Goal: Transaction & Acquisition: Purchase product/service

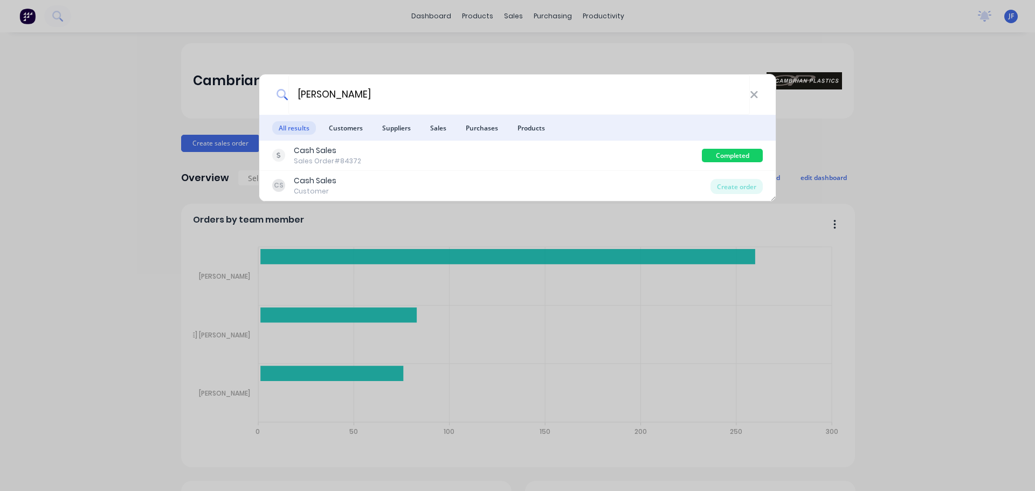
type input "[PERSON_NAME]"
drag, startPoint x: 753, startPoint y: 98, endPoint x: 746, endPoint y: 95, distance: 7.5
click at [753, 98] on icon at bounding box center [754, 95] width 9 height 12
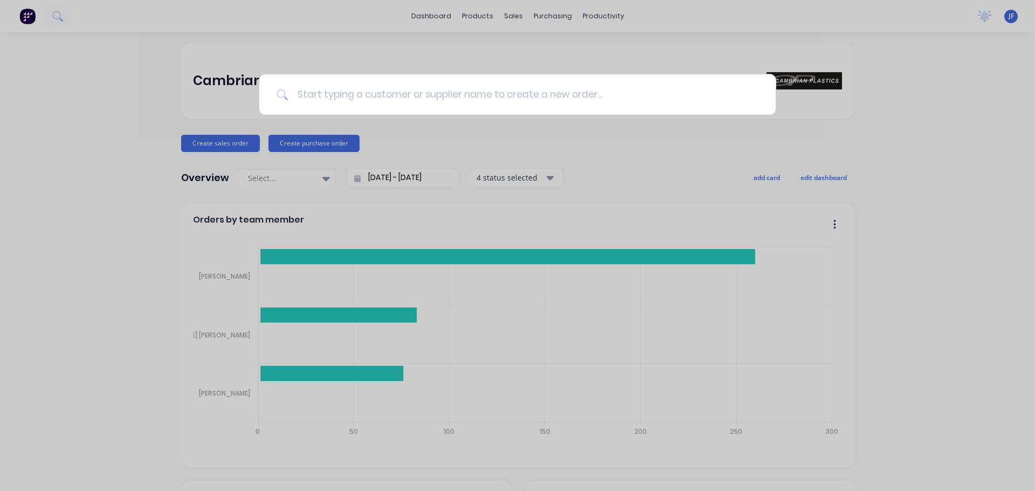
click at [385, 95] on input at bounding box center [524, 94] width 470 height 40
type input "e"
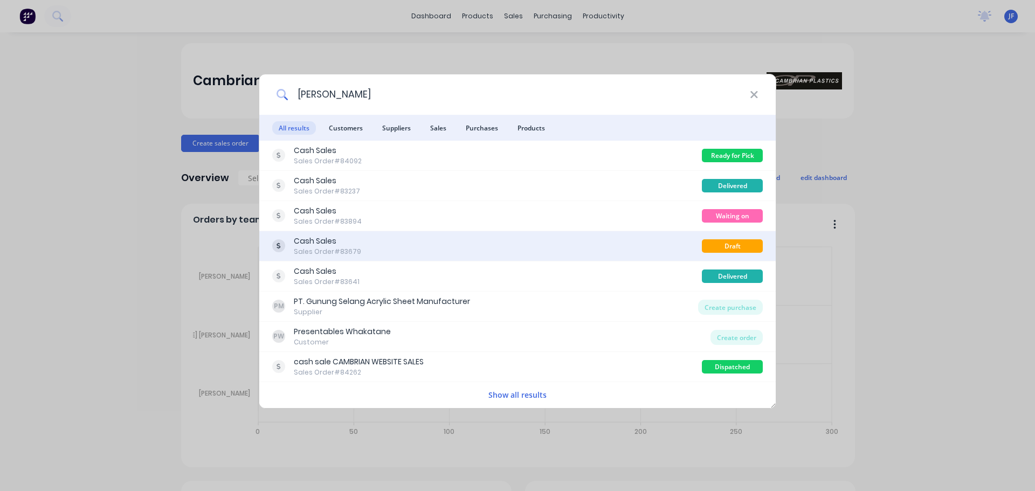
type input "leo"
click at [624, 238] on div "Cash Sales Sales Order #83679" at bounding box center [487, 246] width 430 height 21
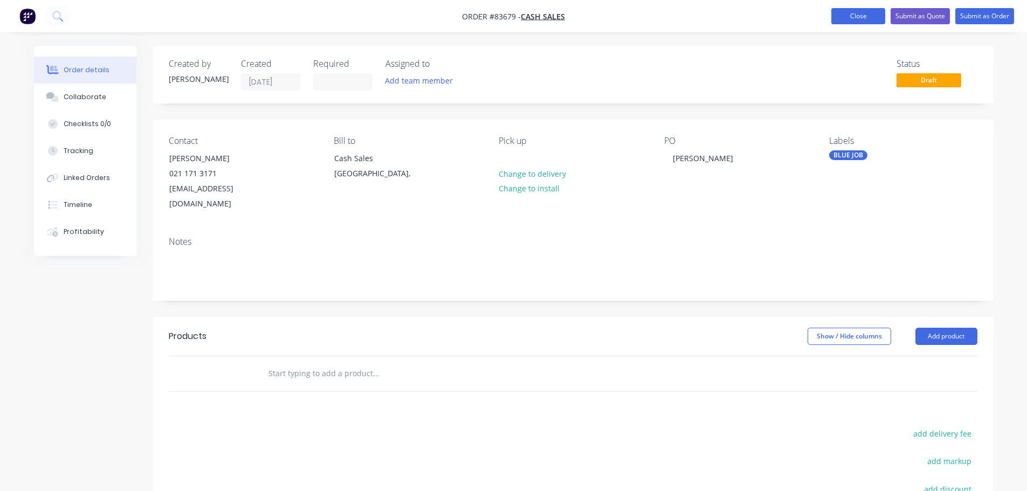
click at [866, 17] on button "Close" at bounding box center [859, 16] width 54 height 16
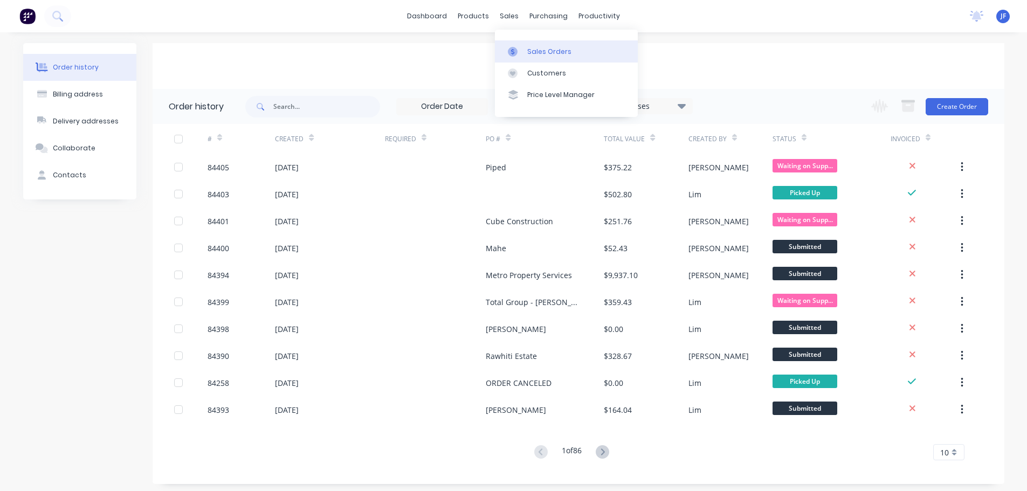
click at [526, 58] on link "Sales Orders" at bounding box center [566, 51] width 143 height 22
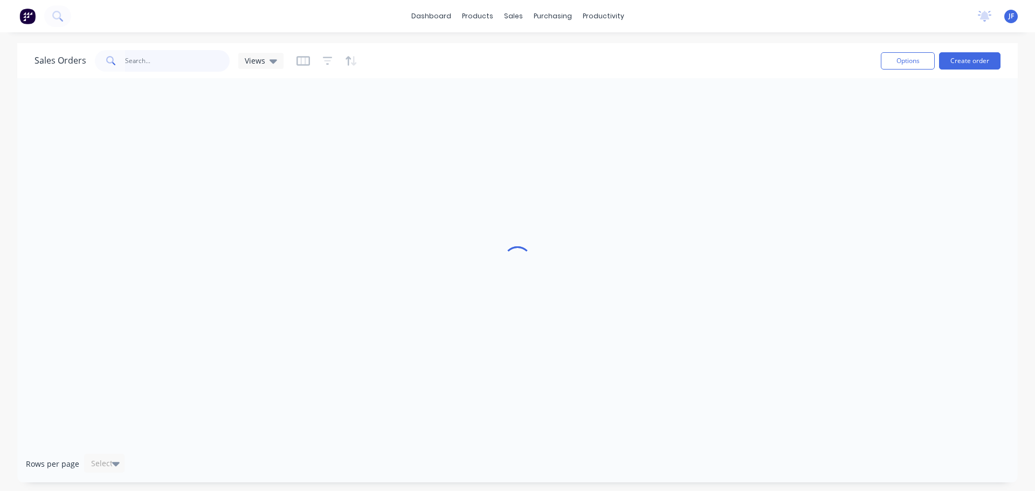
click at [168, 56] on input "text" at bounding box center [177, 61] width 105 height 22
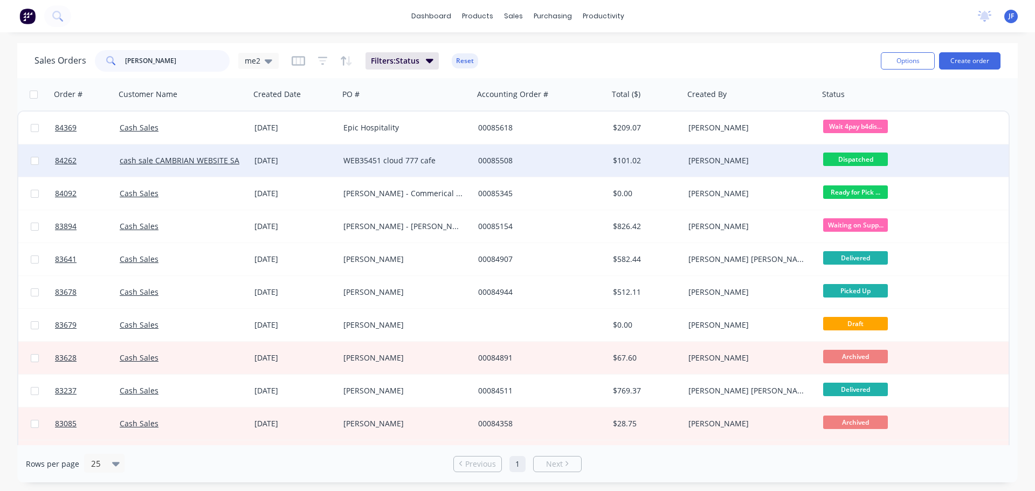
type input "leo"
click at [414, 171] on div "WEB35451 cloud 777 cafe" at bounding box center [406, 161] width 135 height 32
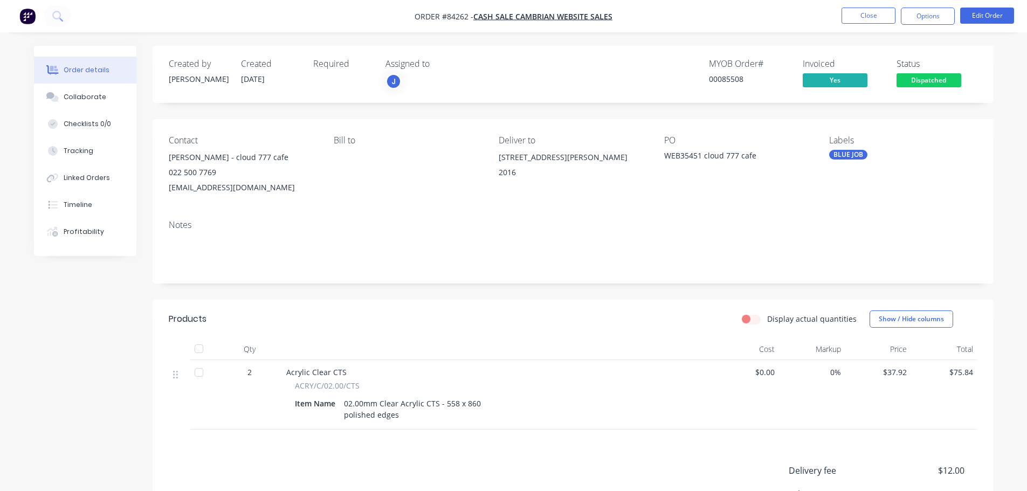
click at [725, 77] on div "00085508" at bounding box center [749, 78] width 81 height 11
copy div "00085508"
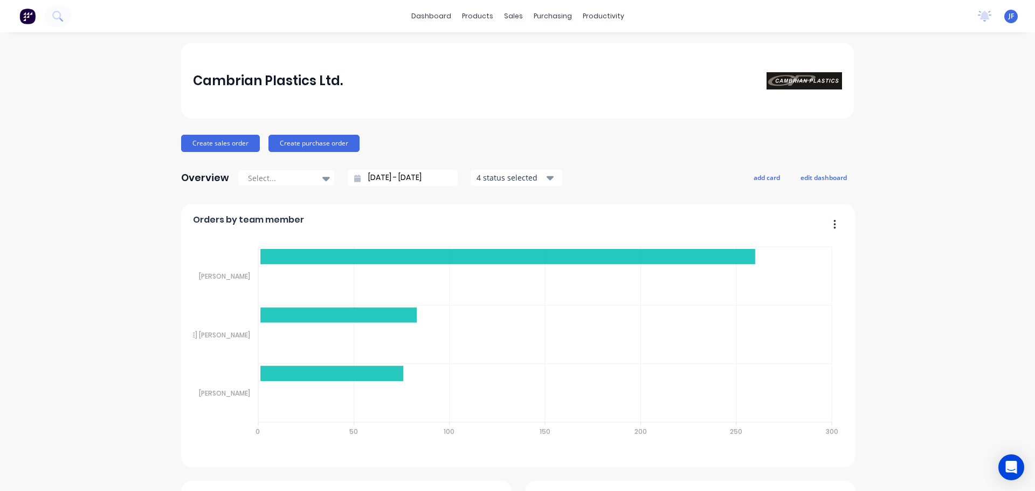
click at [906, 30] on div "dashboard products sales purchasing productivity dashboard products Product Cat…" at bounding box center [517, 16] width 1035 height 32
click at [521, 49] on div at bounding box center [516, 52] width 16 height 10
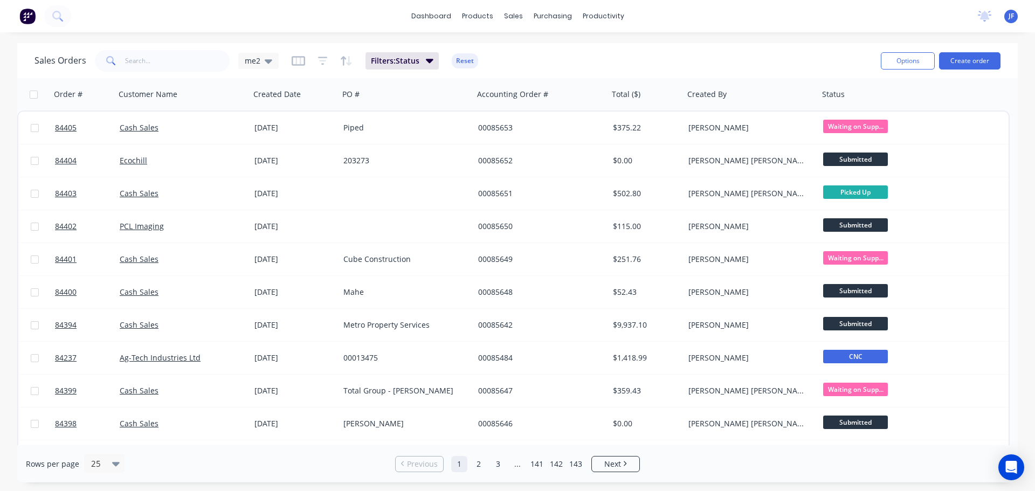
click at [784, 37] on div "dashboard products sales purchasing productivity dashboard products Product Cat…" at bounding box center [517, 245] width 1035 height 491
click at [196, 55] on input "text" at bounding box center [177, 61] width 105 height 22
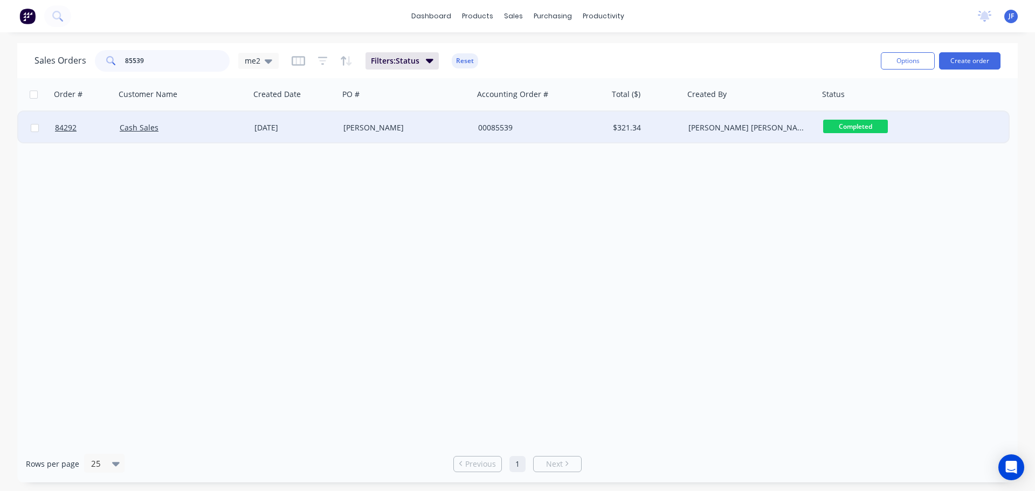
type input "85539"
click at [750, 123] on div "[PERSON_NAME] [PERSON_NAME]" at bounding box center [749, 127] width 120 height 11
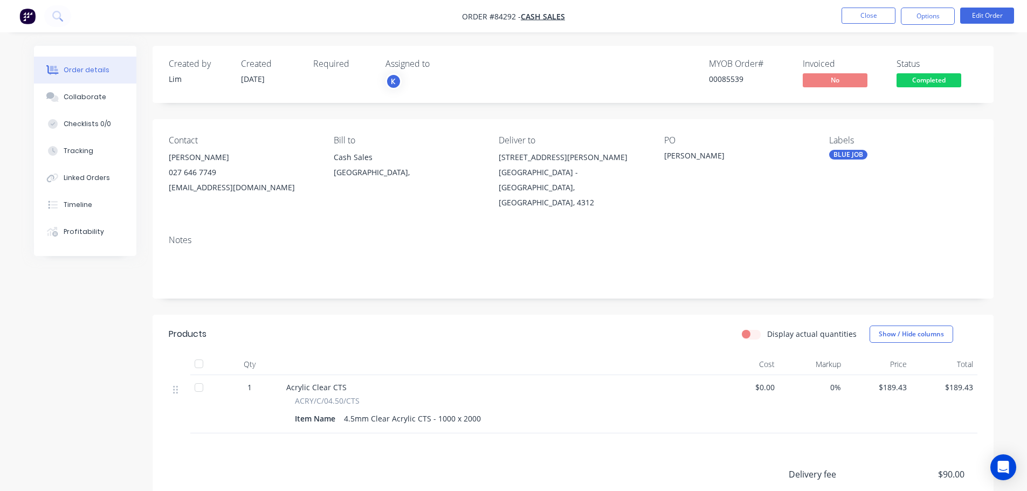
click at [932, 79] on span "Completed" at bounding box center [929, 79] width 65 height 13
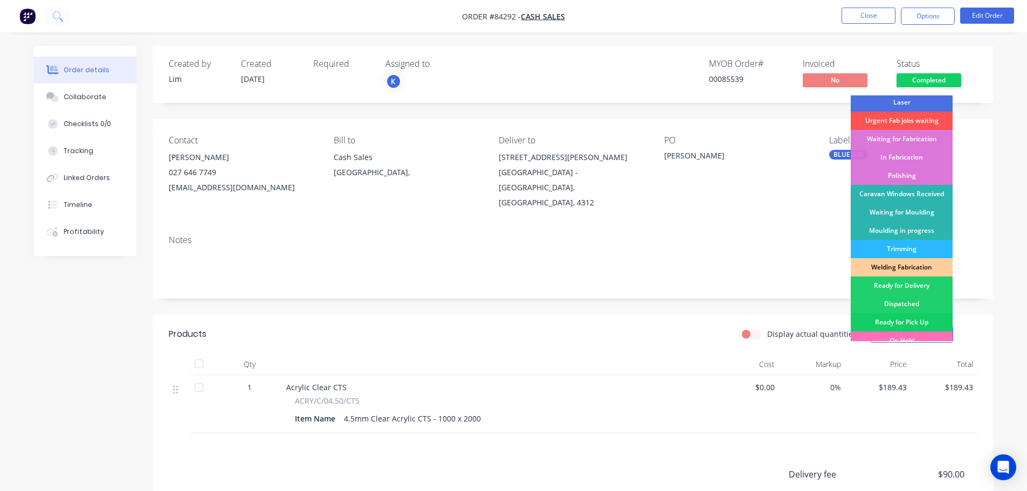
scroll to position [212, 0]
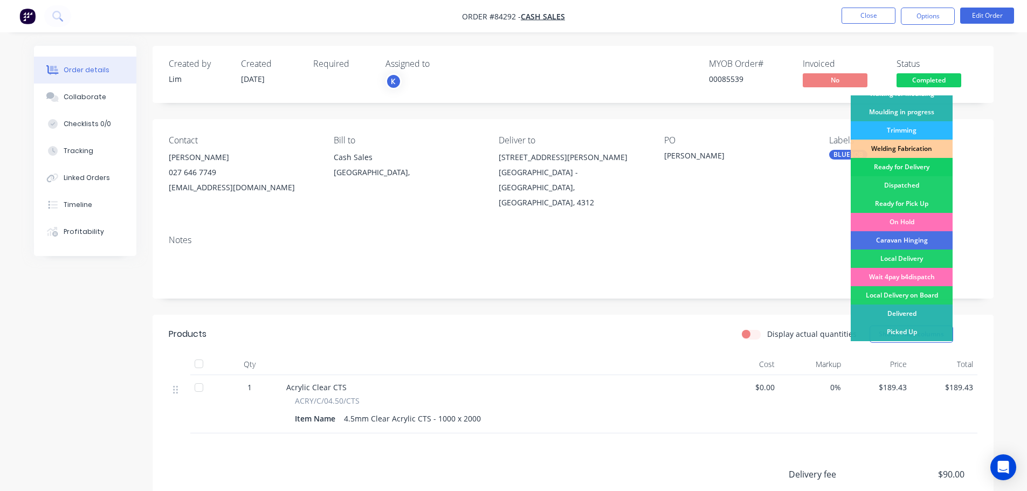
drag, startPoint x: 921, startPoint y: 171, endPoint x: 921, endPoint y: 165, distance: 6.0
click at [921, 169] on div "Ready for Delivery" at bounding box center [902, 167] width 102 height 18
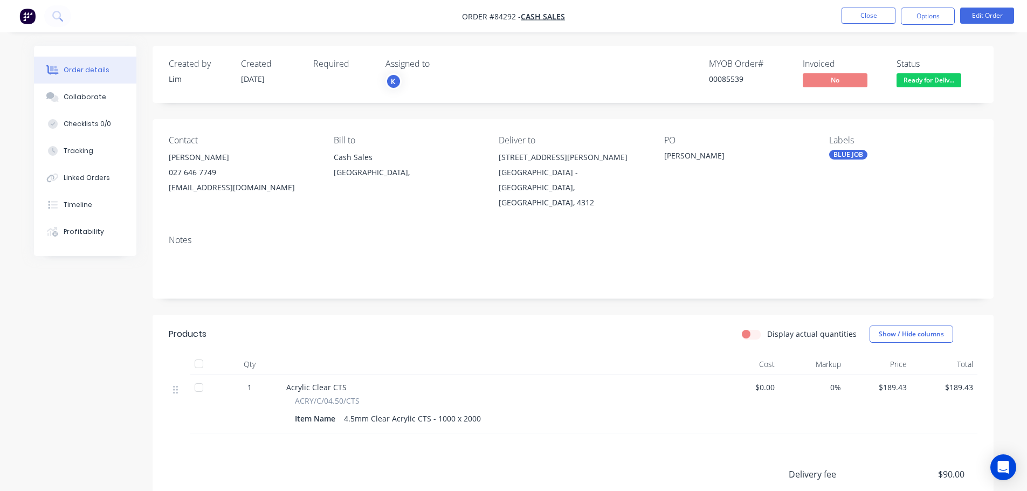
click at [924, 28] on nav "Order #84292 - Cash Sales Close Options Edit Order" at bounding box center [513, 16] width 1027 height 32
click at [922, 18] on button "Options" at bounding box center [928, 16] width 54 height 17
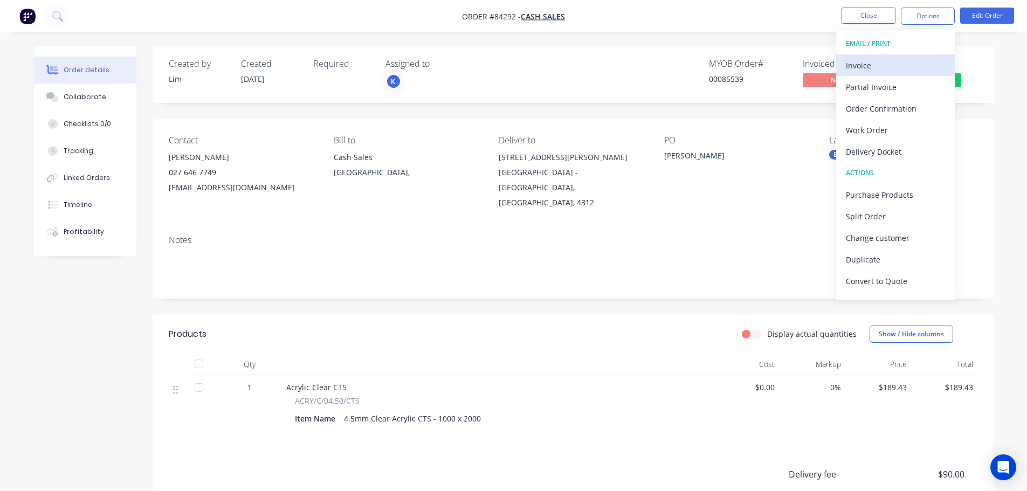
click at [899, 60] on div "Invoice" at bounding box center [895, 66] width 99 height 16
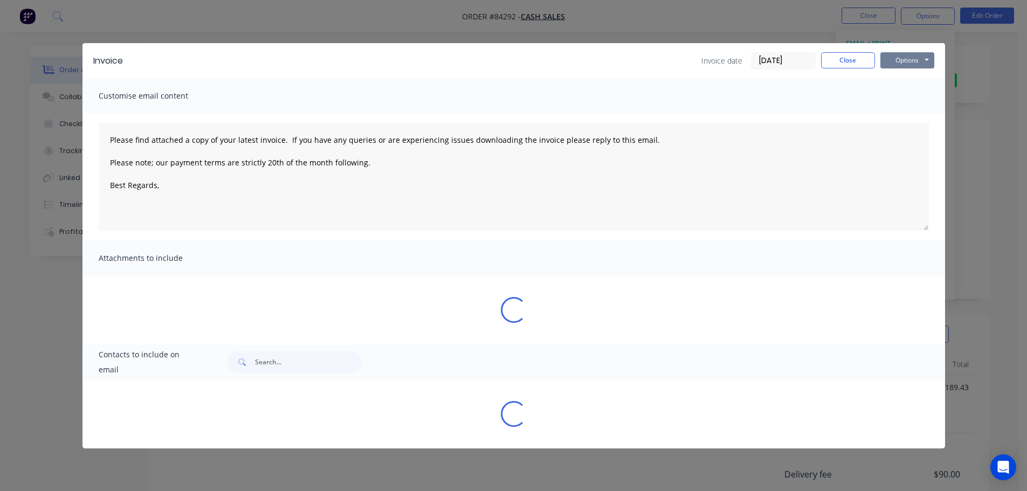
click at [908, 59] on button "Options" at bounding box center [908, 60] width 54 height 16
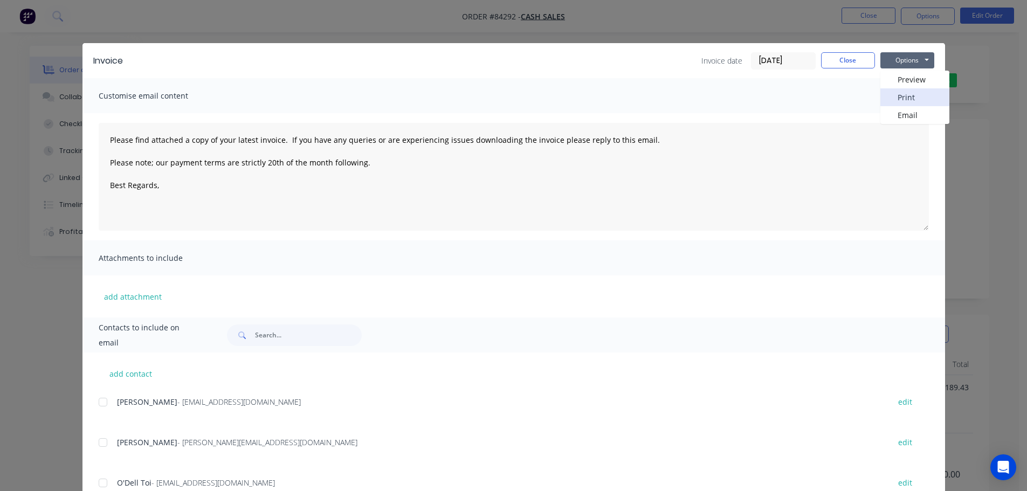
click at [908, 93] on button "Print" at bounding box center [915, 97] width 69 height 18
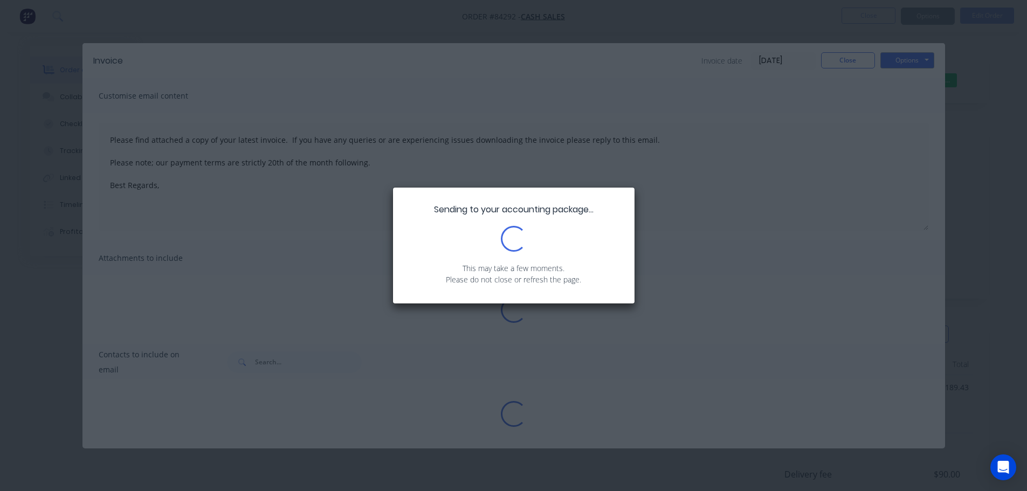
type textarea "Please find attached a copy of your latest invoice. If you have any queries or …"
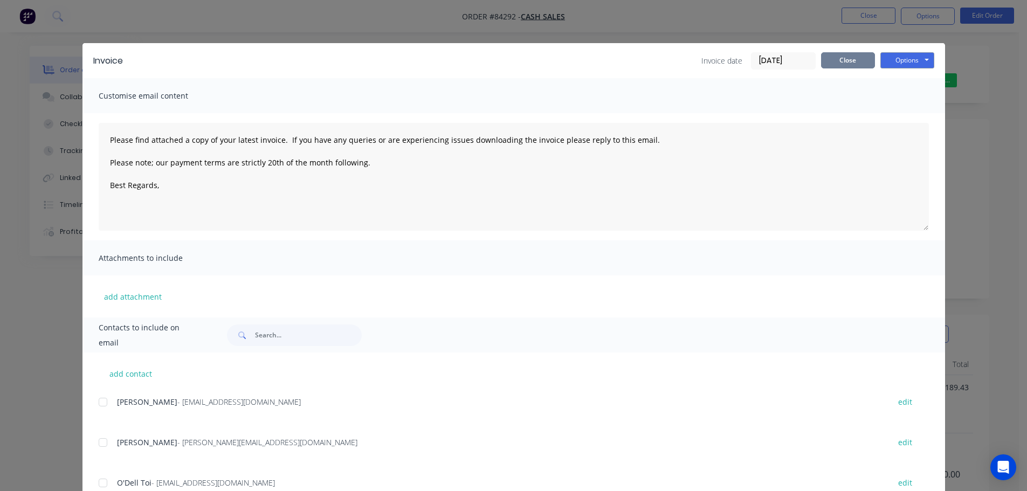
click at [848, 66] on button "Close" at bounding box center [848, 60] width 54 height 16
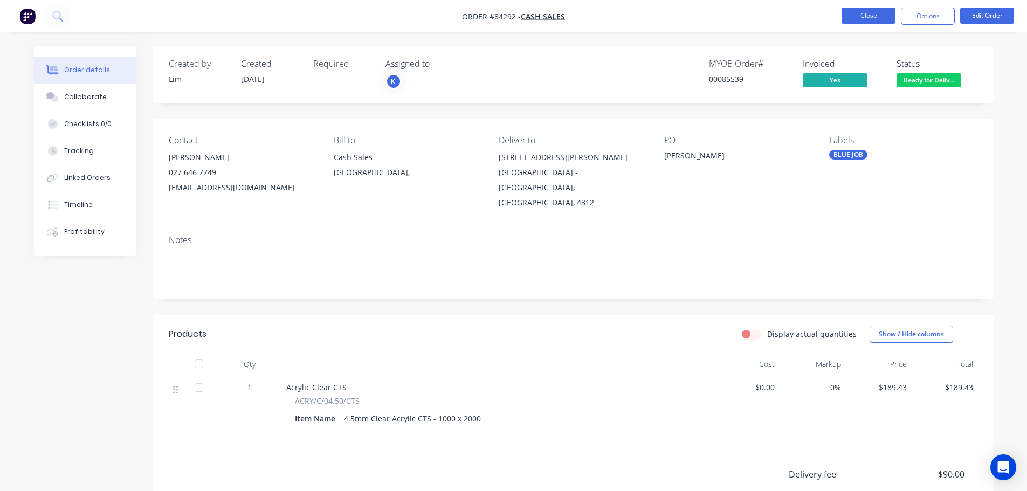
click at [863, 19] on button "Close" at bounding box center [869, 16] width 54 height 16
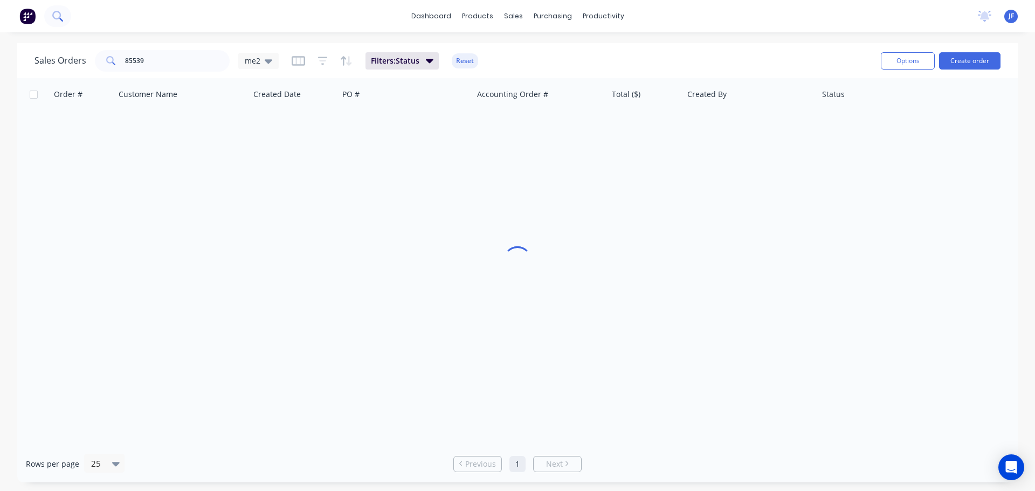
click at [60, 6] on button at bounding box center [57, 16] width 27 height 22
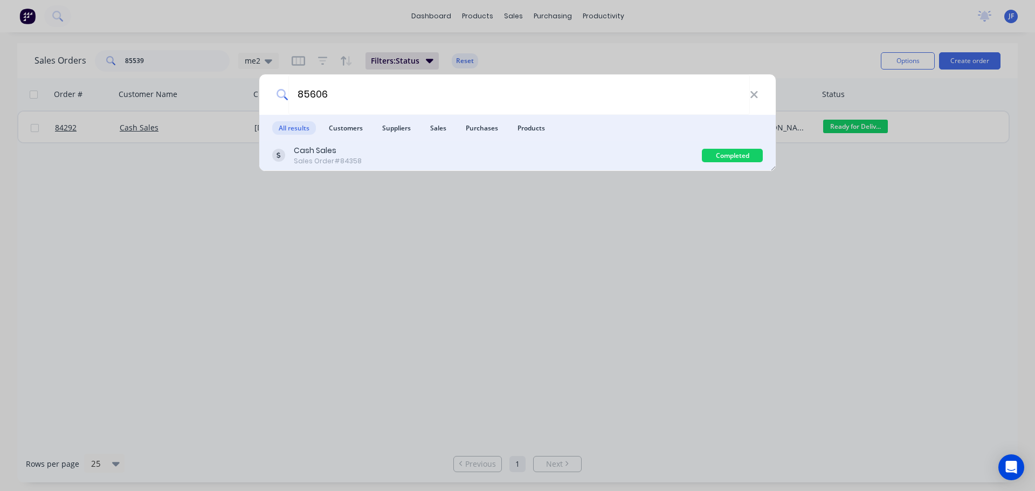
type input "85606"
click at [560, 163] on div "Cash Sales Sales Order #84358" at bounding box center [487, 155] width 430 height 21
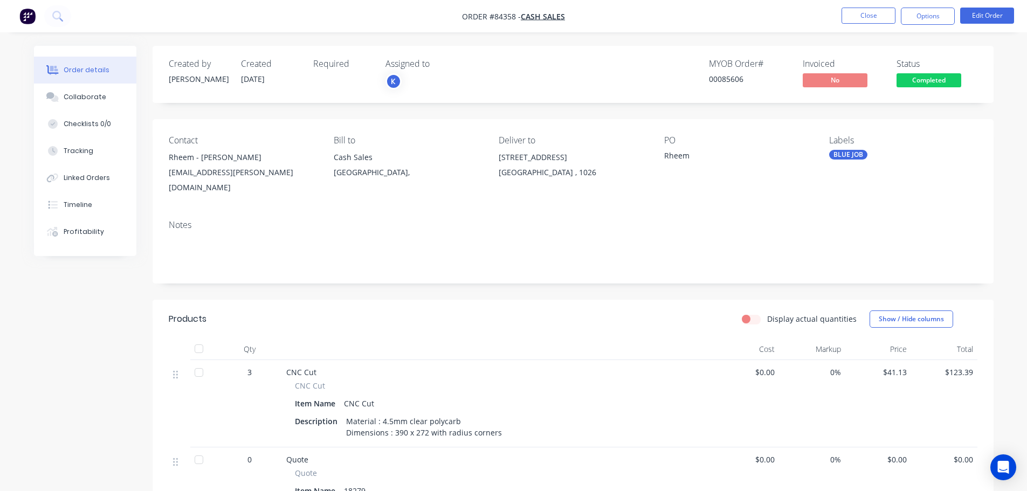
click at [894, 81] on div "MYOB Order # 00085606 Invoiced No Status Completed" at bounding box center [735, 74] width 484 height 31
click at [908, 83] on span "Completed" at bounding box center [929, 79] width 65 height 13
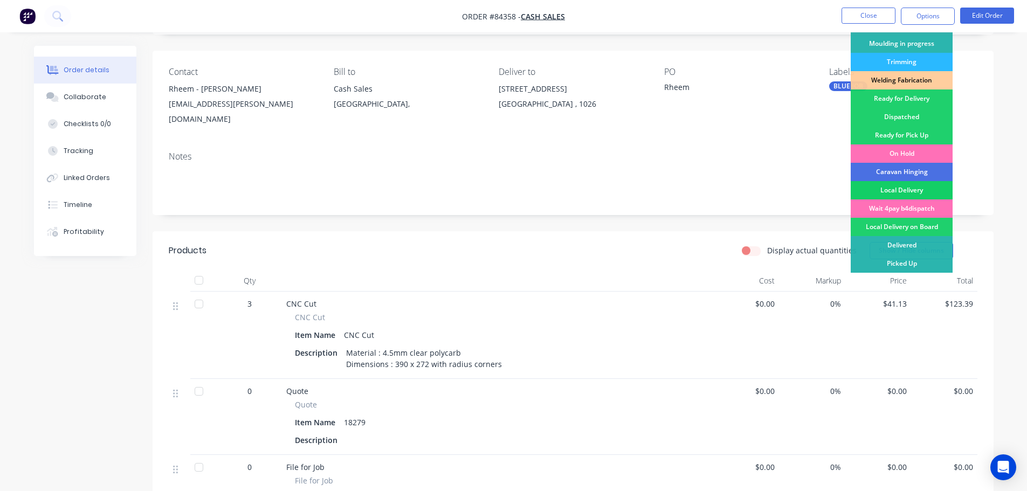
scroll to position [108, 0]
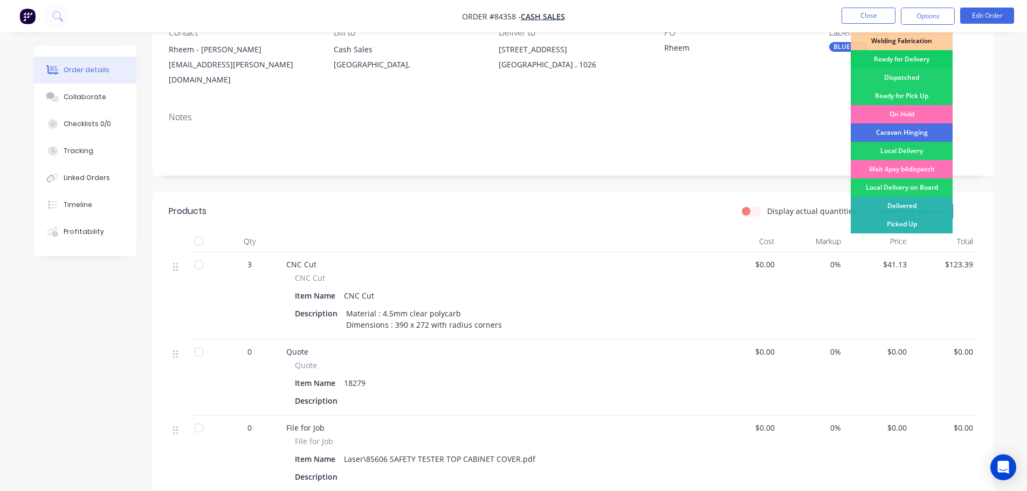
click at [907, 61] on div "Ready for Delivery" at bounding box center [902, 59] width 102 height 18
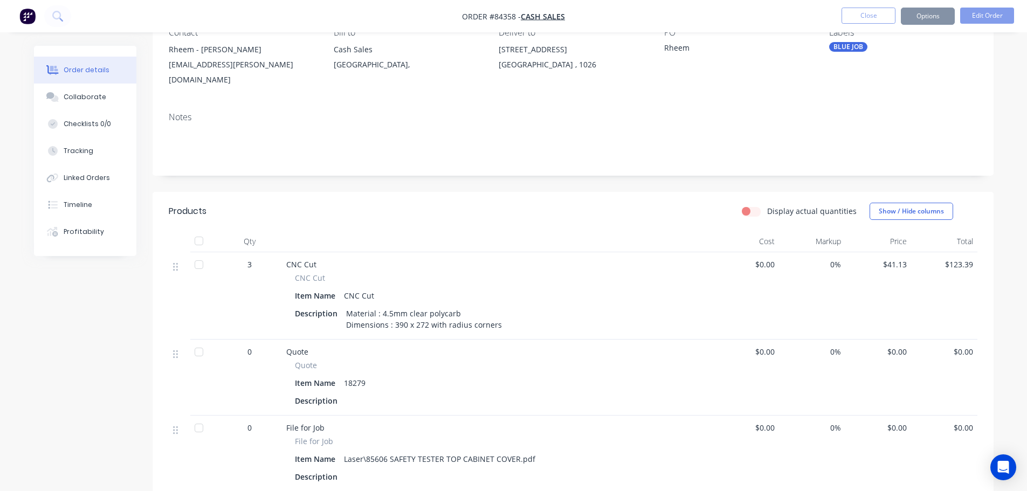
scroll to position [0, 0]
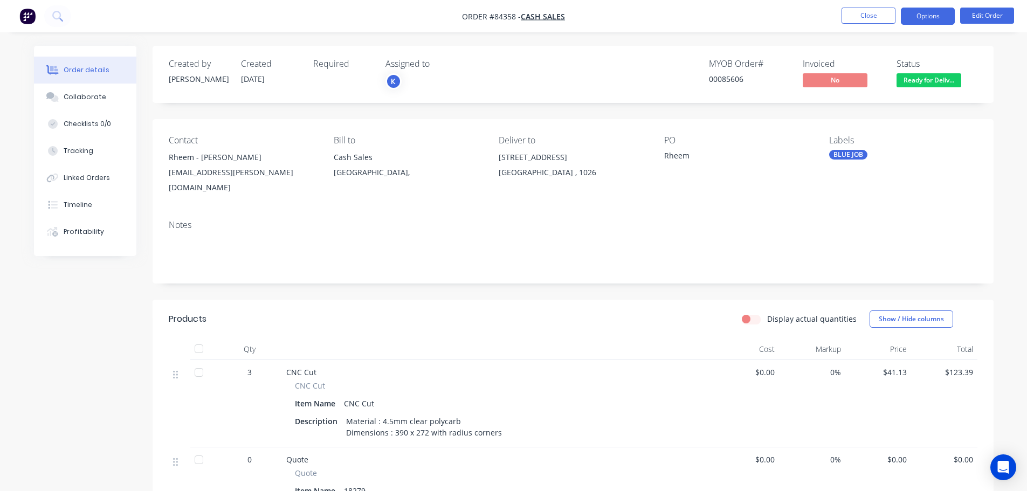
click at [937, 12] on button "Options" at bounding box center [928, 16] width 54 height 17
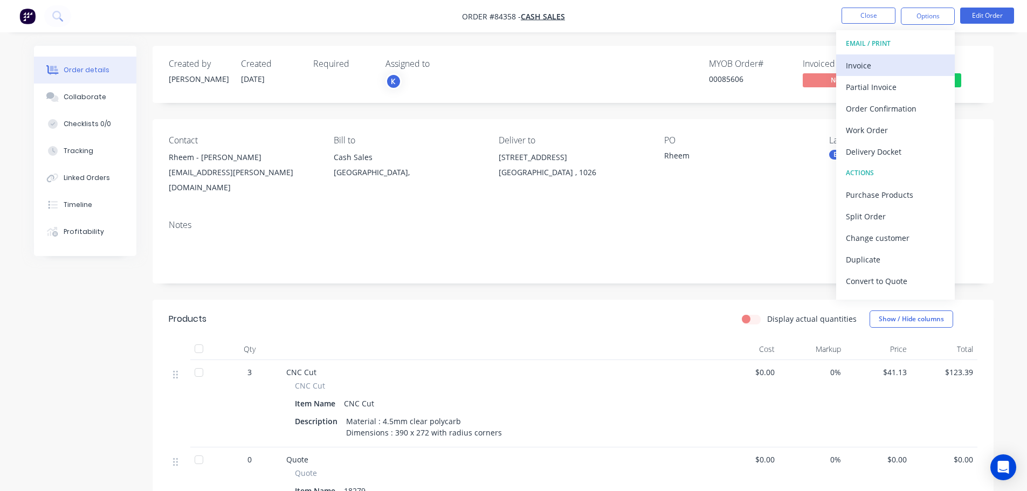
click at [900, 59] on div "Invoice" at bounding box center [895, 66] width 99 height 16
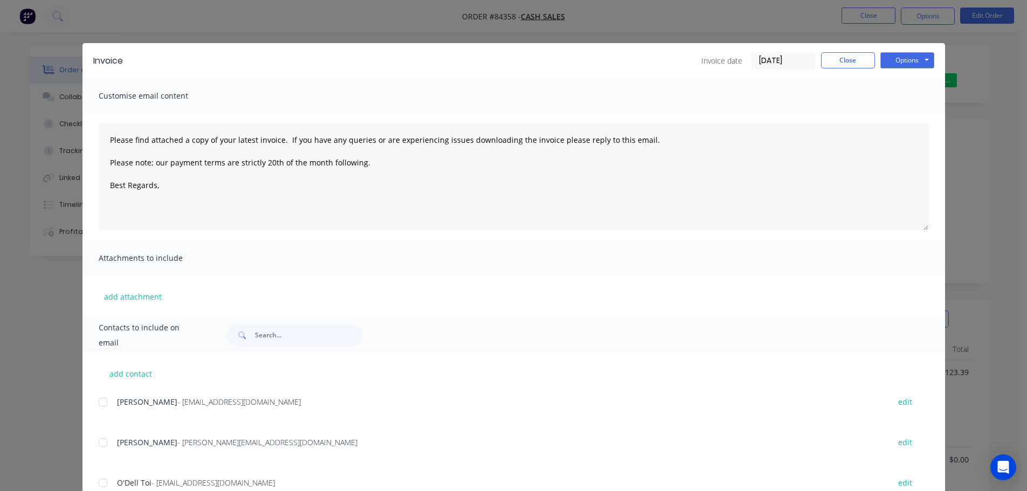
click at [911, 58] on button "Options" at bounding box center [908, 60] width 54 height 16
click at [915, 99] on button "Print" at bounding box center [915, 97] width 69 height 18
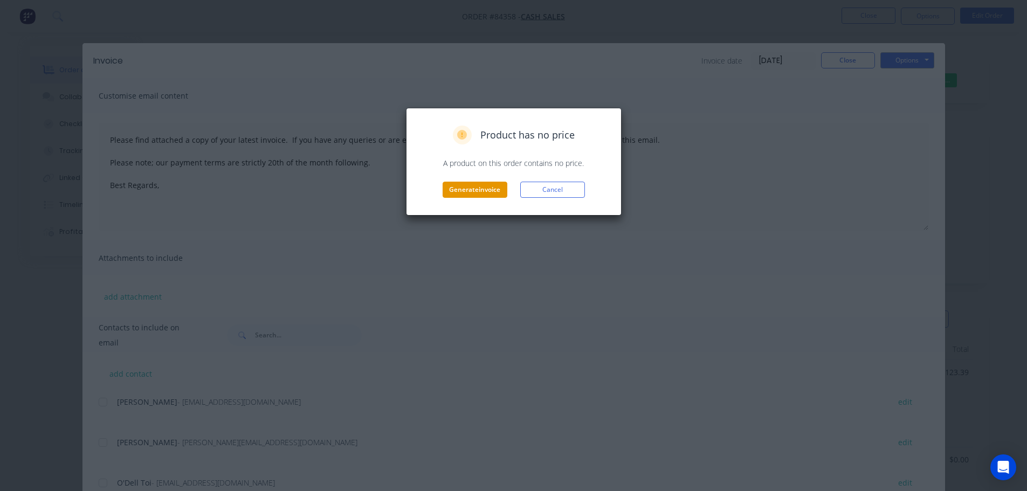
click at [472, 194] on button "Generate invoice" at bounding box center [475, 190] width 65 height 16
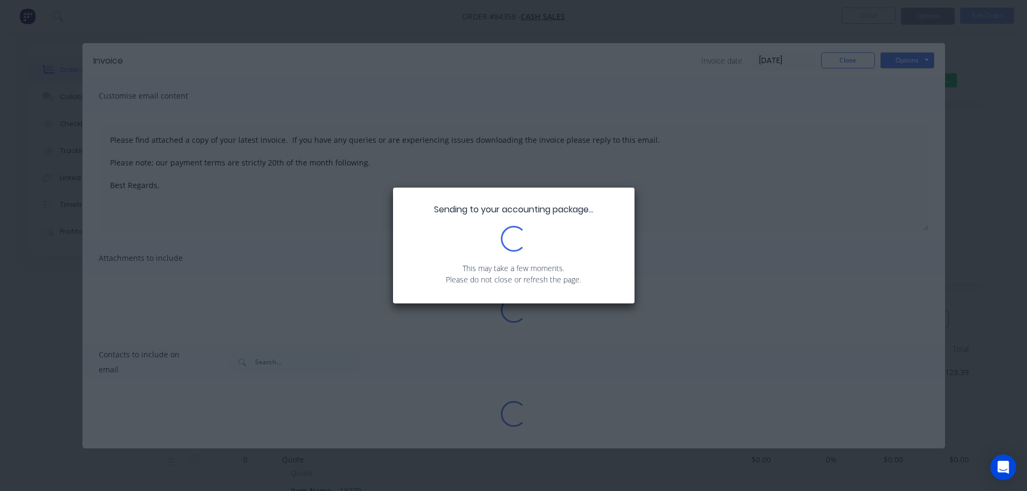
type textarea "Please find attached a copy of your latest invoice. If you have any queries or …"
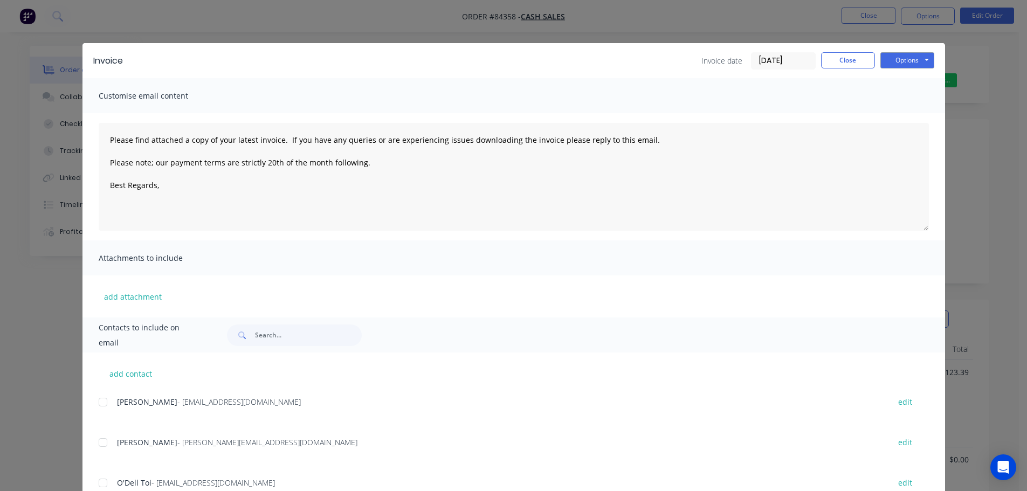
click at [872, 58] on div "Invoice date [DATE] Close Options Preview Print Email" at bounding box center [818, 60] width 233 height 17
click at [861, 56] on button "Close" at bounding box center [848, 60] width 54 height 16
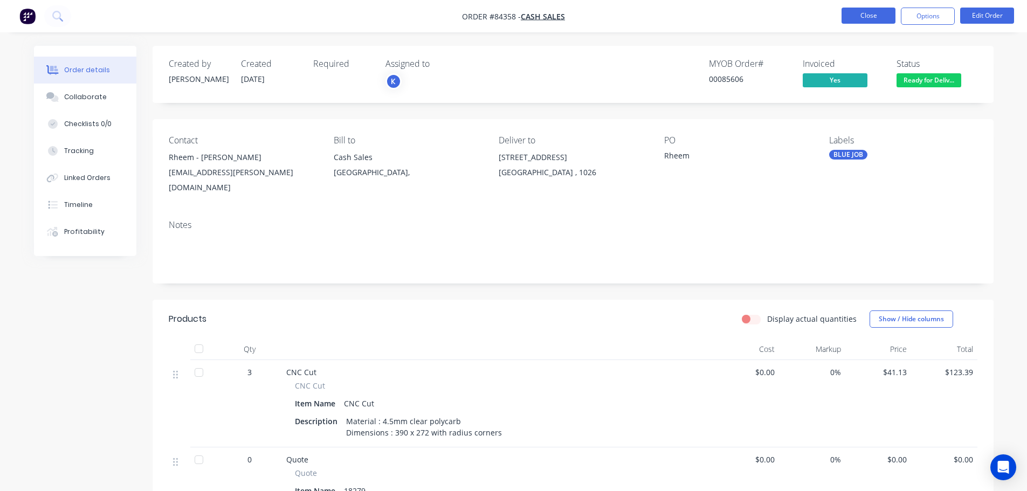
click at [864, 20] on button "Close" at bounding box center [869, 16] width 54 height 16
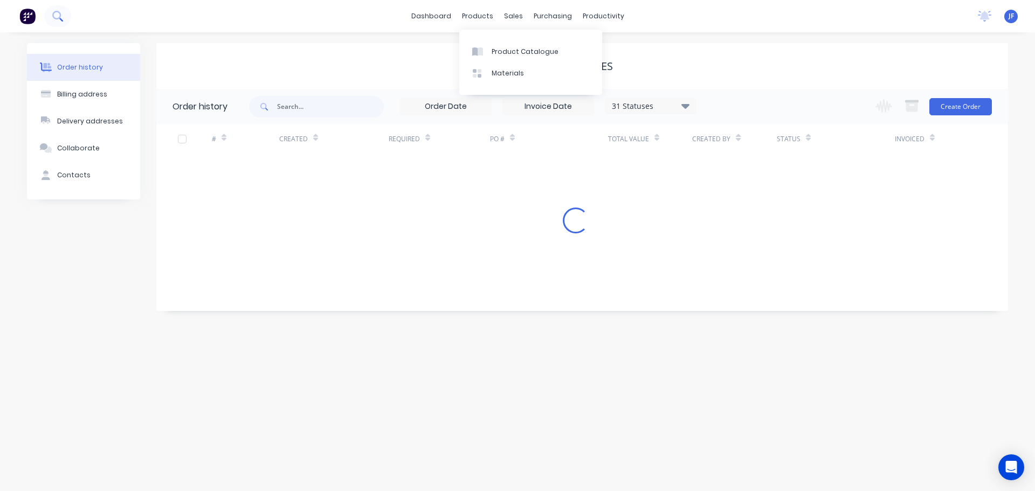
click at [58, 7] on button at bounding box center [57, 16] width 27 height 22
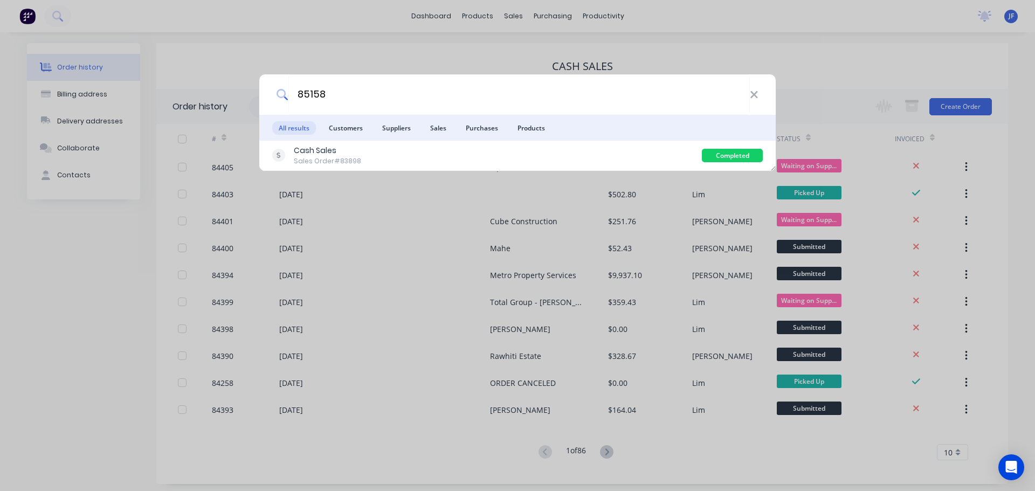
type input "85158"
click at [616, 163] on div "Cash Sales Sales Order #83898" at bounding box center [487, 155] width 430 height 21
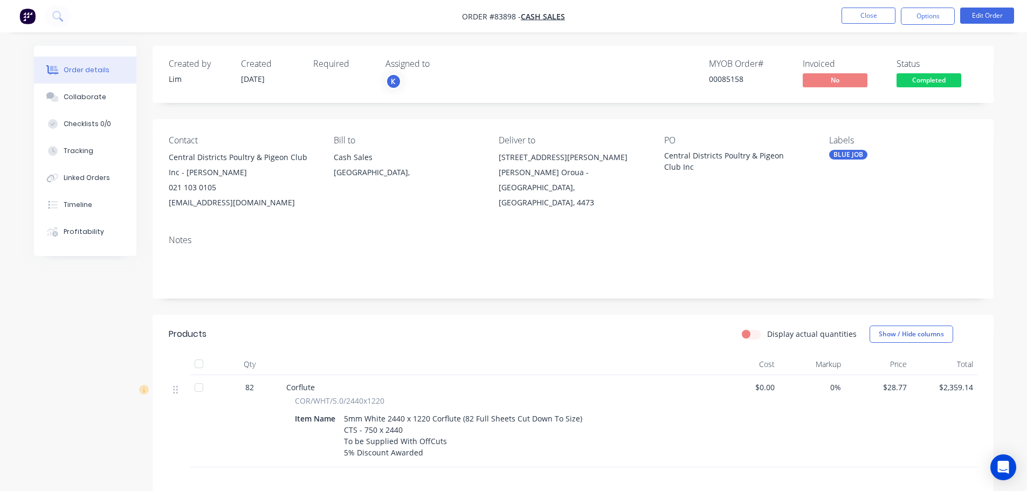
click at [912, 74] on span "Completed" at bounding box center [929, 79] width 65 height 13
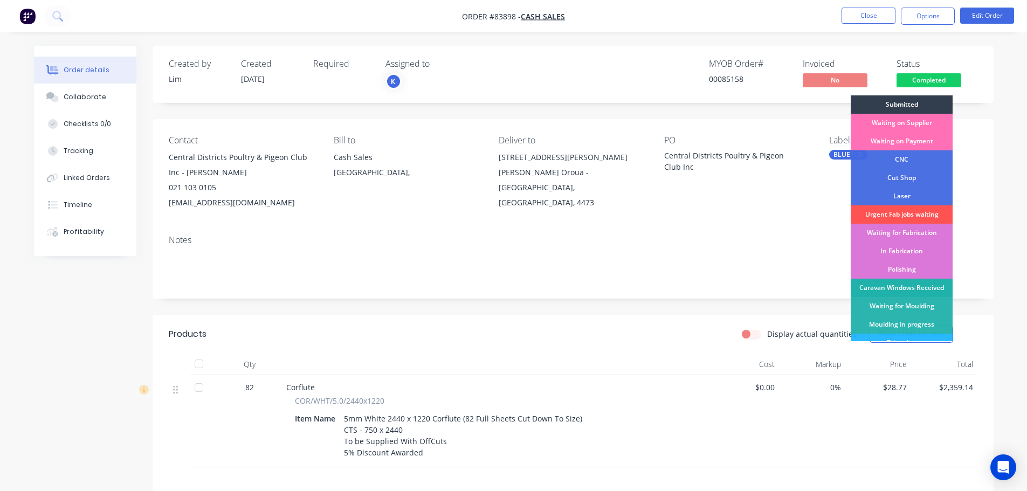
scroll to position [212, 0]
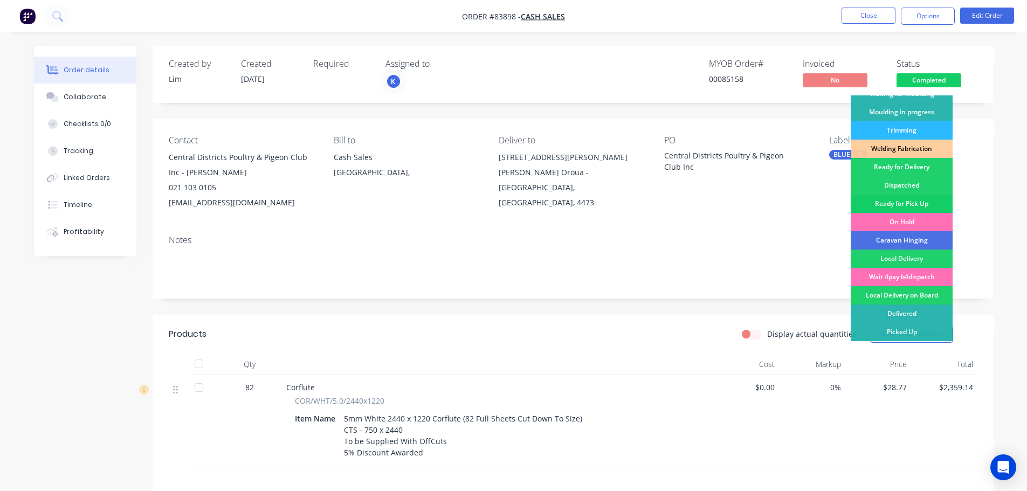
click at [908, 206] on div "Ready for Pick Up" at bounding box center [902, 204] width 102 height 18
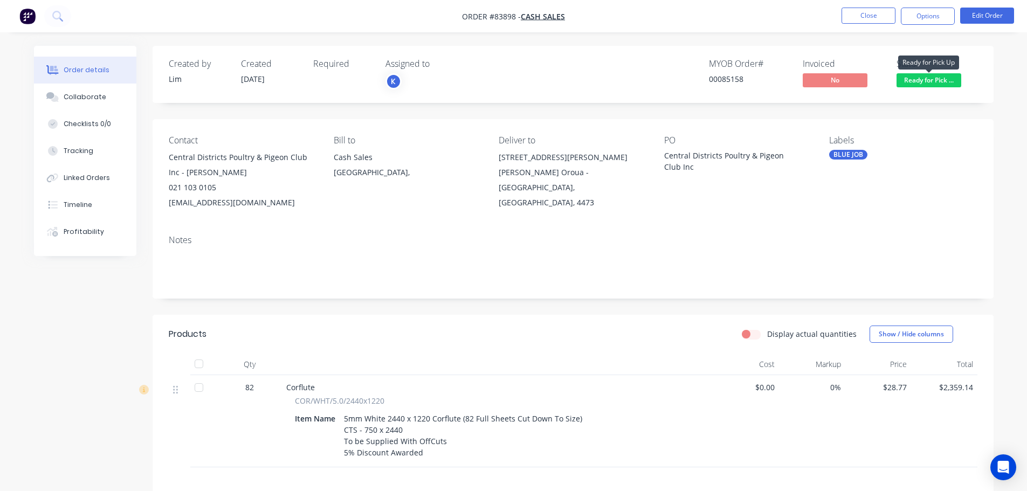
click at [933, 83] on span "Ready for Pick ..." at bounding box center [929, 79] width 65 height 13
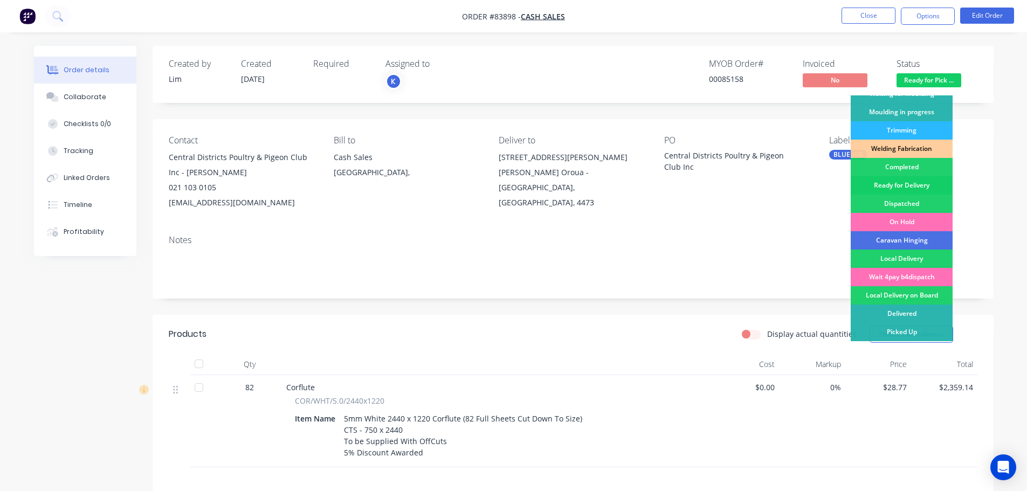
click at [910, 183] on div "Ready for Delivery" at bounding box center [902, 185] width 102 height 18
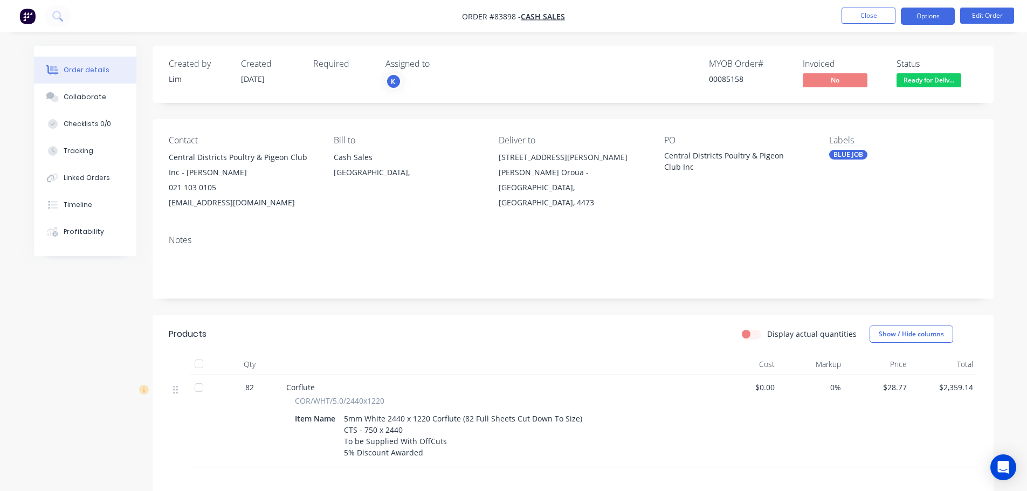
click at [911, 18] on button "Options" at bounding box center [928, 16] width 54 height 17
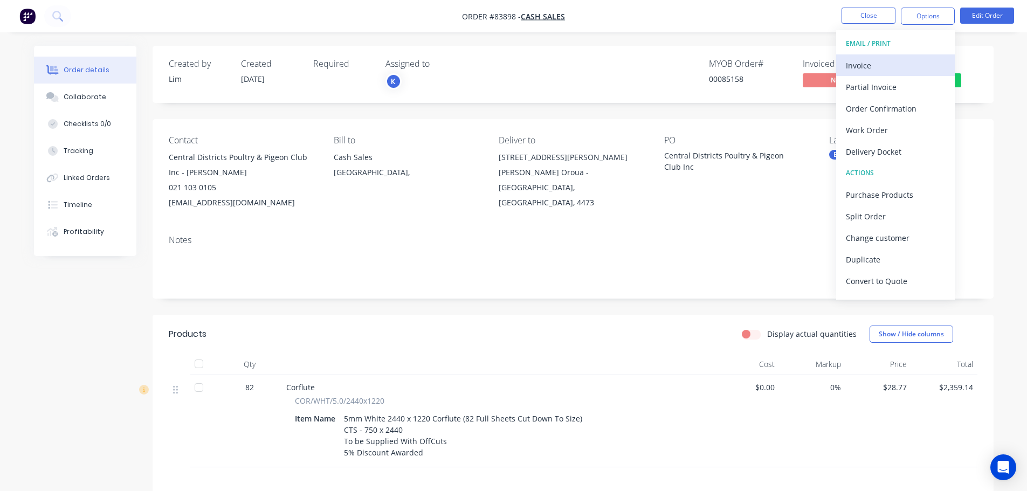
click at [889, 66] on div "Invoice" at bounding box center [895, 66] width 99 height 16
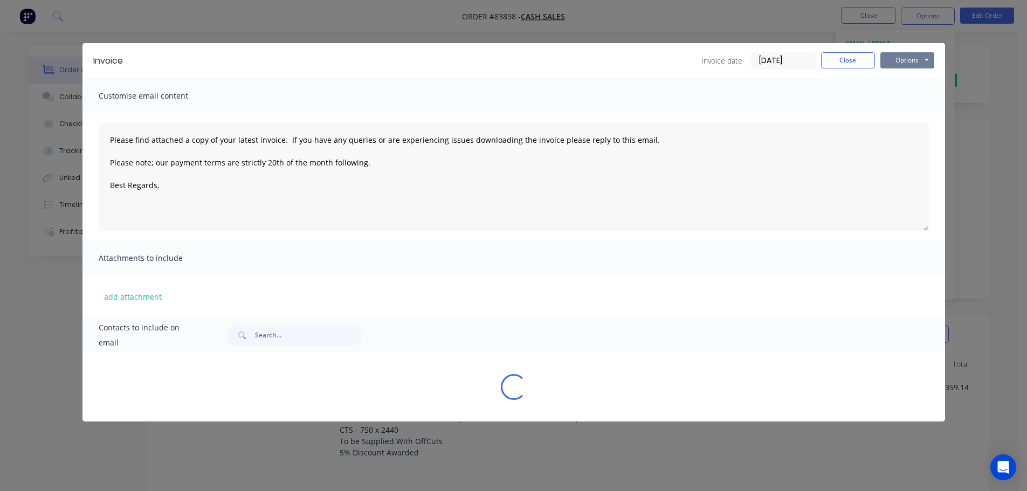
click at [910, 63] on button "Options" at bounding box center [908, 60] width 54 height 16
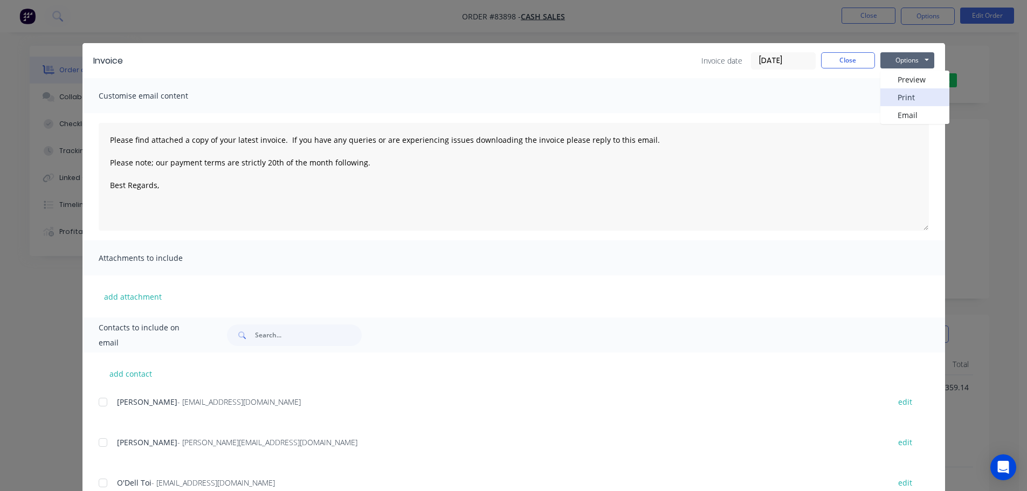
click at [909, 99] on button "Print" at bounding box center [915, 97] width 69 height 18
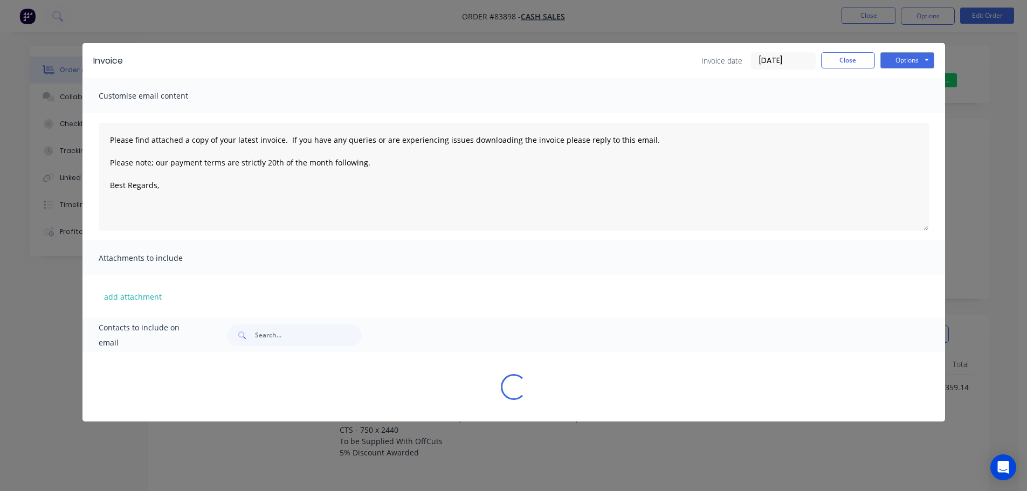
type textarea "Please find attached a copy of your latest invoice. If you have any queries or …"
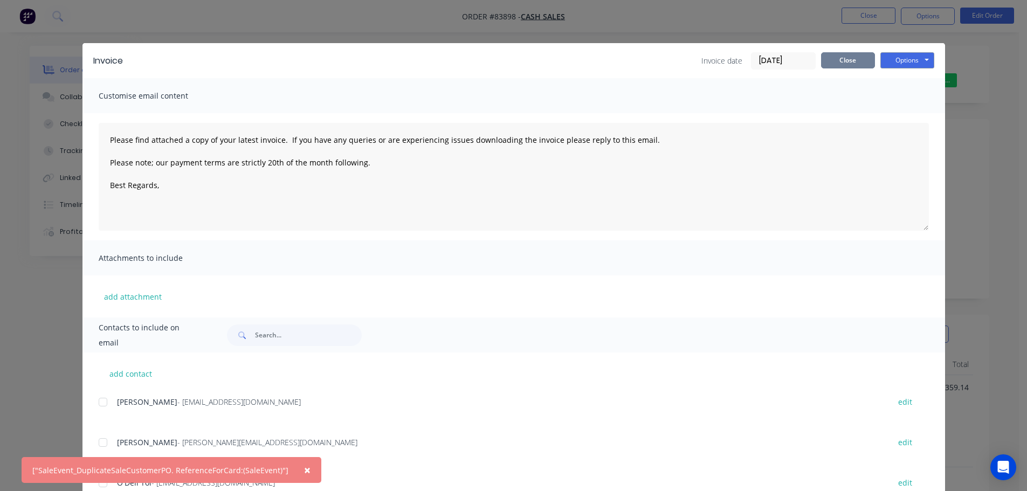
click at [849, 56] on button "Close" at bounding box center [848, 60] width 54 height 16
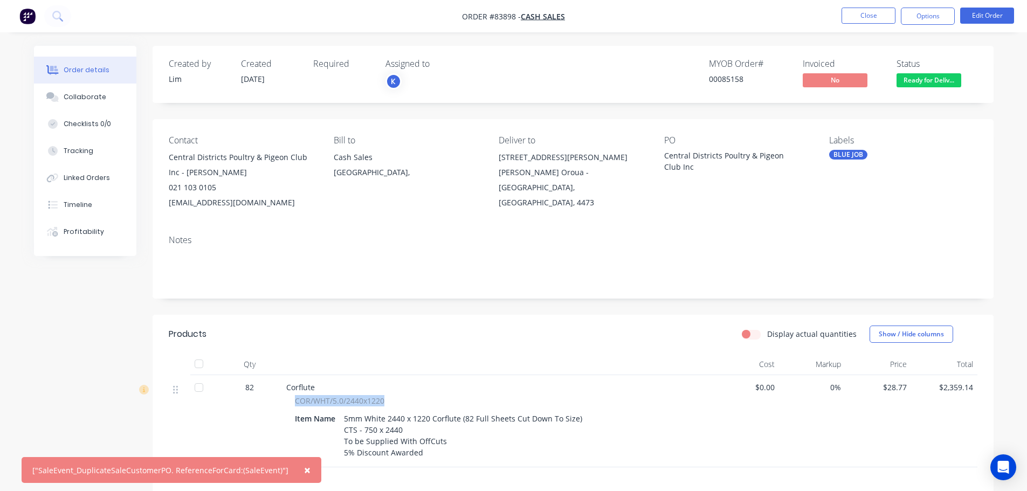
drag, startPoint x: 307, startPoint y: 401, endPoint x: 428, endPoint y: 402, distance: 120.8
click at [428, 402] on div "COR/WHT/5.0/2440x1220 Item Name 5mm White 2440 x 1220 Corflute (82 Full Sheets …" at bounding box center [497, 427] width 423 height 65
copy span "COR/WHT/5.0/2440x1220"
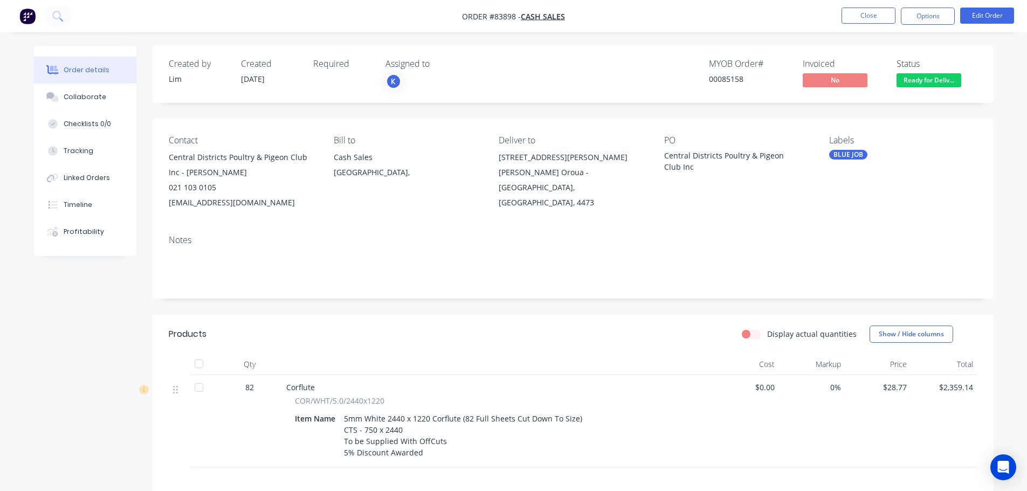
click at [727, 84] on div "00085158" at bounding box center [749, 78] width 81 height 11
click at [918, 14] on button "Options" at bounding box center [928, 16] width 54 height 17
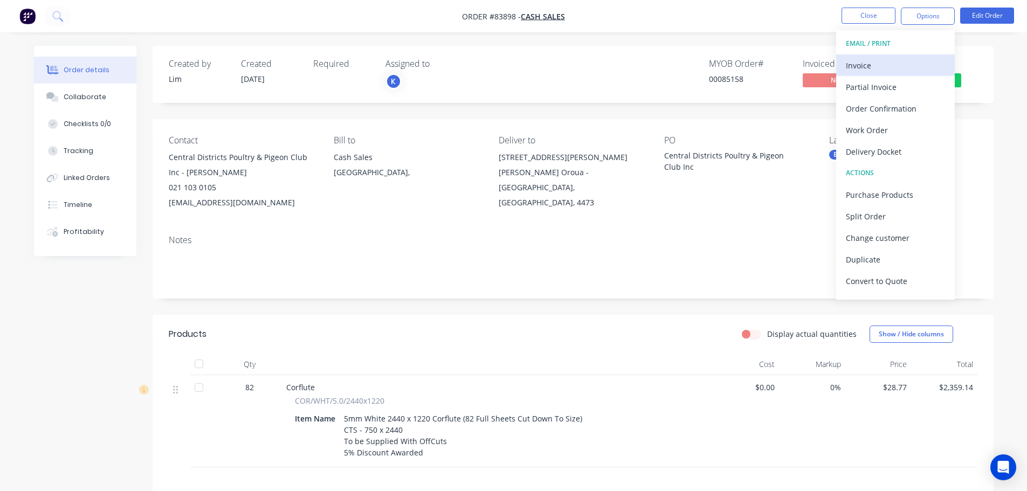
click at [912, 62] on div "Invoice" at bounding box center [895, 66] width 99 height 16
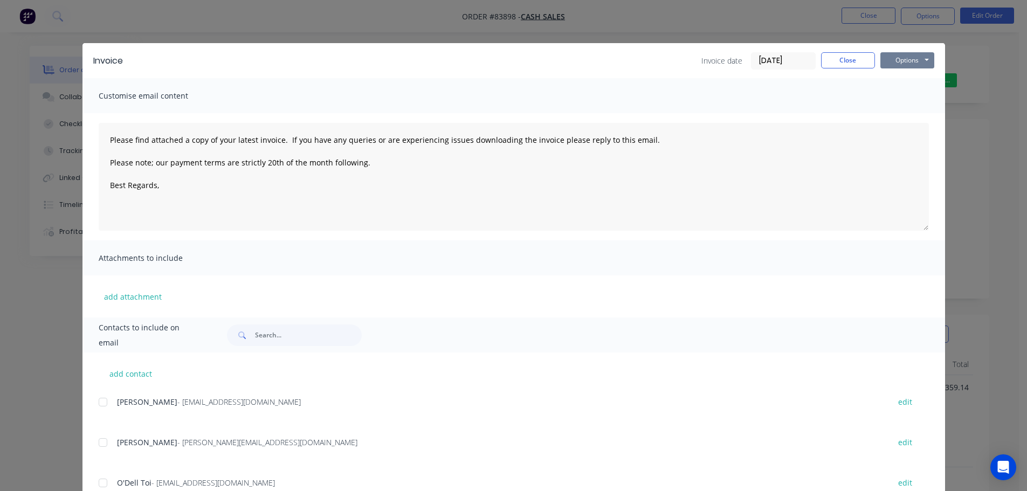
click at [908, 60] on button "Options" at bounding box center [908, 60] width 54 height 16
click at [913, 98] on button "Print" at bounding box center [915, 97] width 69 height 18
drag, startPoint x: 87, startPoint y: 21, endPoint x: 38, endPoint y: 11, distance: 50.1
click at [86, 20] on div "Invoice Invoice date [DATE] Close Options Preview Print Email Customise email c…" at bounding box center [513, 245] width 1027 height 491
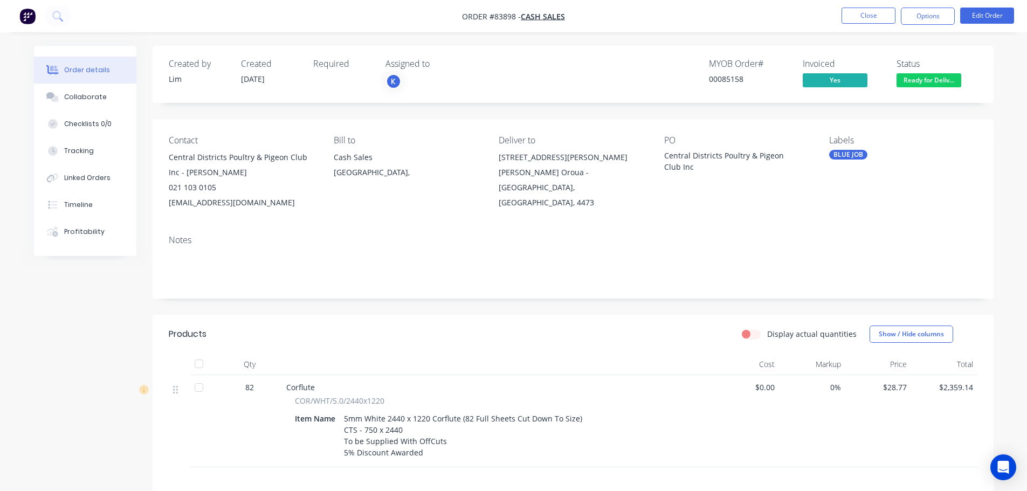
click at [38, 11] on button "button" at bounding box center [27, 16] width 23 height 17
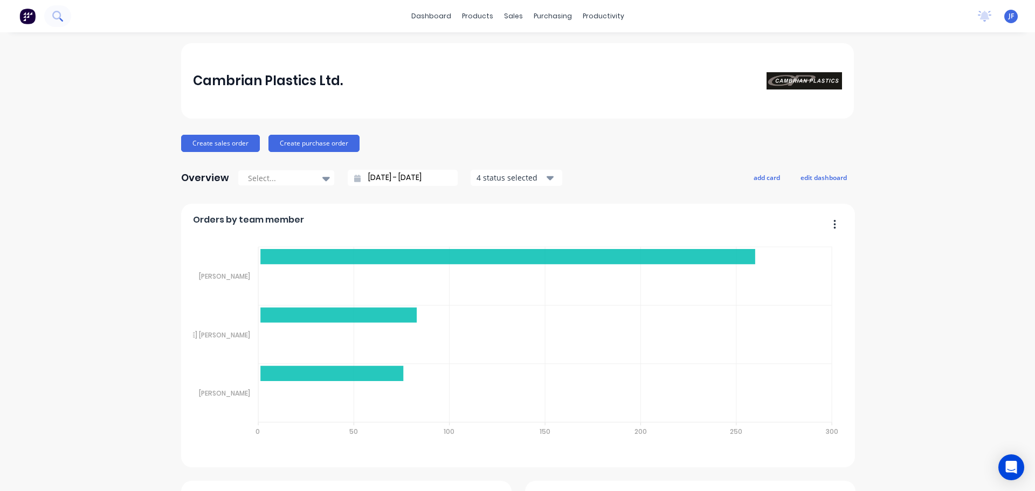
click at [58, 15] on icon at bounding box center [57, 16] width 10 height 10
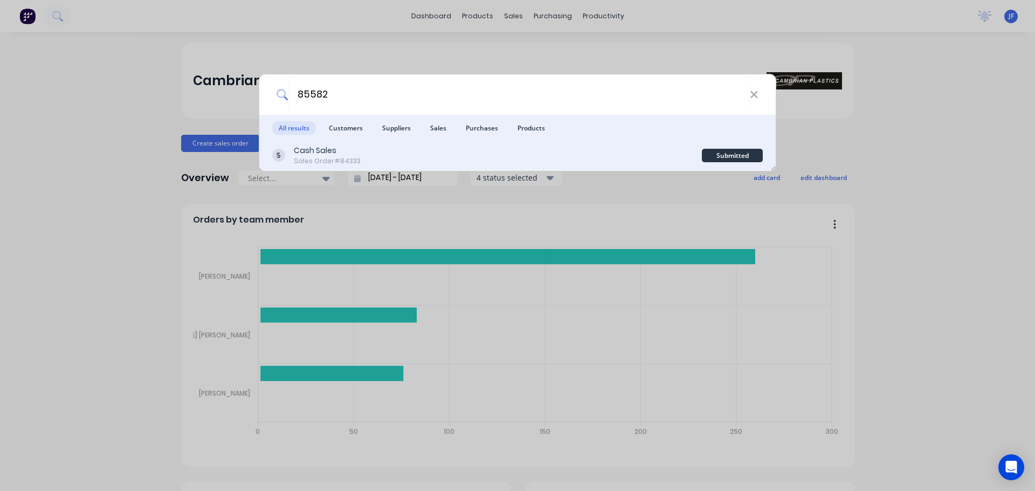
type input "85582"
click at [527, 156] on div "Cash Sales Sales Order #84333" at bounding box center [487, 155] width 430 height 21
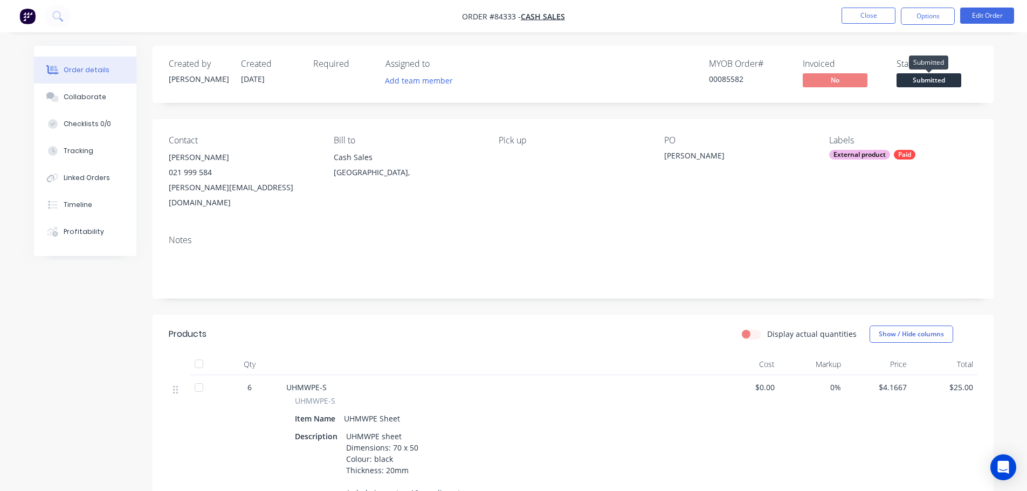
click at [960, 79] on span "Submitted" at bounding box center [929, 79] width 65 height 13
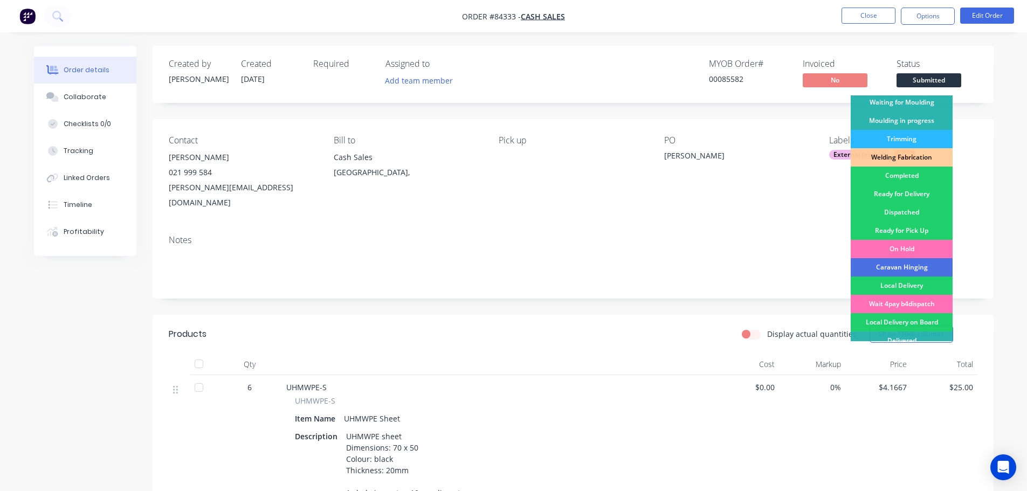
scroll to position [212, 0]
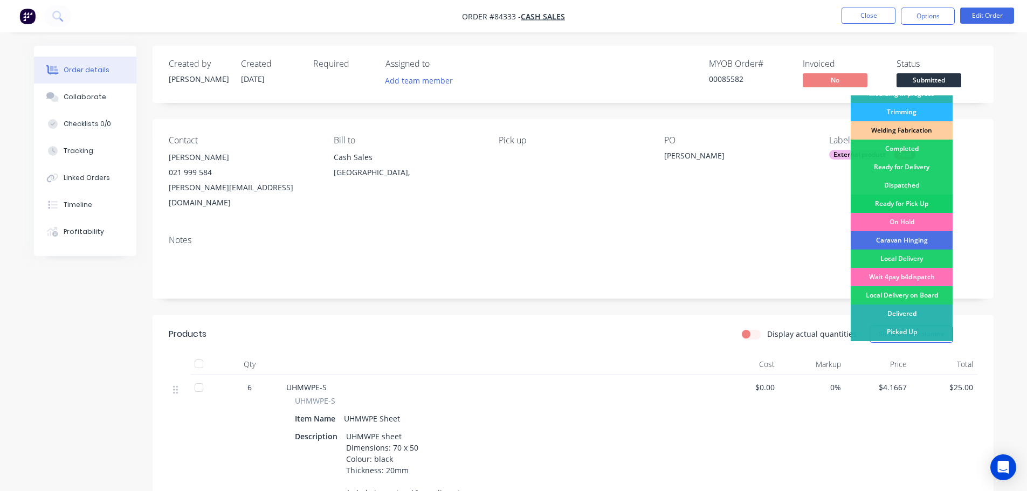
click at [926, 201] on div "Ready for Pick Up" at bounding box center [902, 204] width 102 height 18
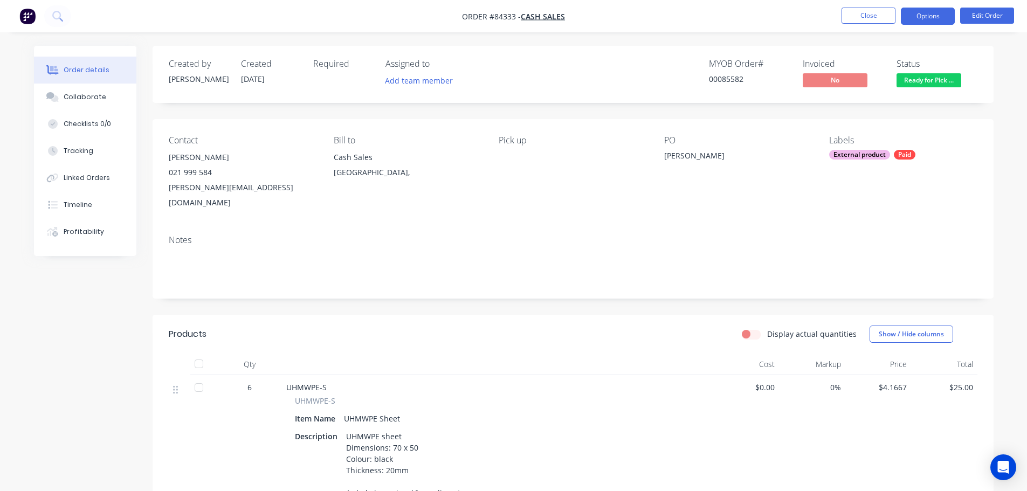
click at [945, 14] on button "Options" at bounding box center [928, 16] width 54 height 17
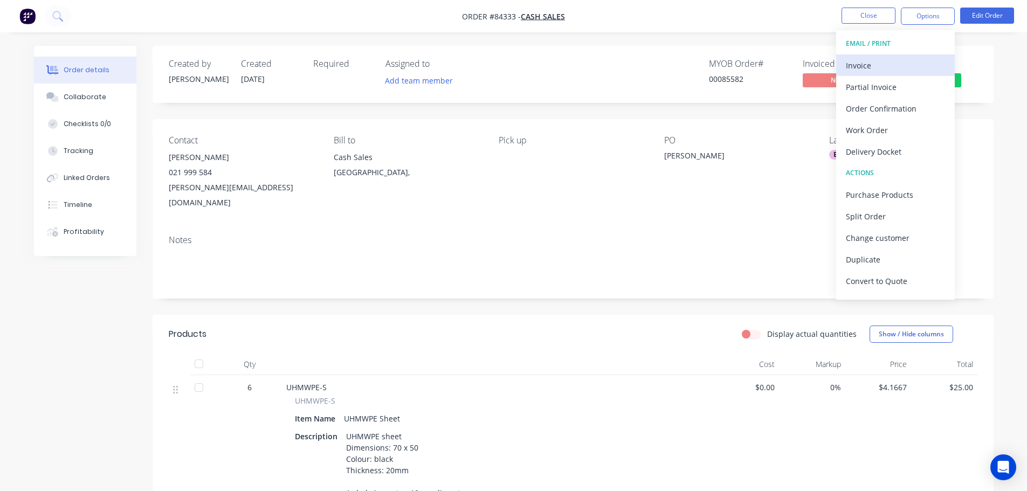
click at [911, 59] on div "Invoice" at bounding box center [895, 66] width 99 height 16
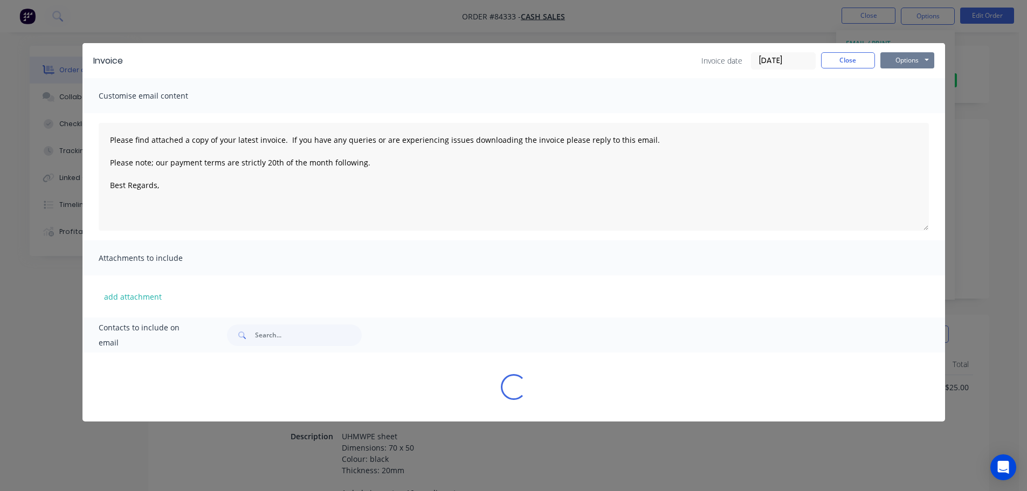
click at [909, 57] on button "Options" at bounding box center [908, 60] width 54 height 16
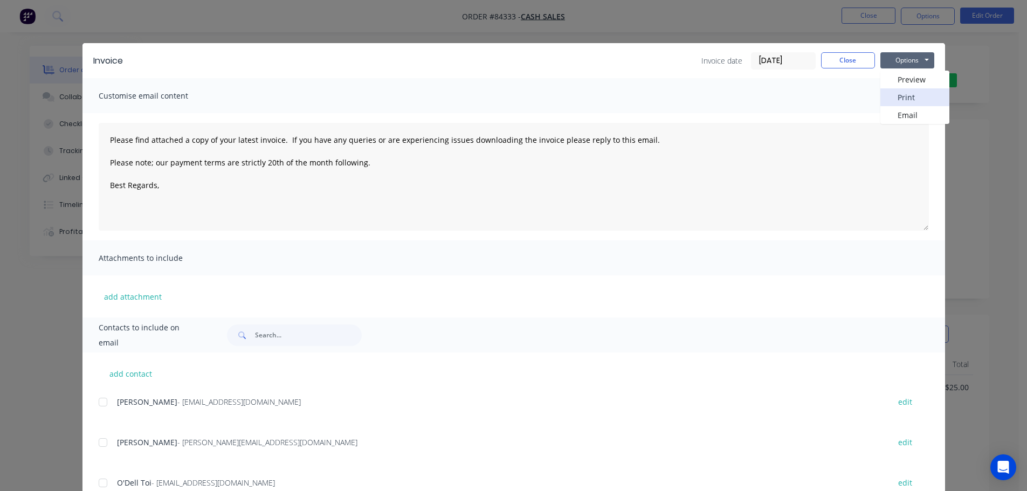
click at [913, 89] on button "Print" at bounding box center [915, 97] width 69 height 18
click at [850, 51] on div "Invoice Invoice date [DATE] Close Options Preview Print Email" at bounding box center [514, 60] width 863 height 35
click at [854, 63] on button "Close" at bounding box center [848, 60] width 54 height 16
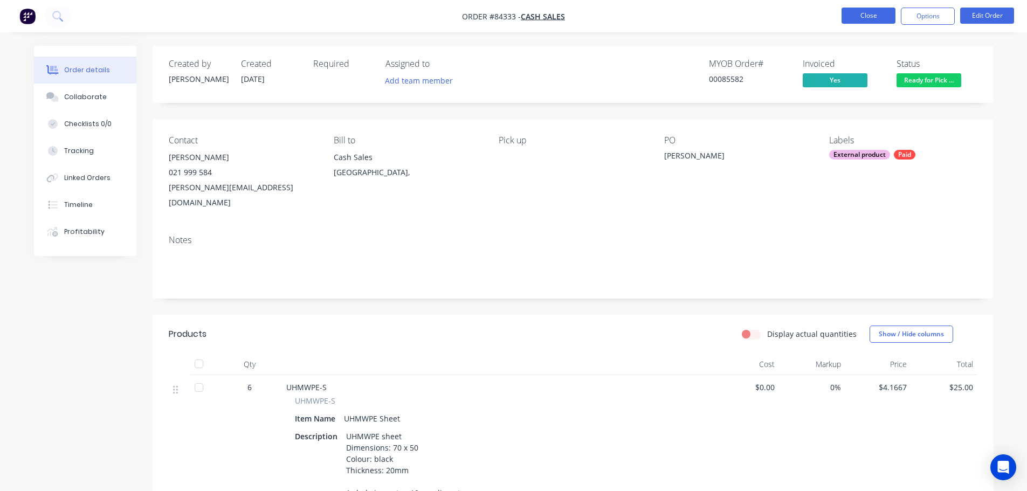
click at [869, 18] on button "Close" at bounding box center [869, 16] width 54 height 16
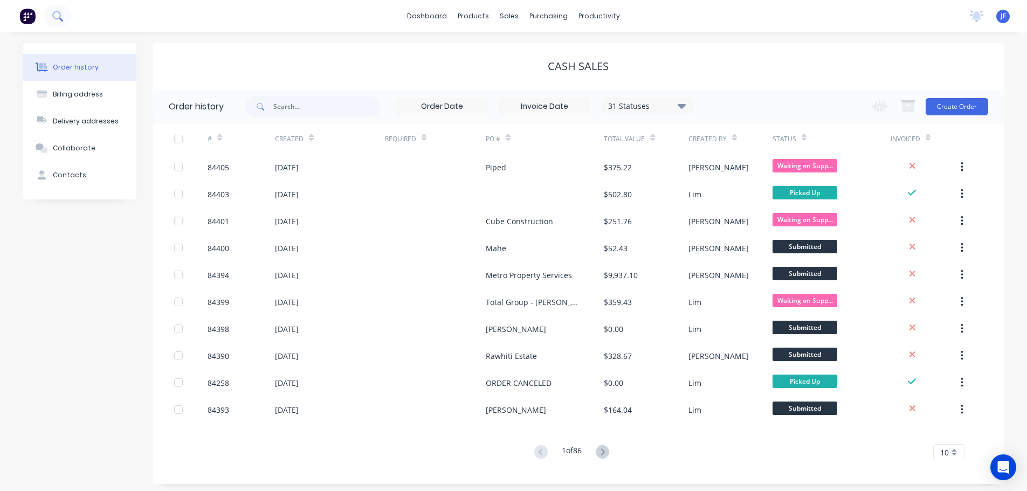
click at [51, 12] on button at bounding box center [57, 16] width 27 height 22
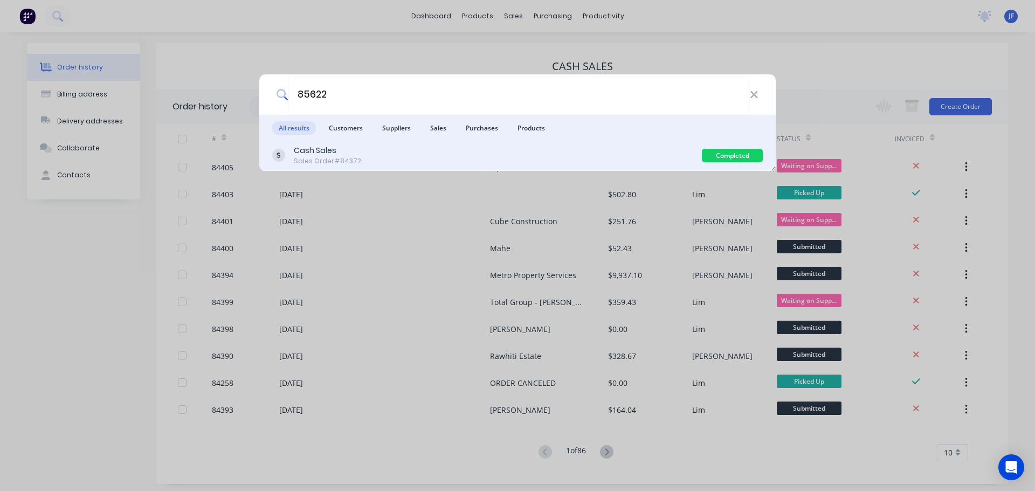
type input "85622"
click at [535, 156] on div "Cash Sales Sales Order #84372" at bounding box center [487, 155] width 430 height 21
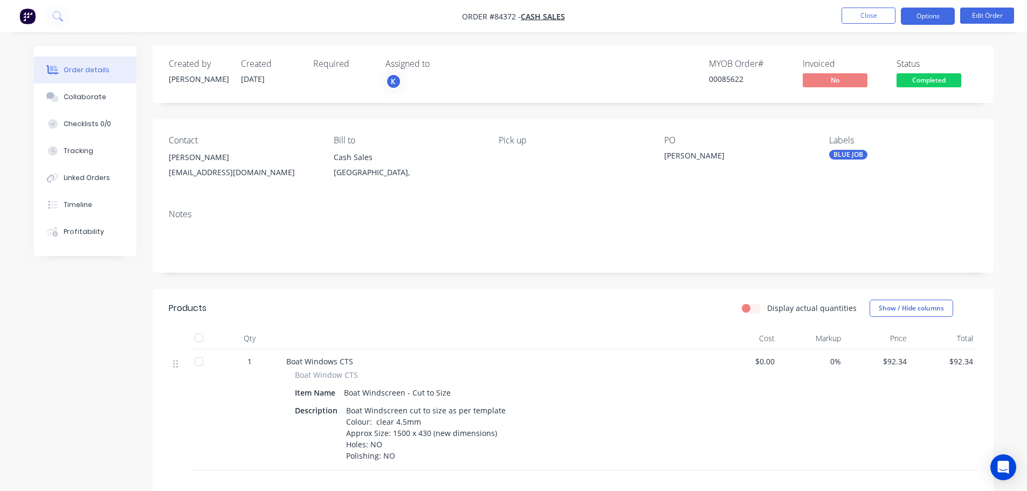
click at [937, 8] on button "Options" at bounding box center [928, 16] width 54 height 17
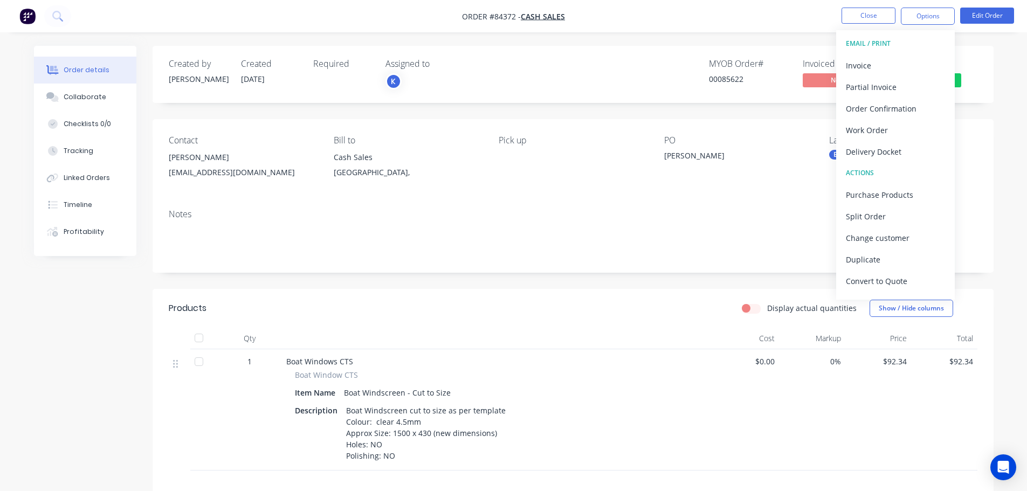
click at [998, 99] on div "Order details Collaborate Checklists 0/0 Tracking Linked Orders Timeline Profit…" at bounding box center [513, 354] width 981 height 617
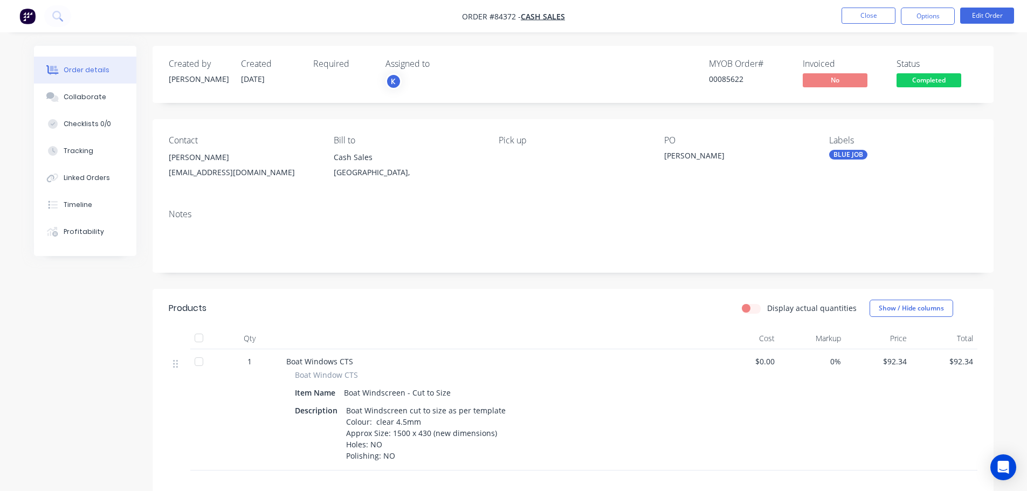
click at [947, 85] on span "Completed" at bounding box center [929, 79] width 65 height 13
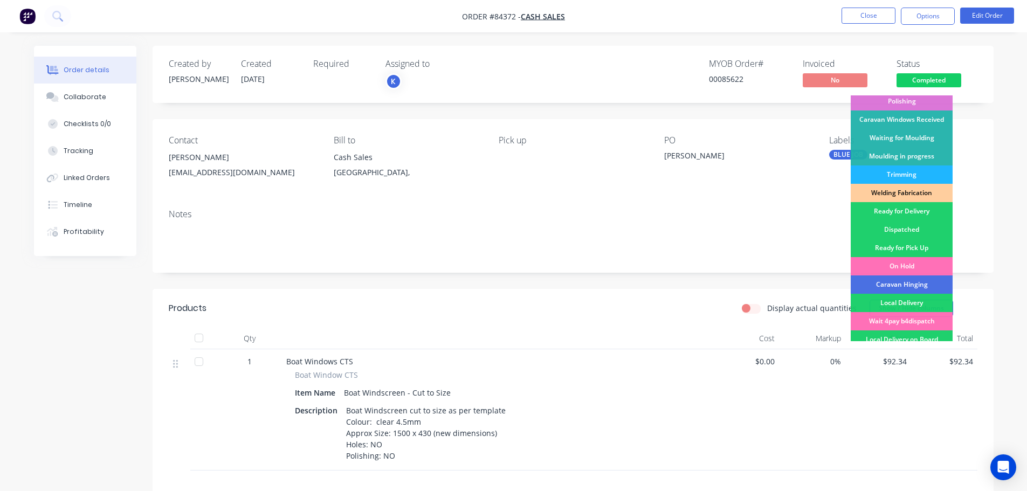
scroll to position [212, 0]
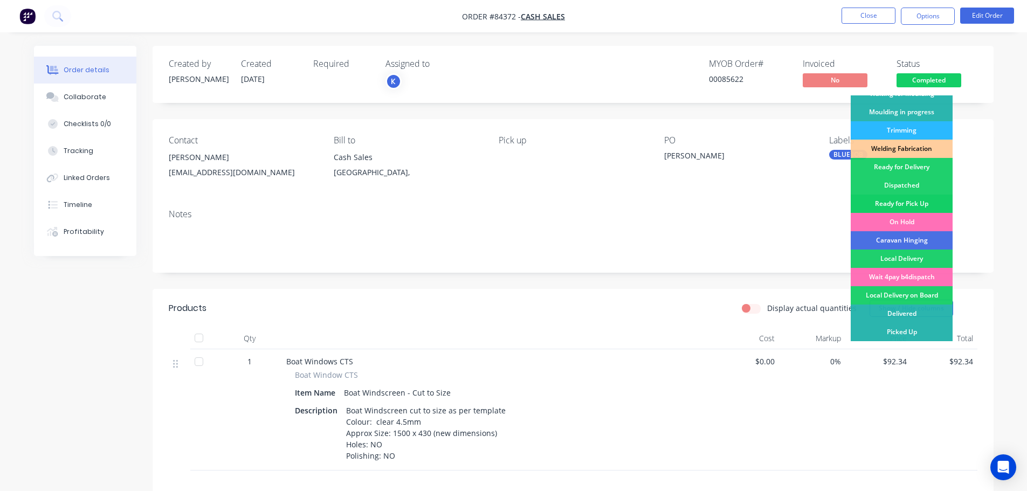
click at [911, 203] on div "Ready for Pick Up" at bounding box center [902, 204] width 102 height 18
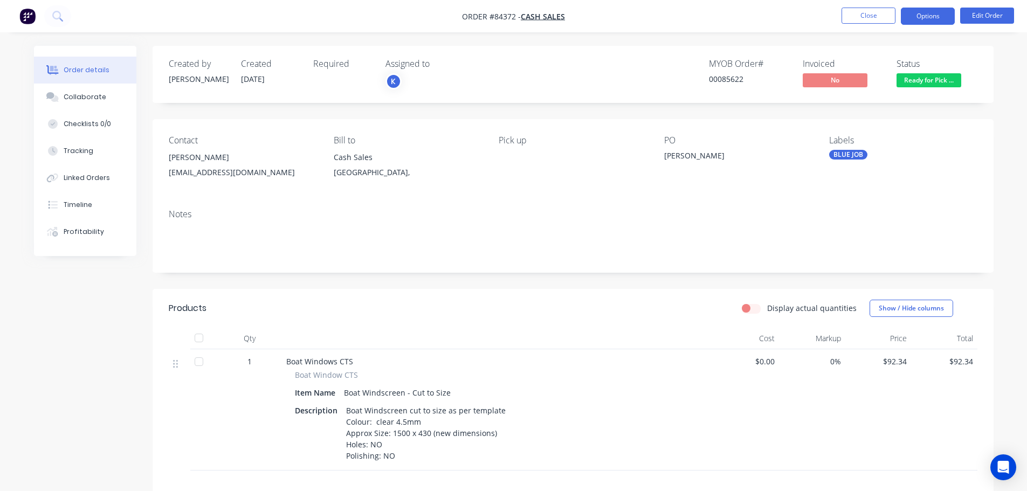
click at [945, 17] on button "Options" at bounding box center [928, 16] width 54 height 17
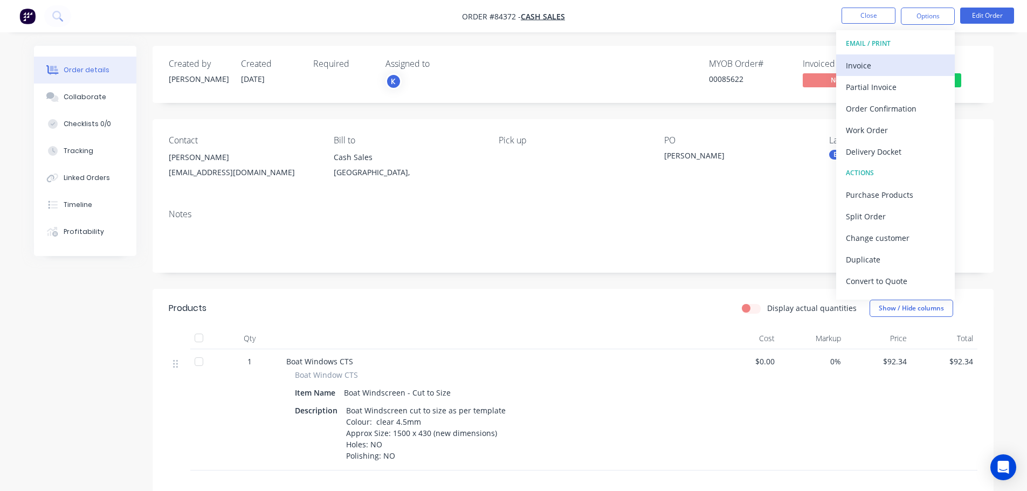
click at [902, 68] on div "Invoice" at bounding box center [895, 66] width 99 height 16
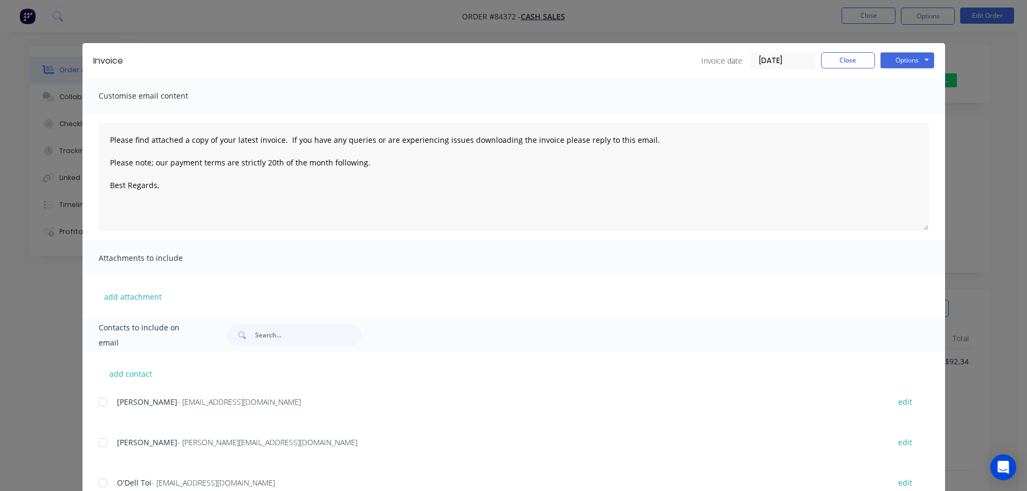
click at [911, 60] on button "Options" at bounding box center [908, 60] width 54 height 16
click at [907, 98] on button "Print" at bounding box center [915, 97] width 69 height 18
drag, startPoint x: 123, startPoint y: 12, endPoint x: 116, endPoint y: 10, distance: 7.9
click at [119, 11] on div "Invoice Invoice date [DATE] Close Options Preview Print Email Customise email c…" at bounding box center [513, 245] width 1027 height 491
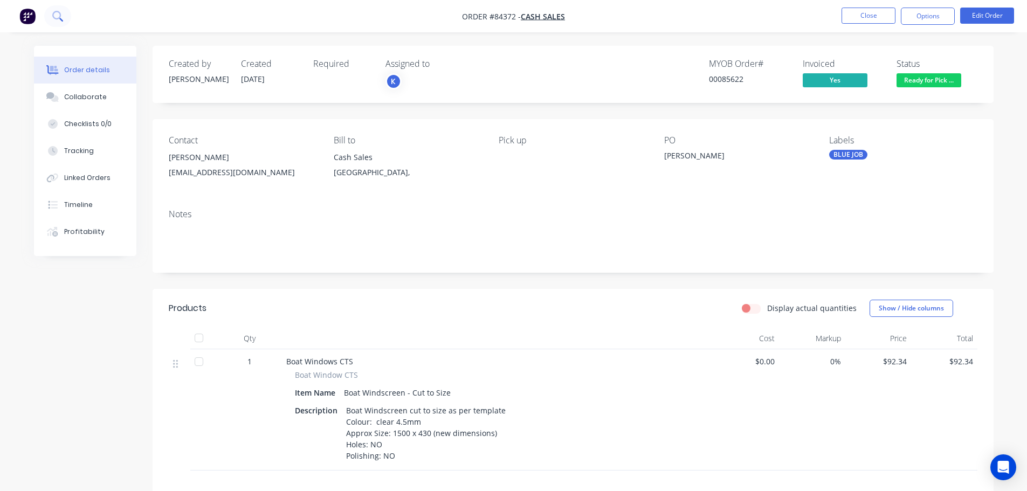
click at [49, 13] on button at bounding box center [57, 16] width 27 height 22
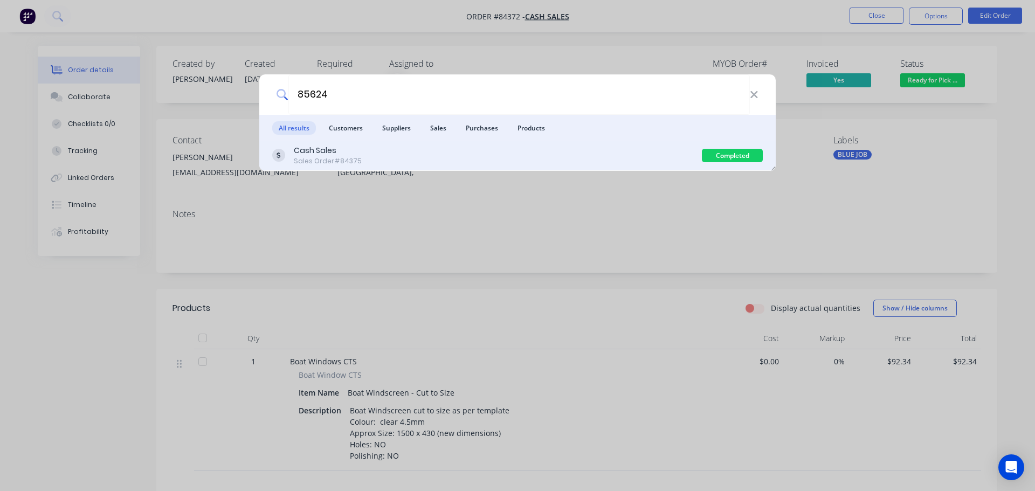
type input "85624"
click at [636, 151] on div "Cash Sales Sales Order #84375" at bounding box center [487, 155] width 430 height 21
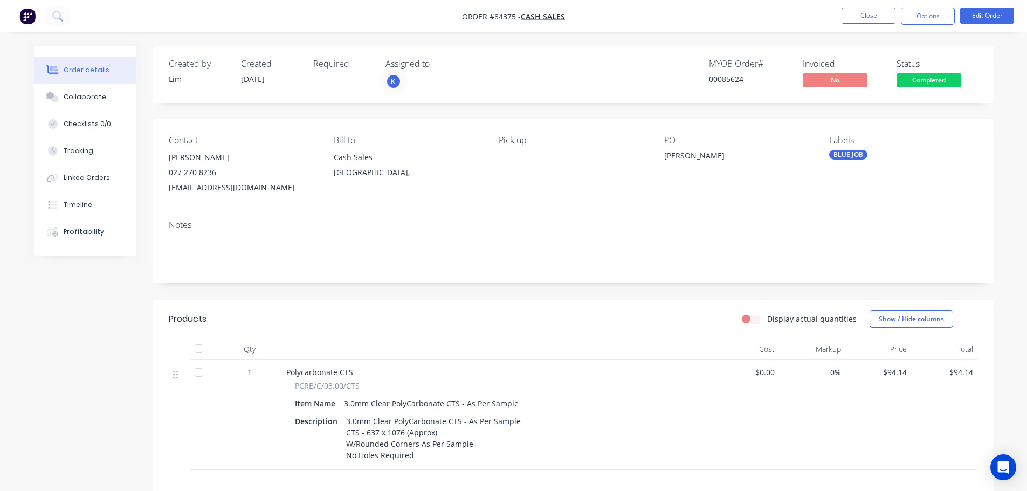
click at [924, 81] on span "Completed" at bounding box center [929, 79] width 65 height 13
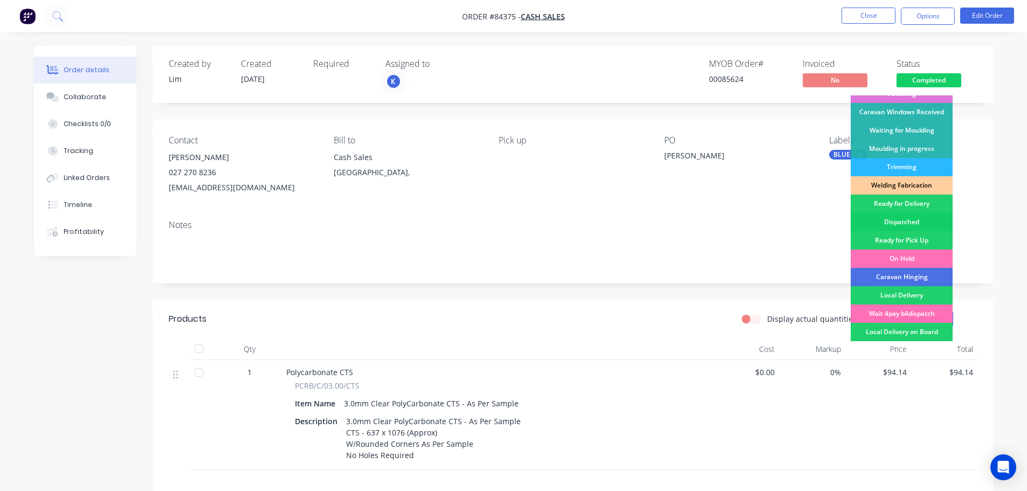
scroll to position [212, 0]
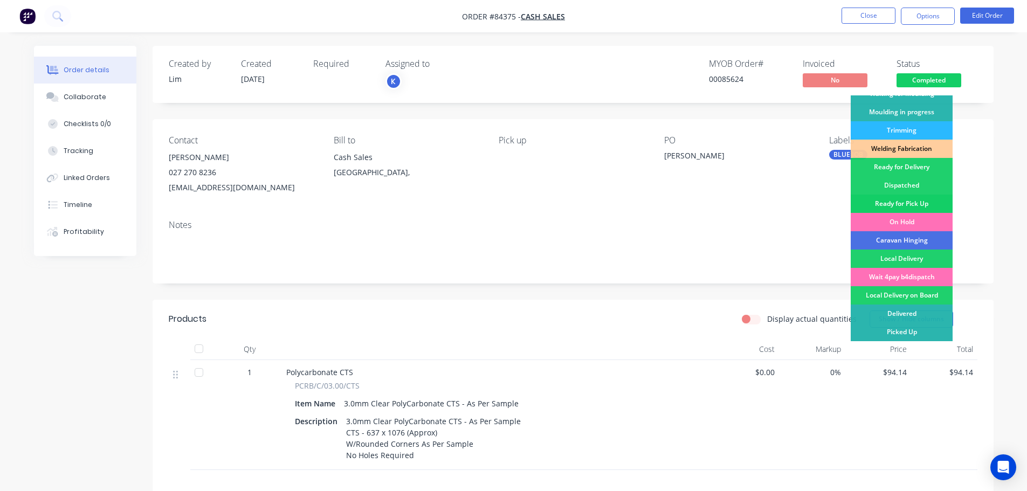
drag, startPoint x: 927, startPoint y: 201, endPoint x: 924, endPoint y: 115, distance: 85.2
click at [927, 200] on div "Ready for Pick Up" at bounding box center [902, 204] width 102 height 18
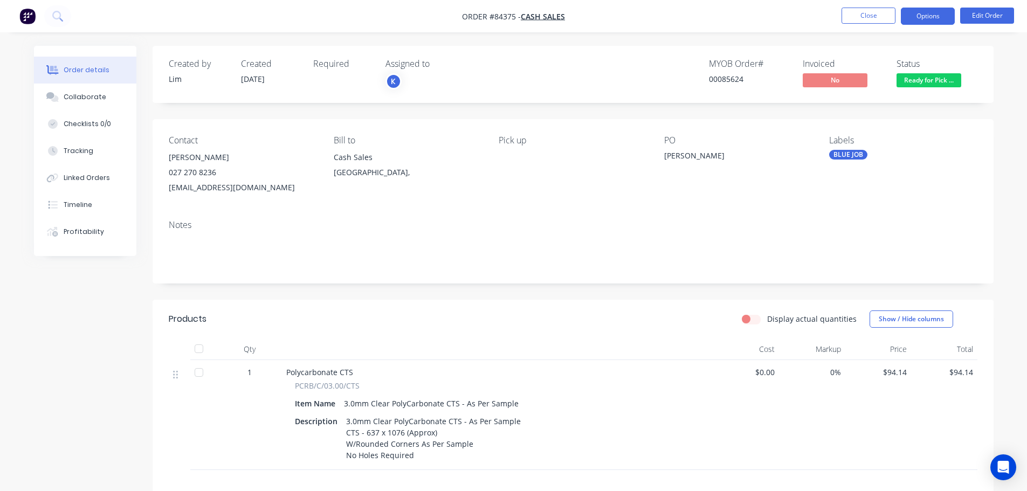
drag, startPoint x: 918, startPoint y: 16, endPoint x: 910, endPoint y: 30, distance: 16.0
click at [918, 16] on button "Options" at bounding box center [928, 16] width 54 height 17
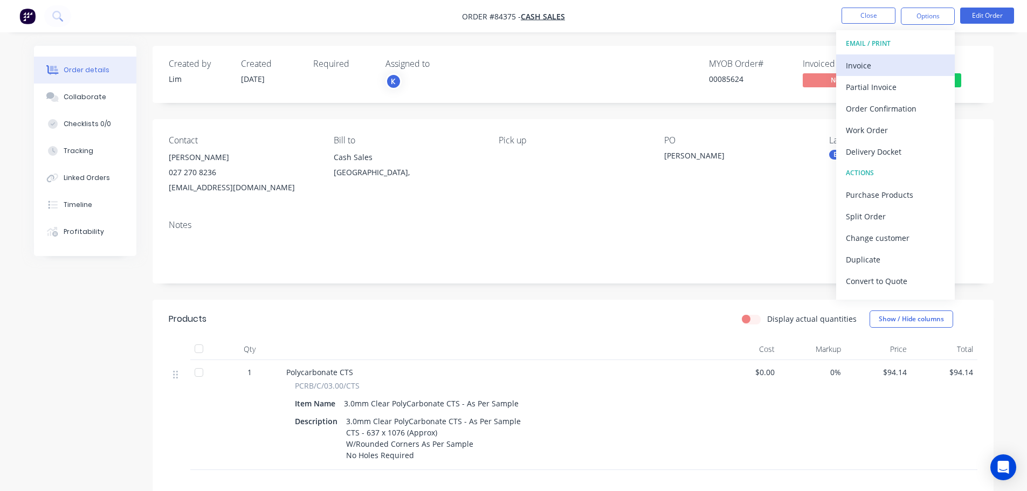
click at [876, 71] on div "Invoice" at bounding box center [895, 66] width 99 height 16
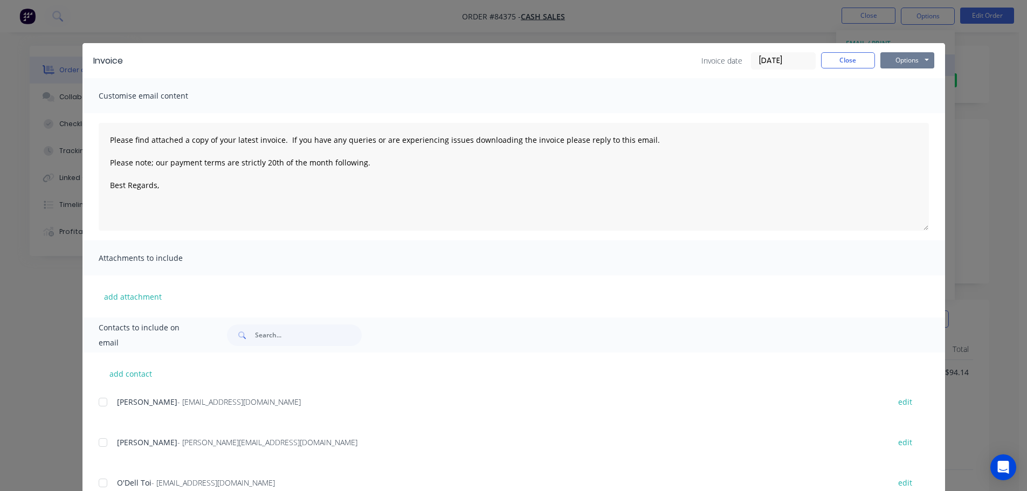
click at [899, 61] on button "Options" at bounding box center [908, 60] width 54 height 16
click at [905, 93] on button "Print" at bounding box center [915, 97] width 69 height 18
click at [97, 19] on div "Invoice Invoice date [DATE] Close Options Preview Print Email Customise email c…" at bounding box center [513, 245] width 1027 height 491
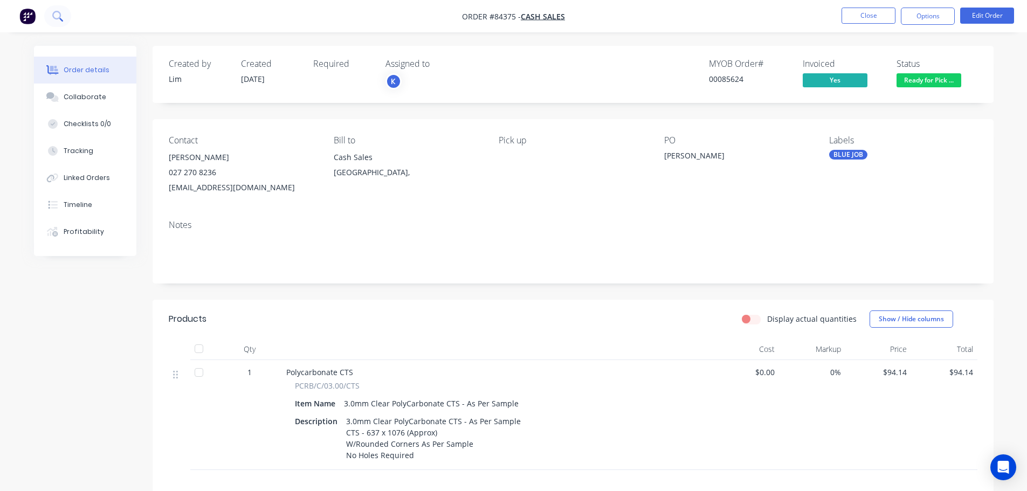
click at [58, 15] on icon at bounding box center [57, 16] width 10 height 10
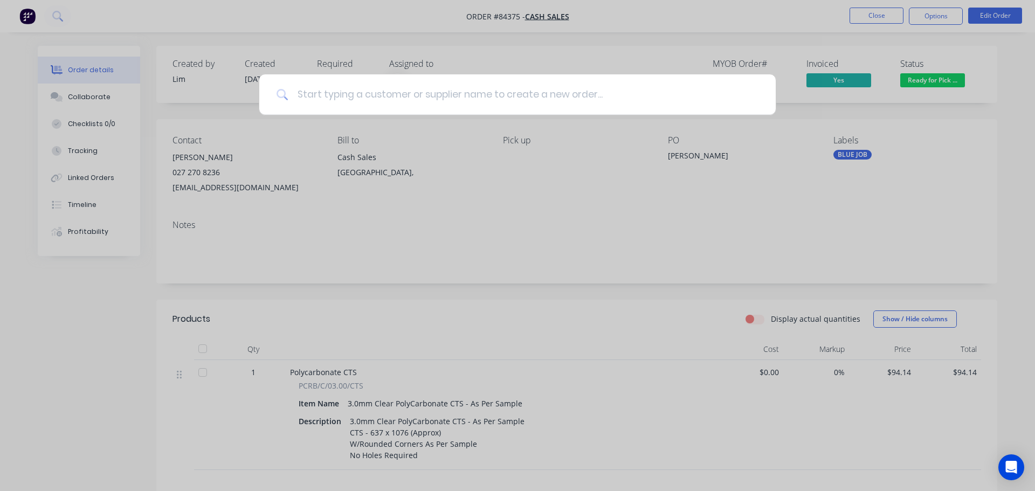
click at [311, 102] on input at bounding box center [524, 94] width 470 height 40
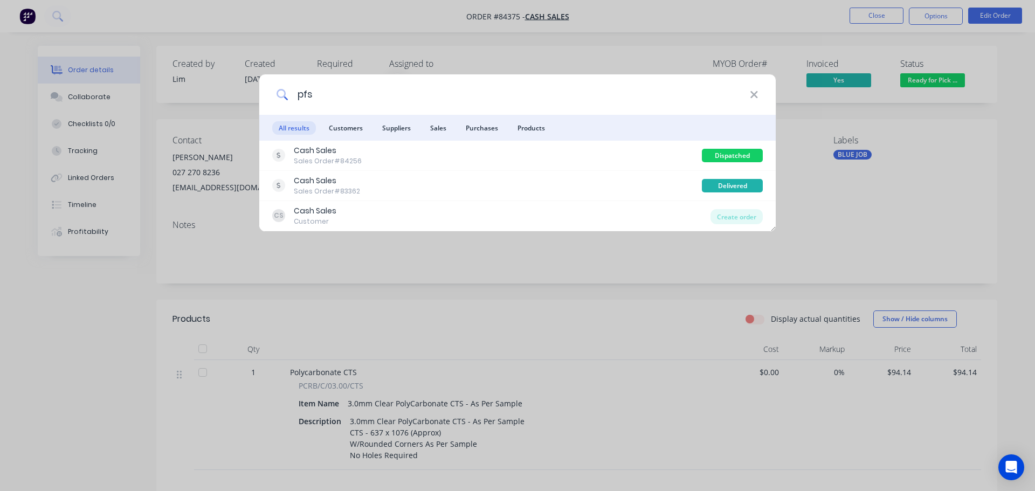
type input "pfs"
click at [503, 49] on div "pfs All results Customers Suppliers Sales Purchases Products Cash Sales Sales O…" at bounding box center [517, 245] width 1035 height 491
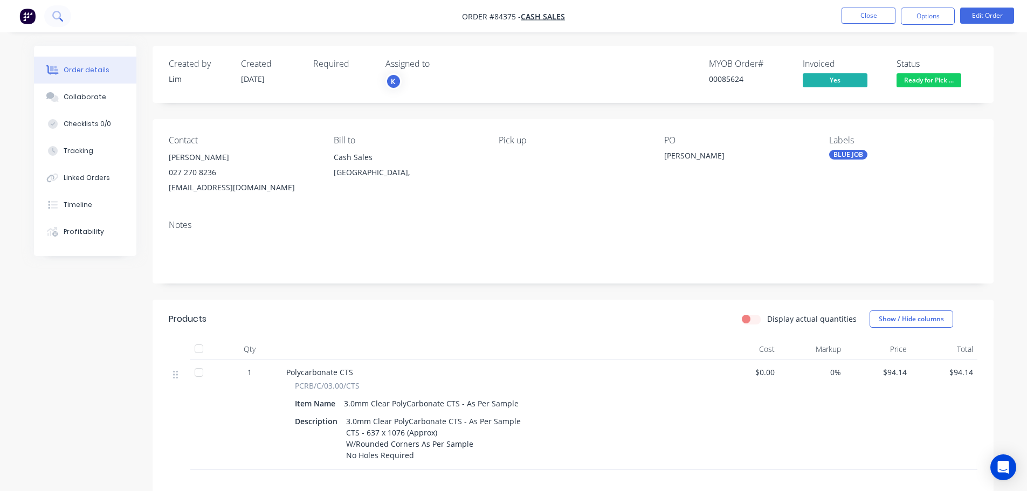
click at [52, 18] on icon at bounding box center [57, 16] width 10 height 10
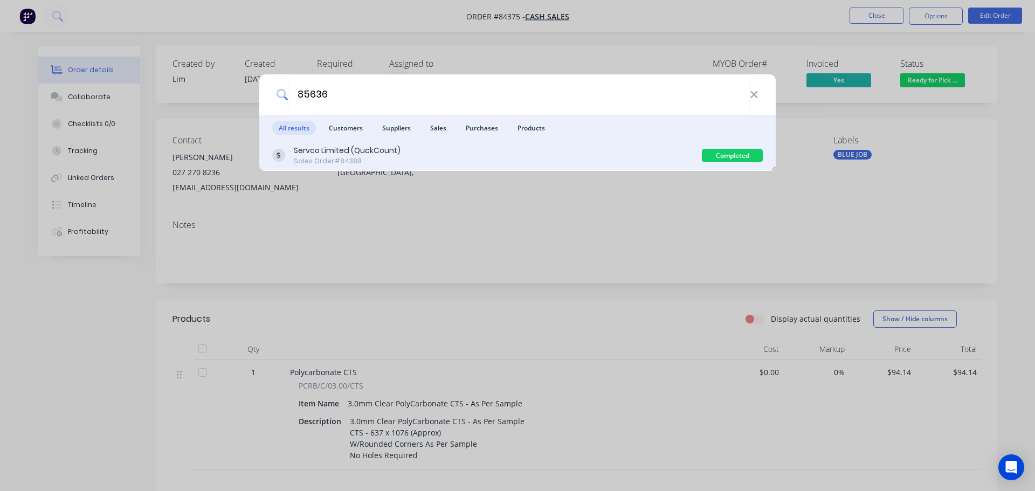
type input "85636"
click at [557, 161] on div "Servco Limited (QuckCount) Sales Order #84388" at bounding box center [487, 155] width 430 height 21
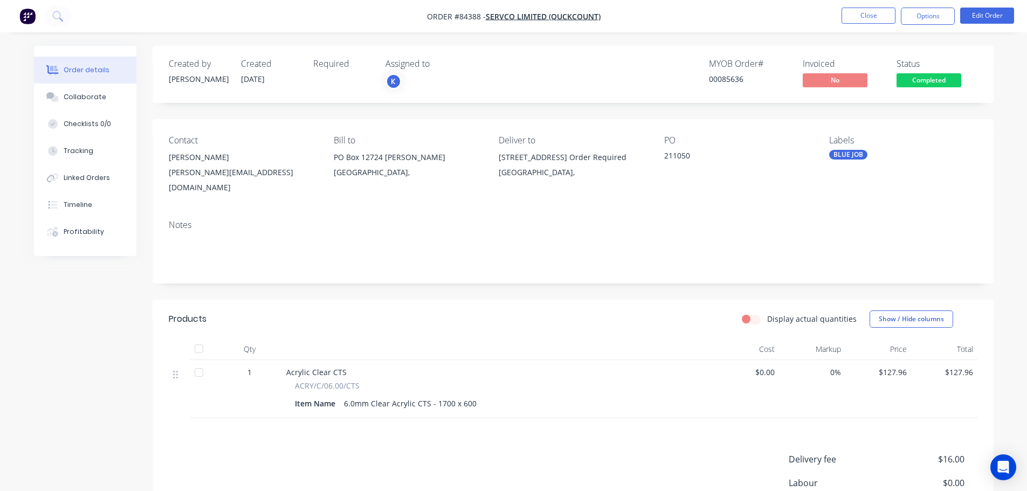
click at [917, 83] on span "Completed" at bounding box center [929, 79] width 65 height 13
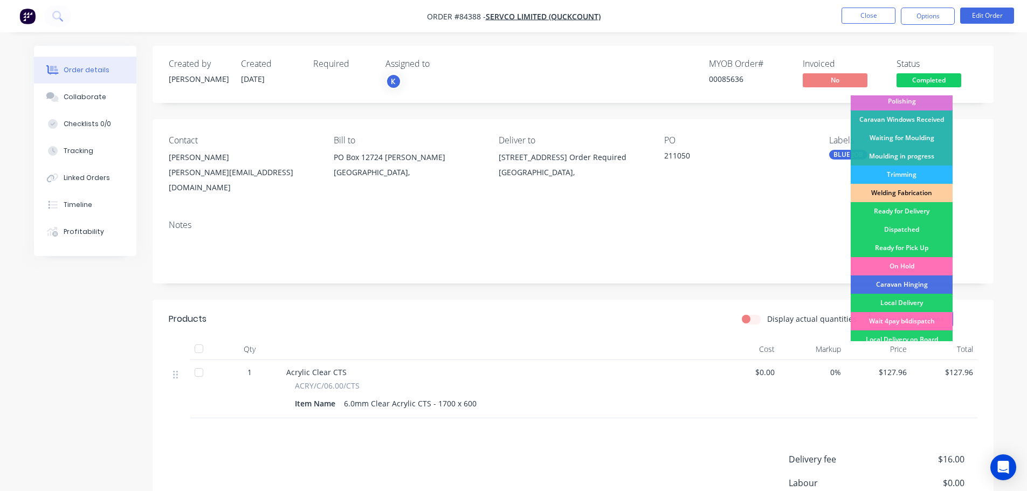
scroll to position [212, 0]
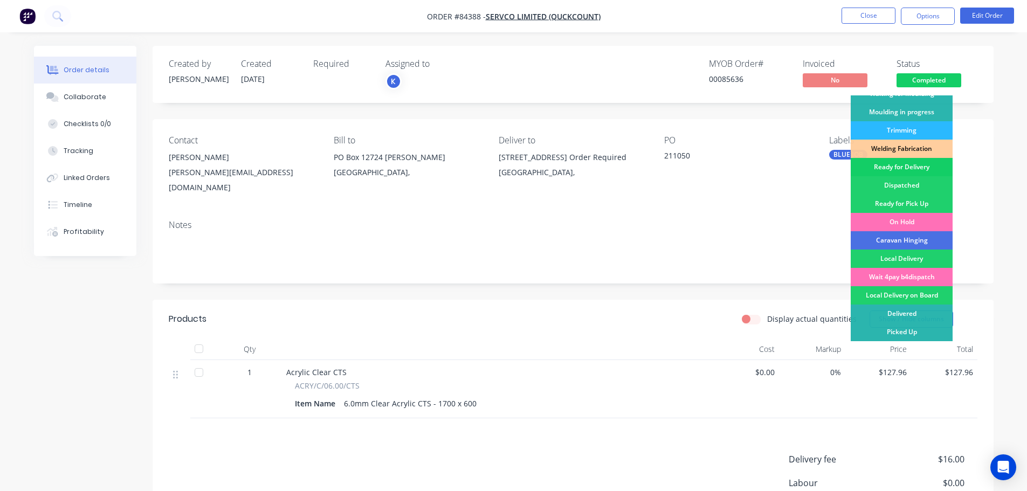
click at [913, 167] on div "Ready for Delivery" at bounding box center [902, 167] width 102 height 18
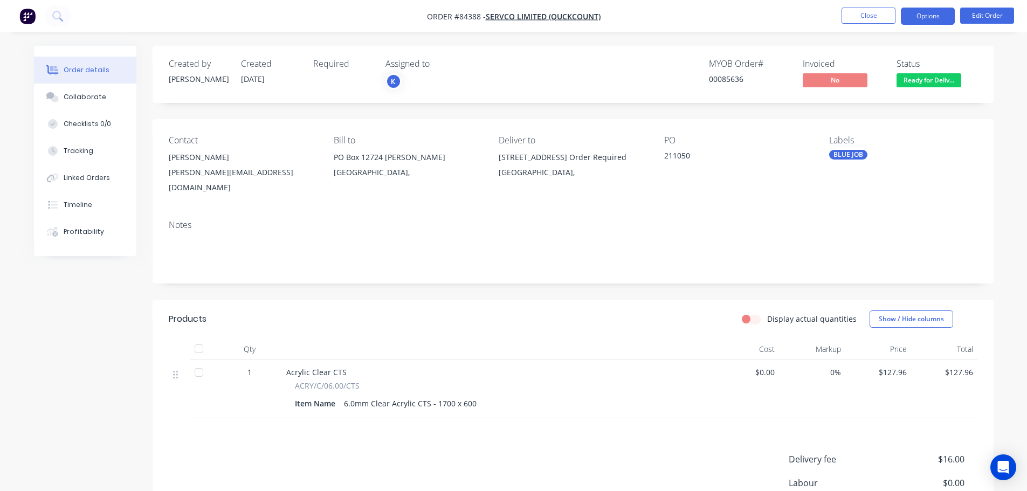
click at [930, 17] on button "Options" at bounding box center [928, 16] width 54 height 17
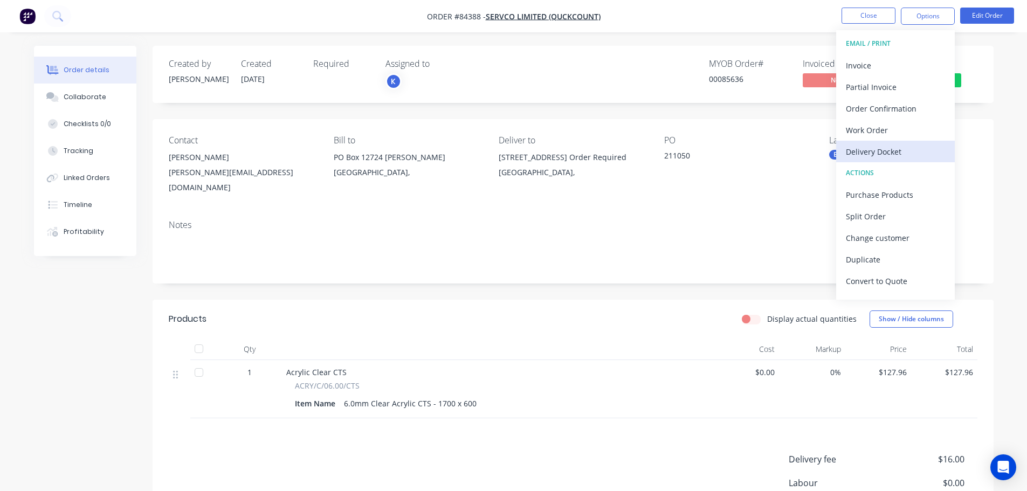
click at [905, 153] on div "Delivery Docket" at bounding box center [895, 152] width 99 height 16
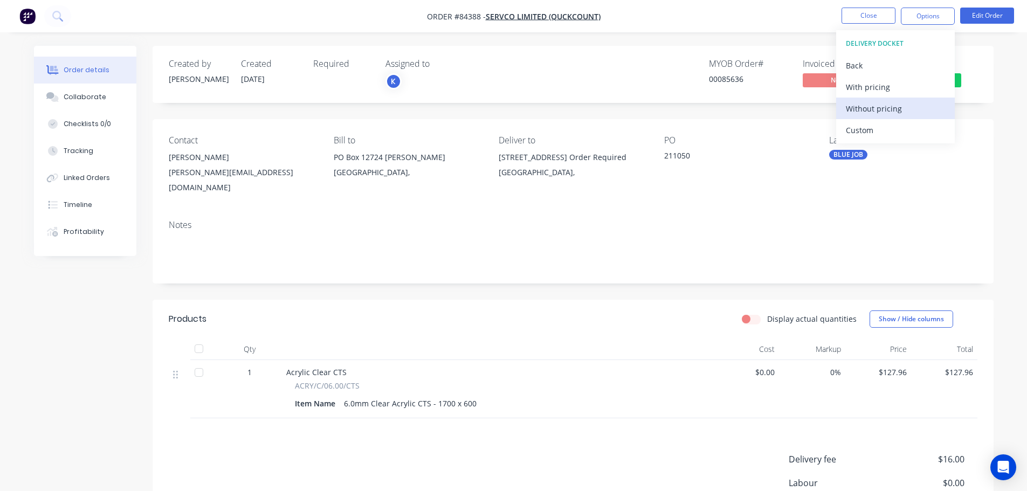
click at [917, 108] on div "Without pricing" at bounding box center [895, 109] width 99 height 16
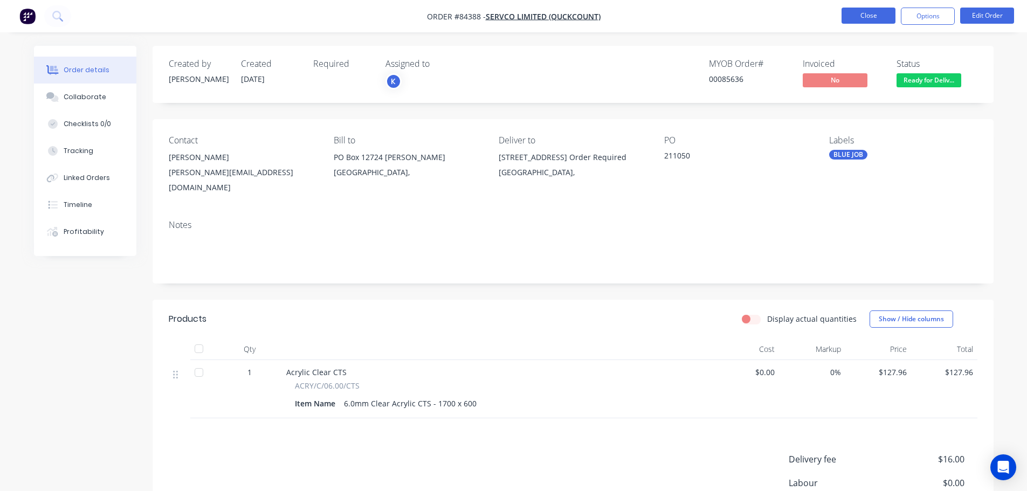
click at [865, 16] on button "Close" at bounding box center [869, 16] width 54 height 16
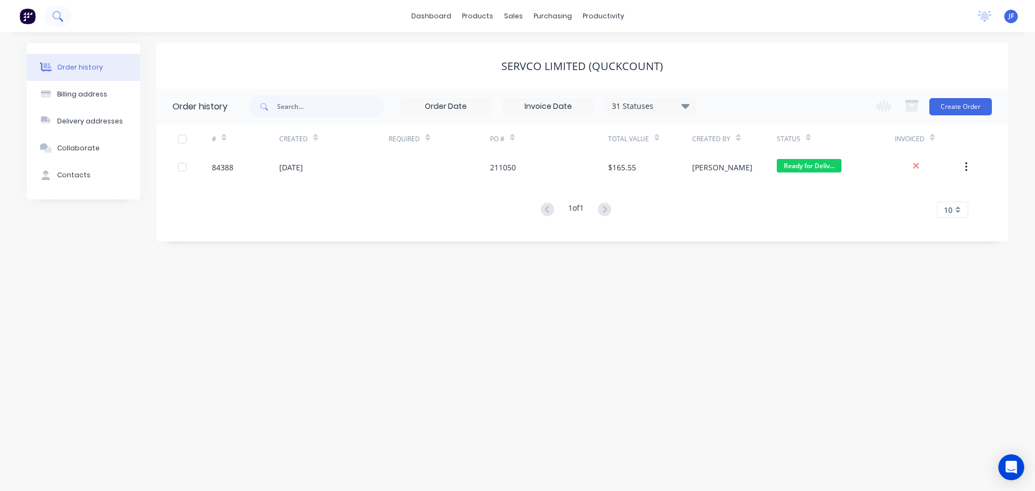
click at [58, 22] on button at bounding box center [57, 16] width 27 height 22
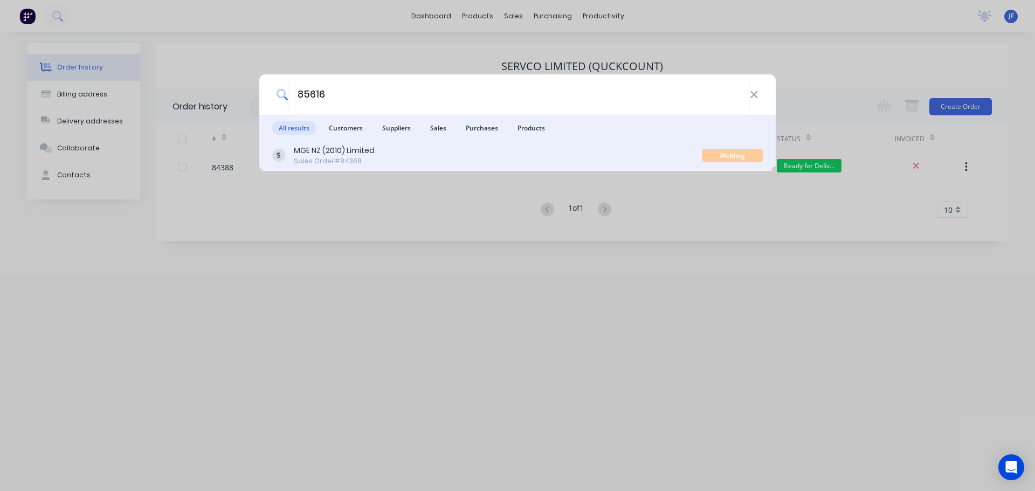
type input "85616"
click at [407, 159] on div "MGE NZ (2010) Limited Sales Order #84368" at bounding box center [487, 155] width 430 height 21
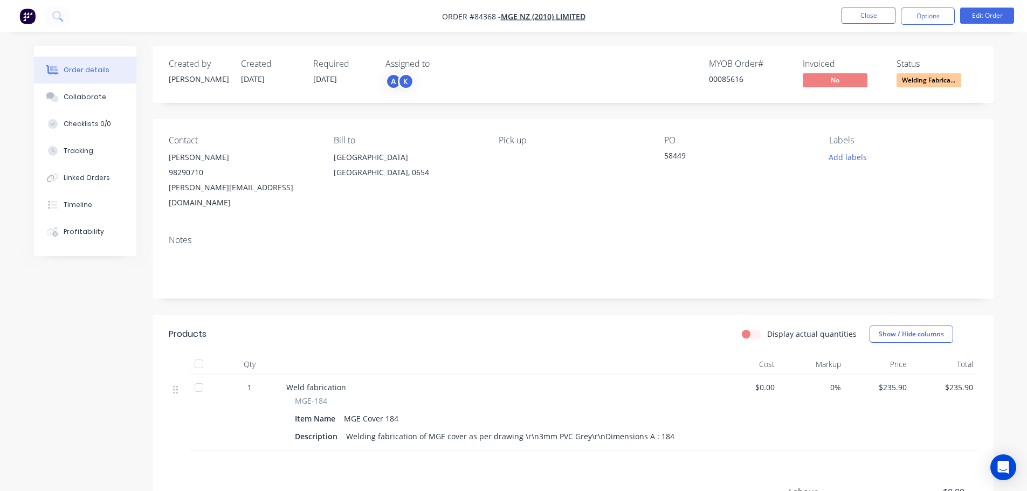
click at [905, 80] on span "Welding Fabrica..." at bounding box center [929, 79] width 65 height 13
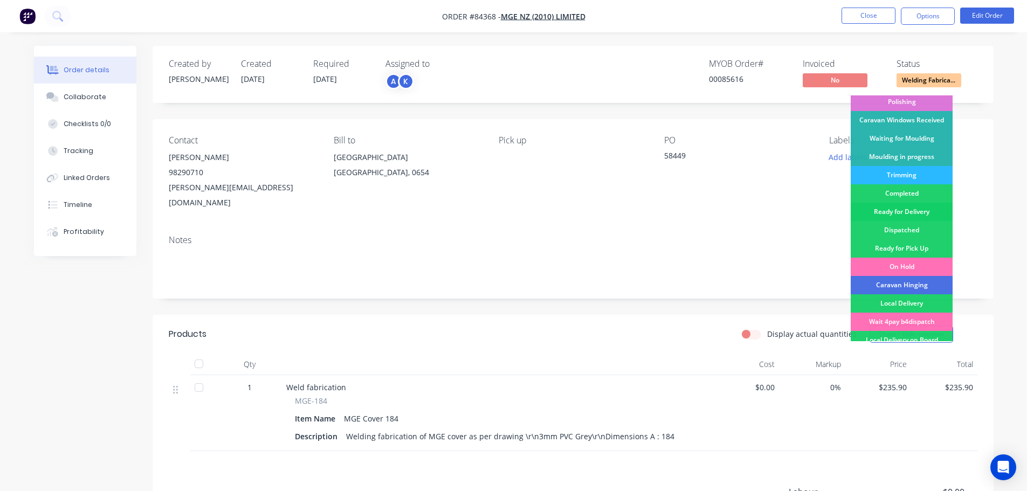
scroll to position [212, 0]
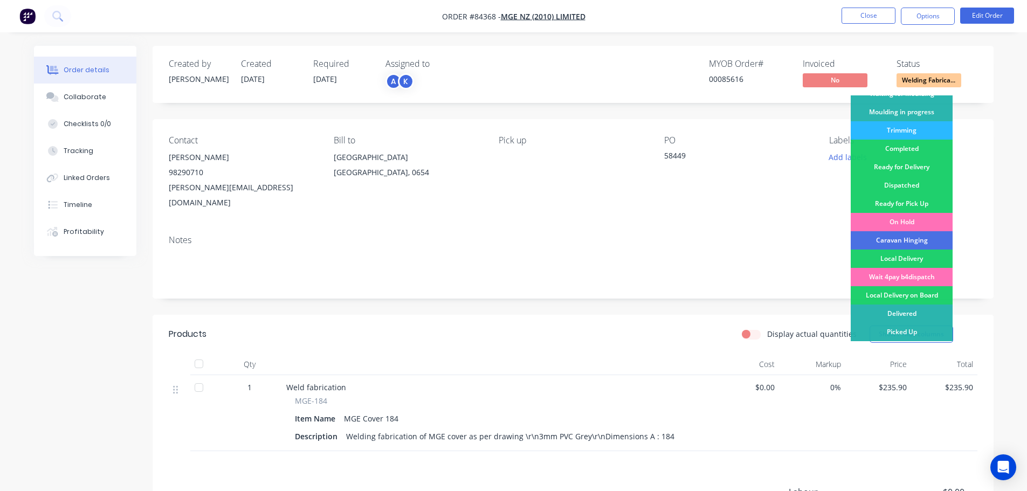
click at [916, 167] on div "Ready for Delivery" at bounding box center [902, 167] width 102 height 18
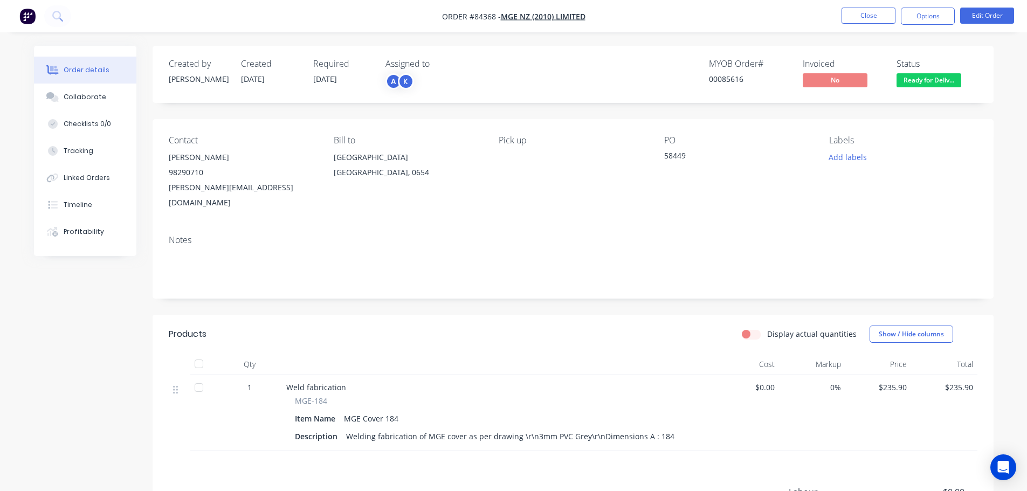
click at [921, 90] on div "Created by [PERSON_NAME] Created [DATE] Required [DATE] Assigned to A K MYOB Or…" at bounding box center [573, 74] width 841 height 57
click at [922, 81] on span "Ready for Deliv..." at bounding box center [929, 79] width 65 height 13
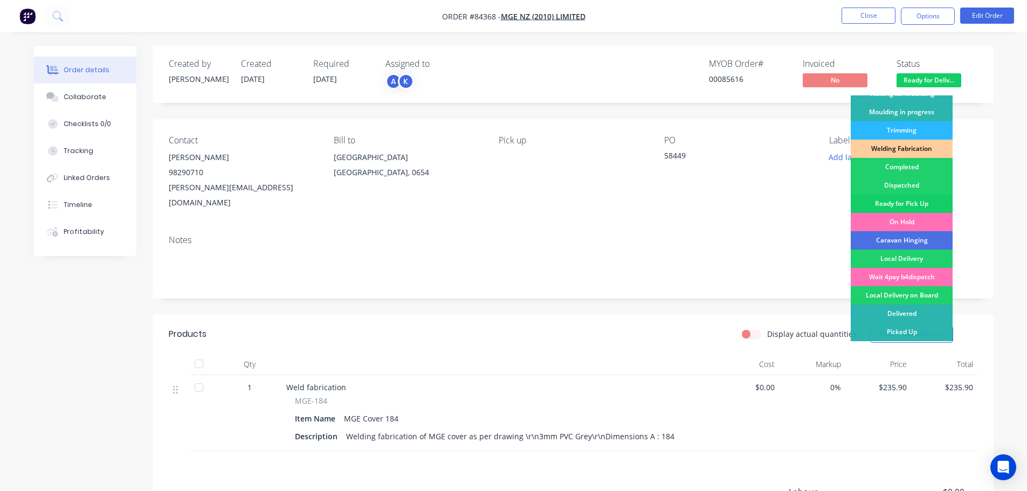
click at [914, 201] on div "Ready for Pick Up" at bounding box center [902, 204] width 102 height 18
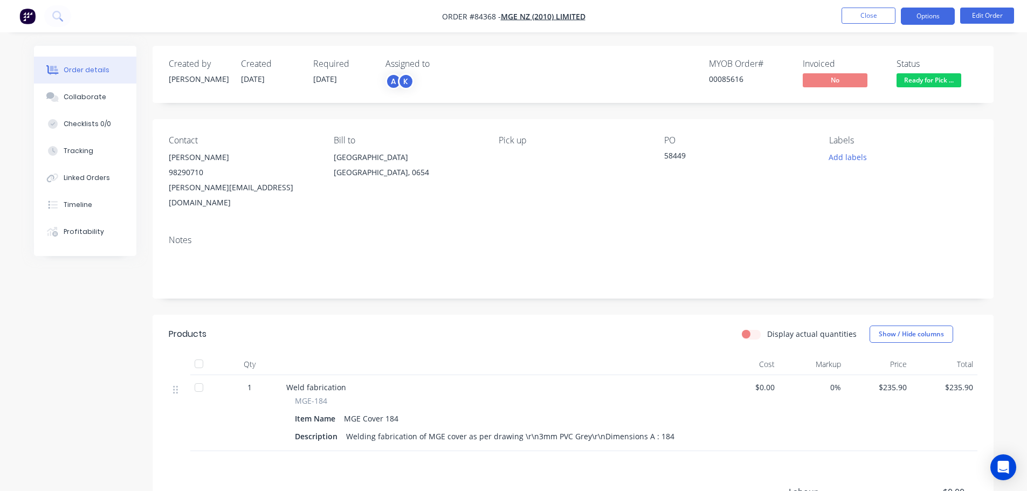
click at [932, 19] on button "Options" at bounding box center [928, 16] width 54 height 17
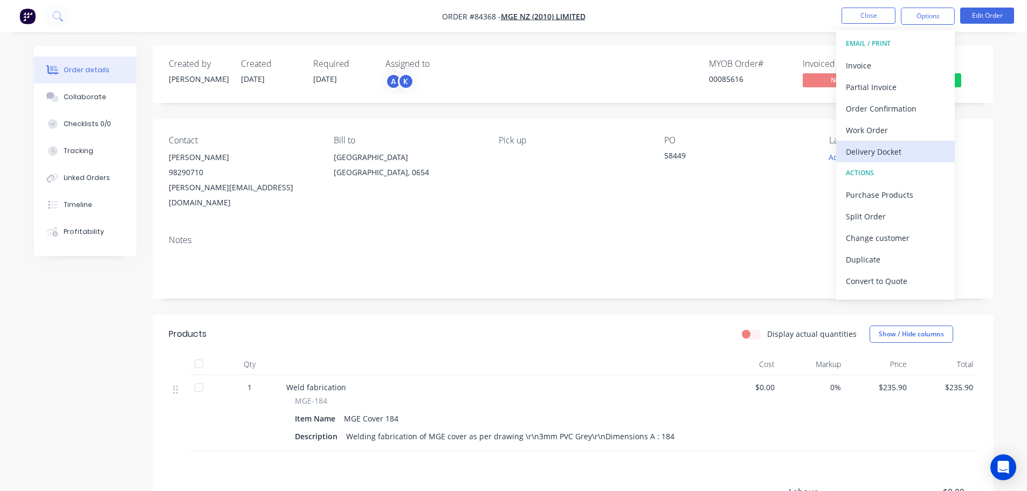
click at [883, 150] on div "Delivery Docket" at bounding box center [895, 152] width 99 height 16
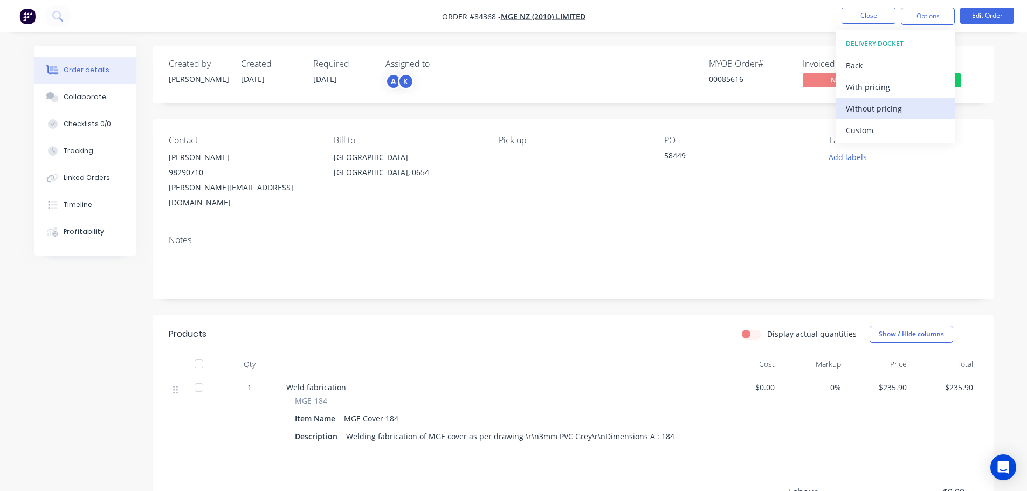
click at [884, 112] on div "Without pricing" at bounding box center [895, 109] width 99 height 16
click at [56, 19] on icon at bounding box center [56, 15] width 9 height 9
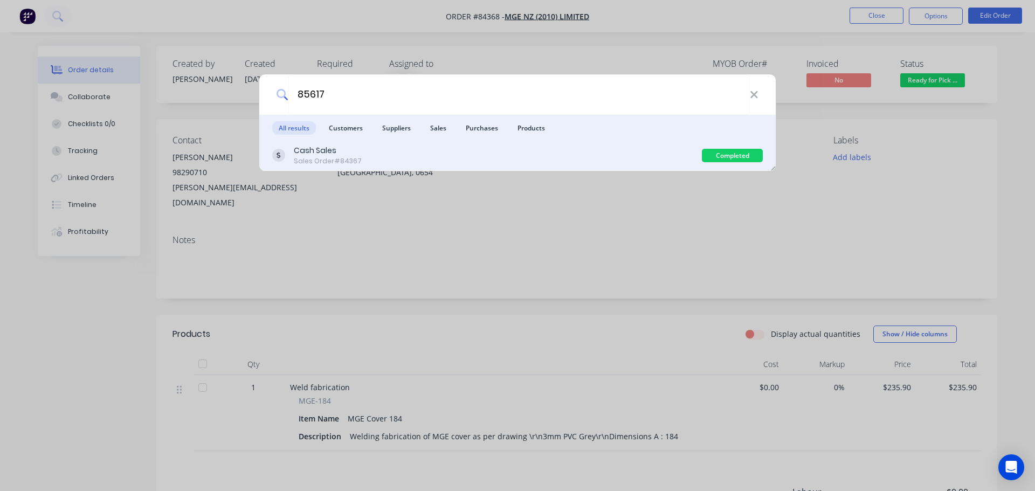
type input "85617"
click at [619, 147] on div "Cash Sales Sales Order #84367" at bounding box center [487, 155] width 430 height 21
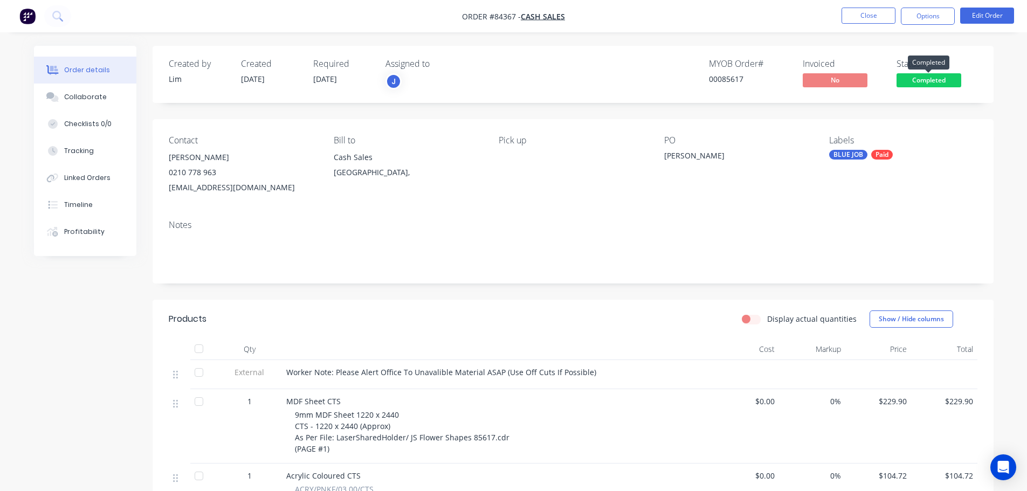
click at [924, 84] on span "Completed" at bounding box center [929, 79] width 65 height 13
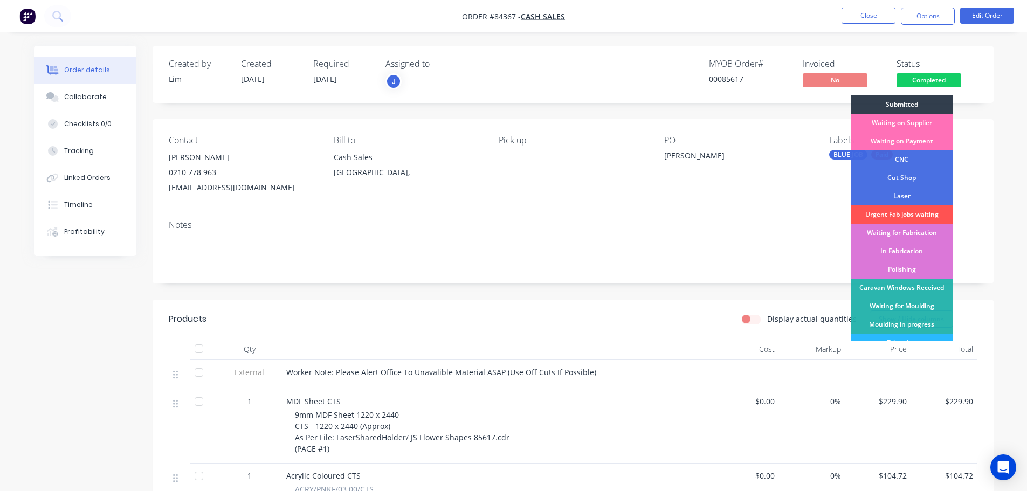
scroll to position [212, 0]
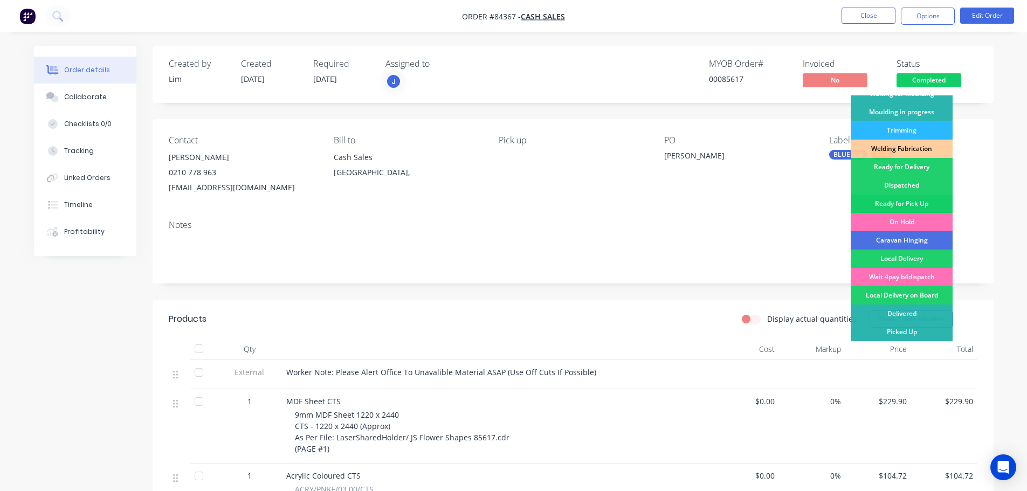
click at [917, 208] on div "Ready for Pick Up" at bounding box center [902, 204] width 102 height 18
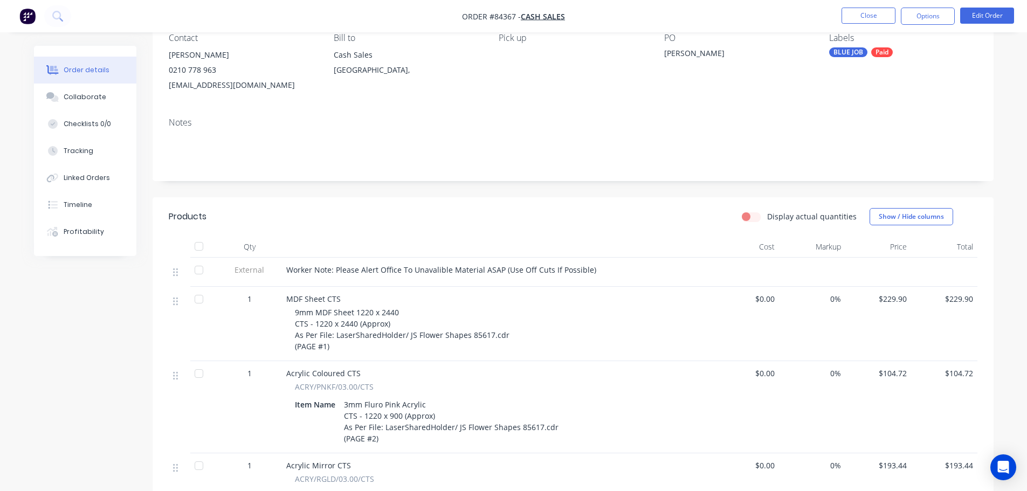
scroll to position [0, 0]
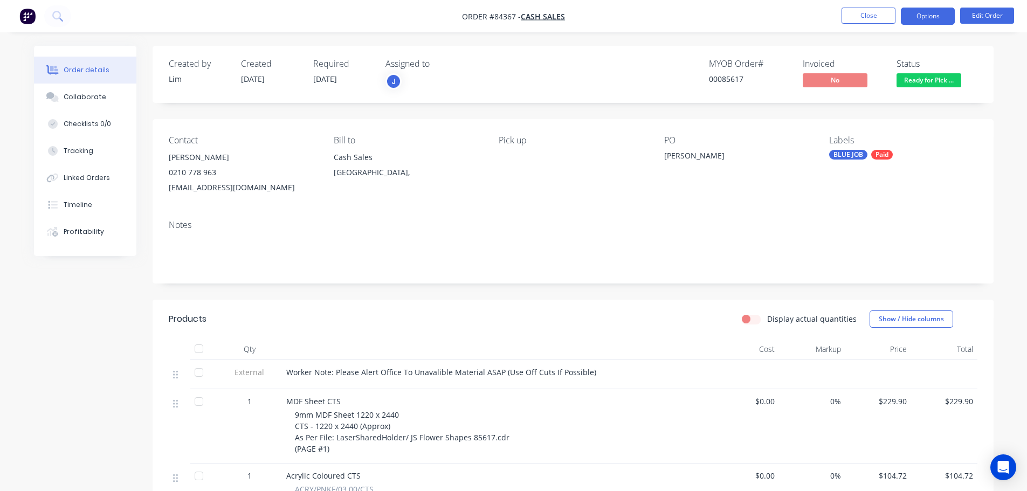
click at [924, 22] on button "Options" at bounding box center [928, 16] width 54 height 17
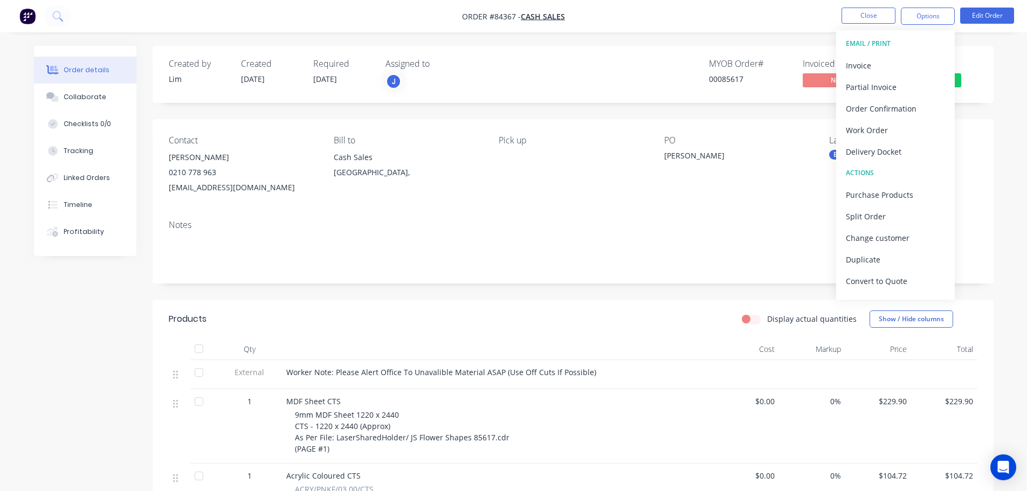
click at [904, 57] on button "Invoice" at bounding box center [895, 65] width 119 height 22
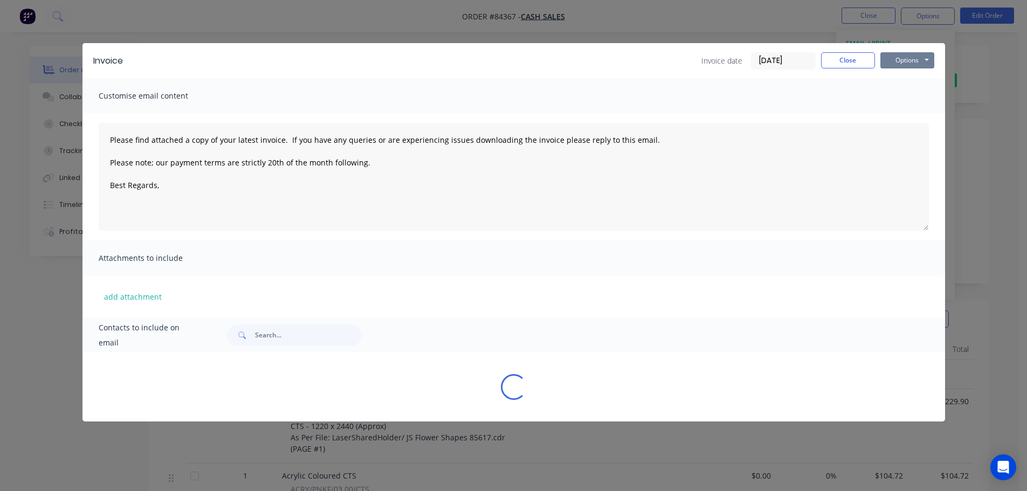
drag, startPoint x: 922, startPoint y: 26, endPoint x: 908, endPoint y: 67, distance: 43.1
click at [908, 57] on button "Options" at bounding box center [908, 60] width 54 height 16
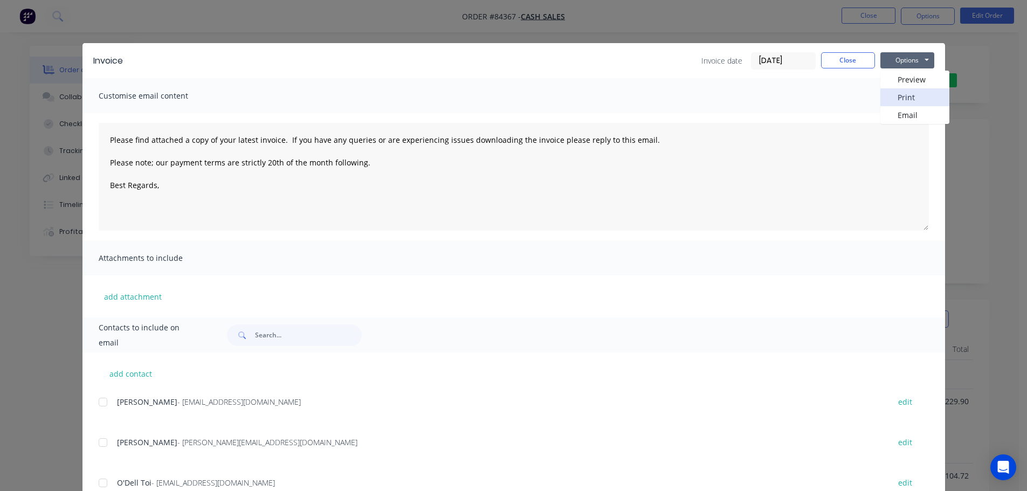
click at [902, 92] on button "Print" at bounding box center [915, 97] width 69 height 18
click at [54, 4] on div "Invoice Invoice date [DATE] Close Options Preview Print Email Customise email c…" at bounding box center [513, 245] width 1027 height 491
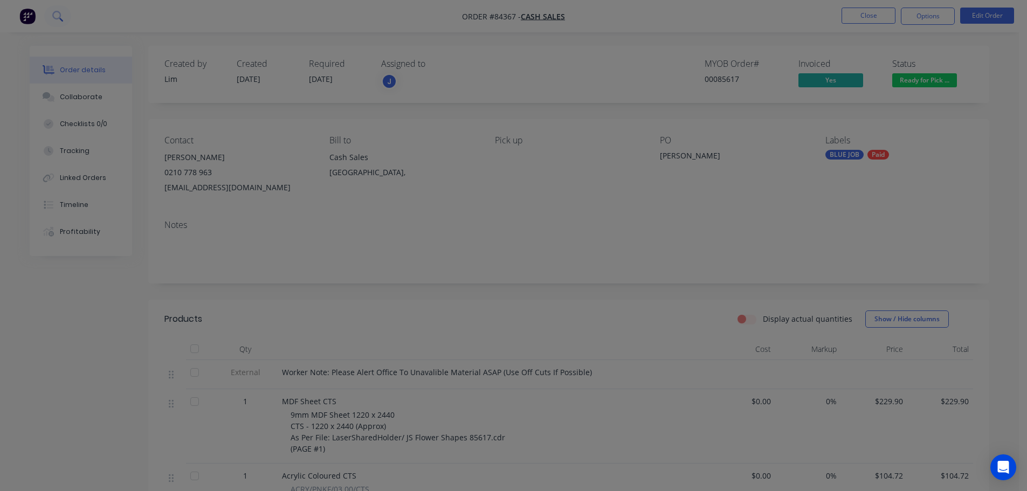
click at [57, 11] on icon at bounding box center [57, 16] width 10 height 10
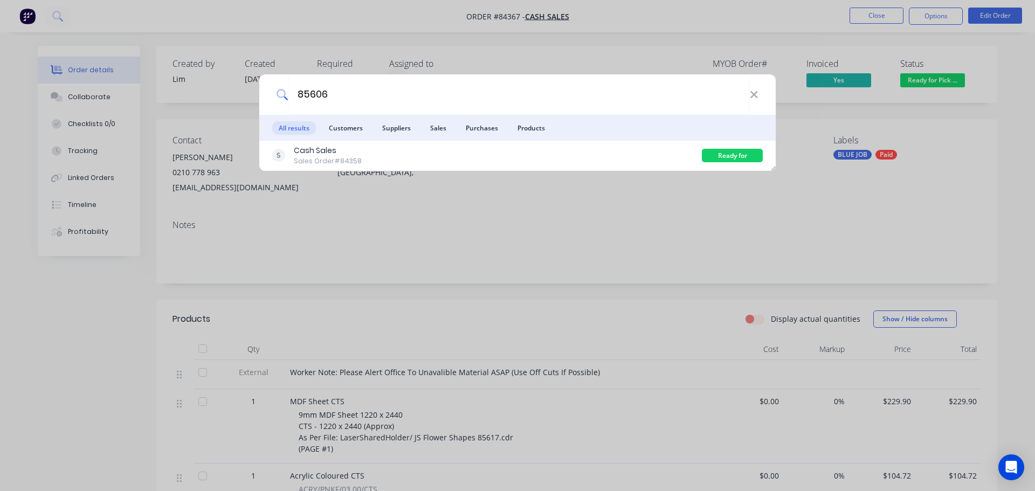
type input "85606"
click at [612, 159] on div "Cash Sales Sales Order #84358" at bounding box center [487, 155] width 430 height 21
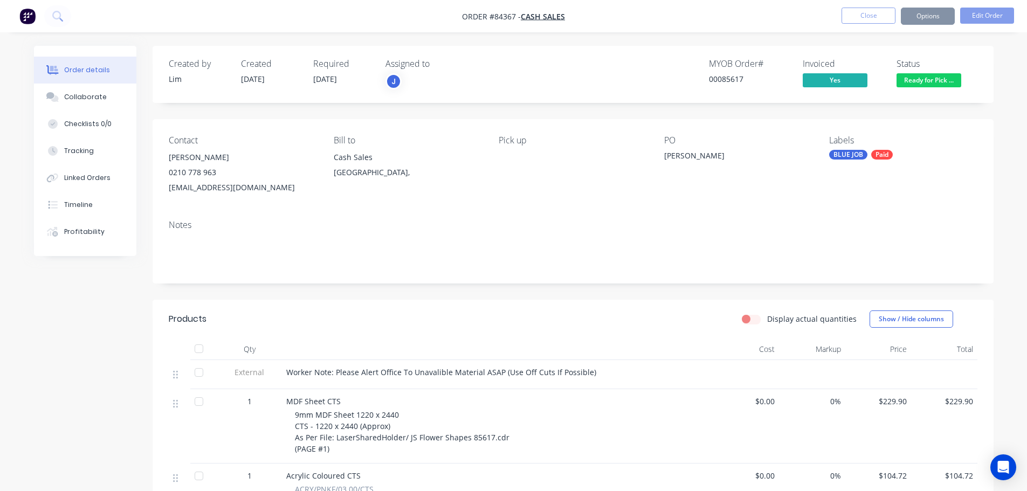
click at [946, 80] on span "Ready for Pick ..." at bounding box center [929, 79] width 65 height 13
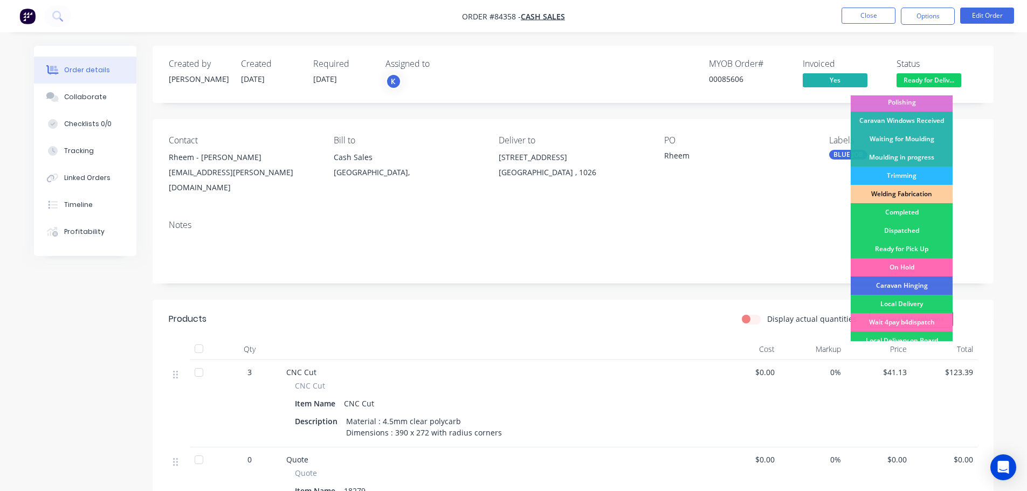
scroll to position [212, 0]
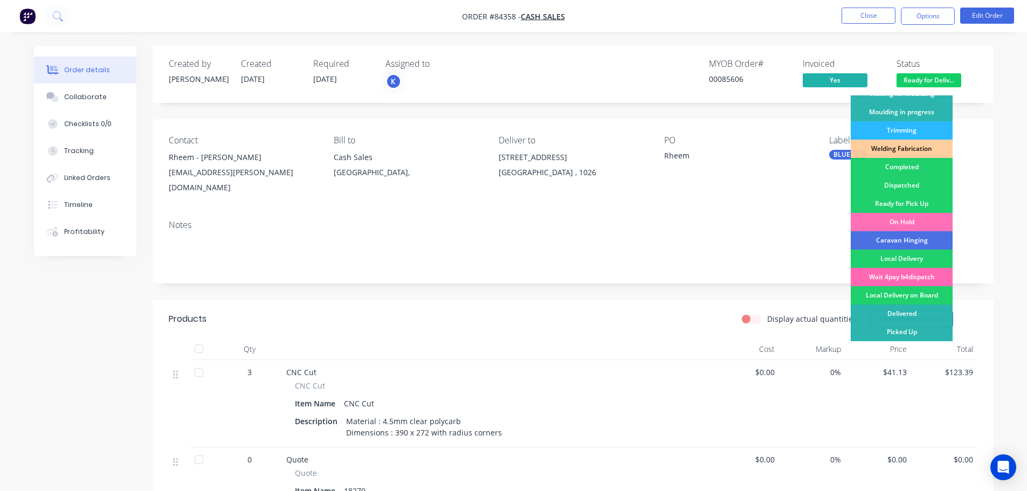
click at [918, 275] on div "Wait 4pay b4dispatch" at bounding box center [902, 277] width 102 height 18
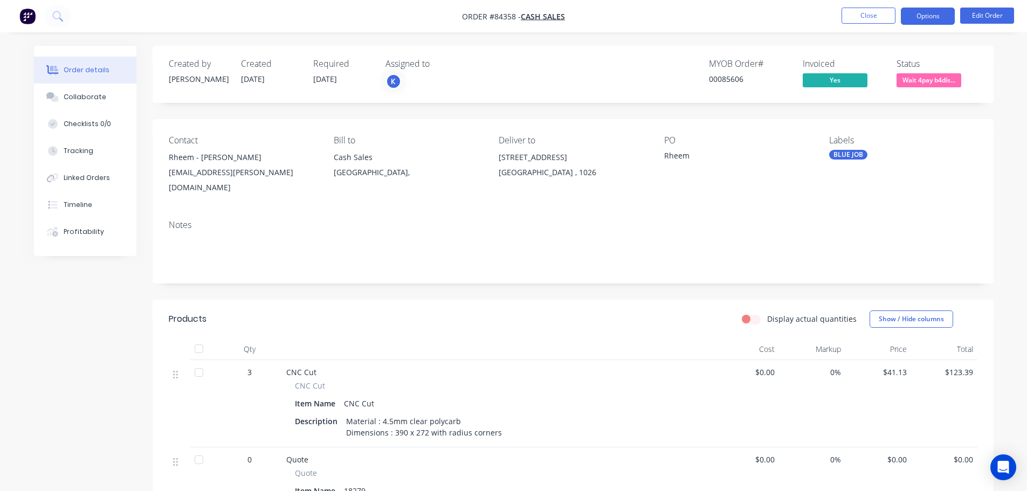
click at [914, 19] on button "Options" at bounding box center [928, 16] width 54 height 17
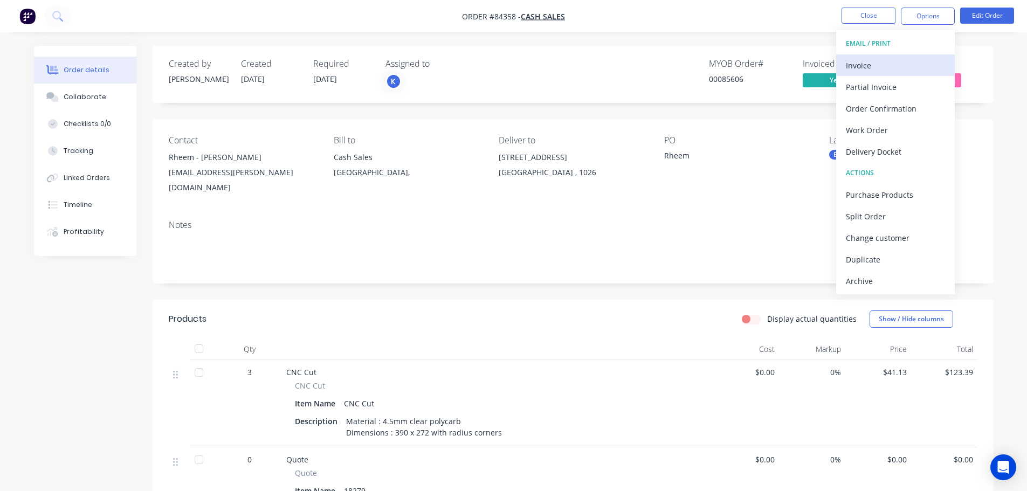
click at [893, 64] on div "Invoice" at bounding box center [895, 66] width 99 height 16
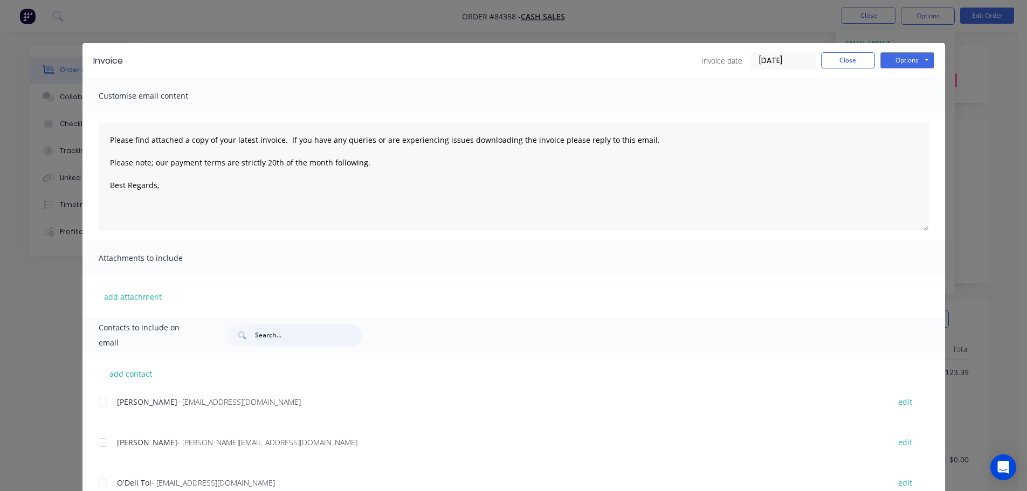
click at [323, 326] on input "text" at bounding box center [308, 336] width 107 height 22
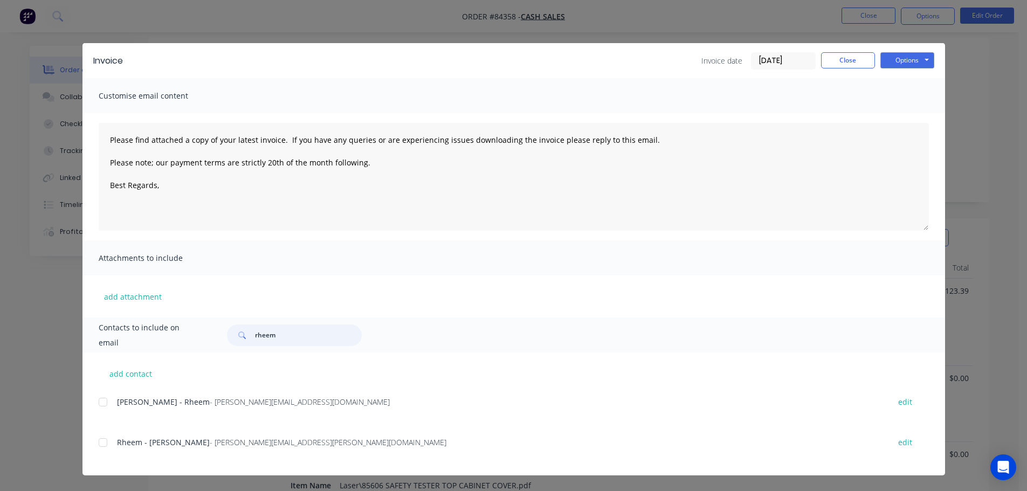
scroll to position [108, 0]
click at [105, 444] on div at bounding box center [103, 443] width 22 height 22
type input "rheem"
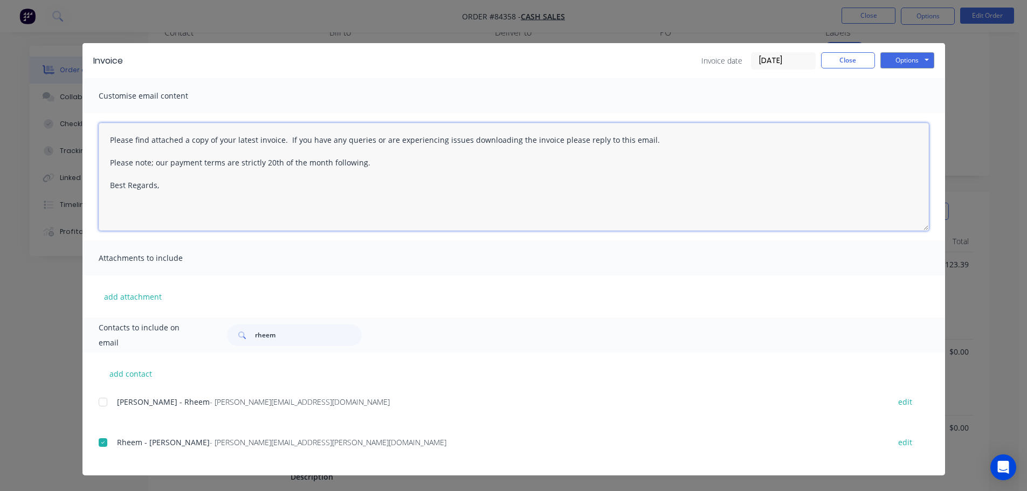
click at [367, 161] on textarea "Please find attached a copy of your latest invoice. If you have any queries or …" at bounding box center [514, 177] width 830 height 108
paste textarea "Hi, your order is now ready for collection."
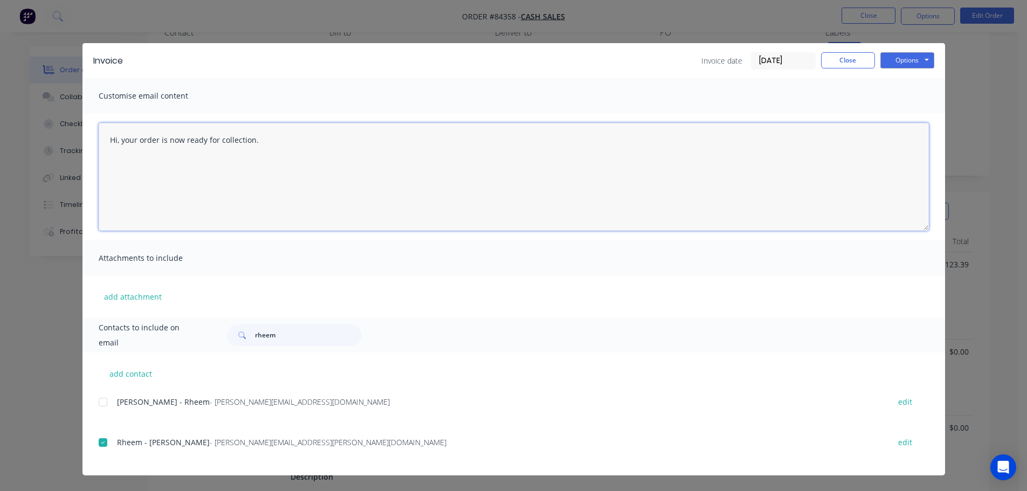
click at [307, 205] on textarea "Hi, your order is now ready for collection." at bounding box center [514, 177] width 830 height 108
paste textarea "Thank you for your order. Your order is ready, and will be dispatched upon rece…"
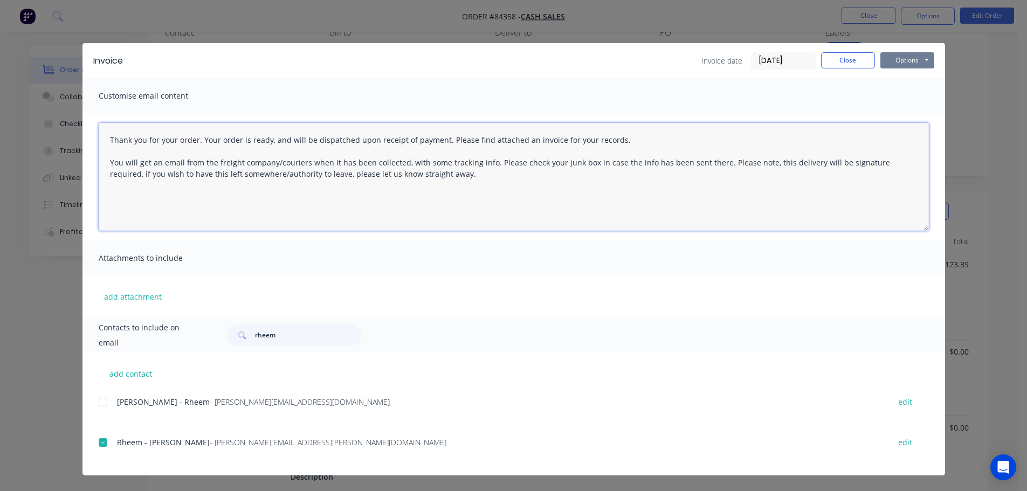
type textarea "Thank you for your order. Your order is ready, and will be dispatched upon rece…"
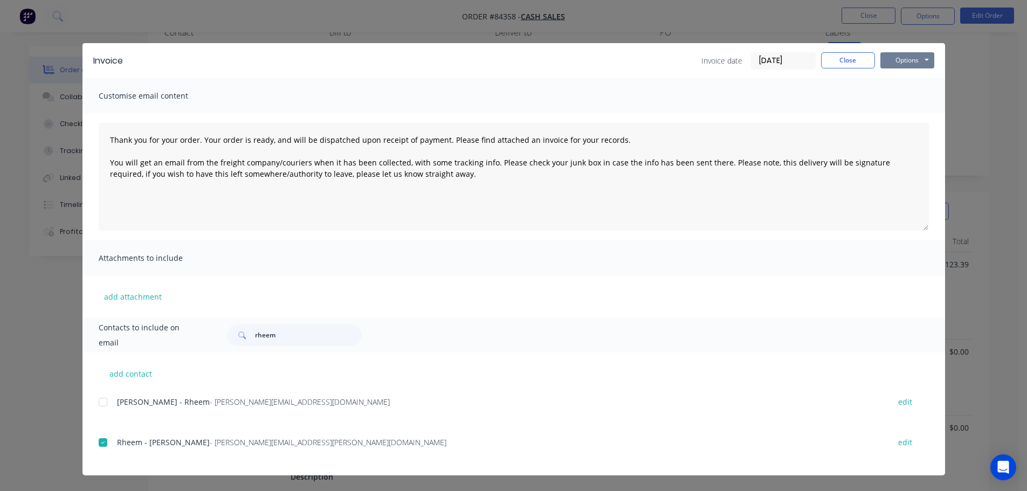
click at [904, 64] on button "Options" at bounding box center [908, 60] width 54 height 16
click at [902, 116] on button "Email" at bounding box center [915, 115] width 69 height 18
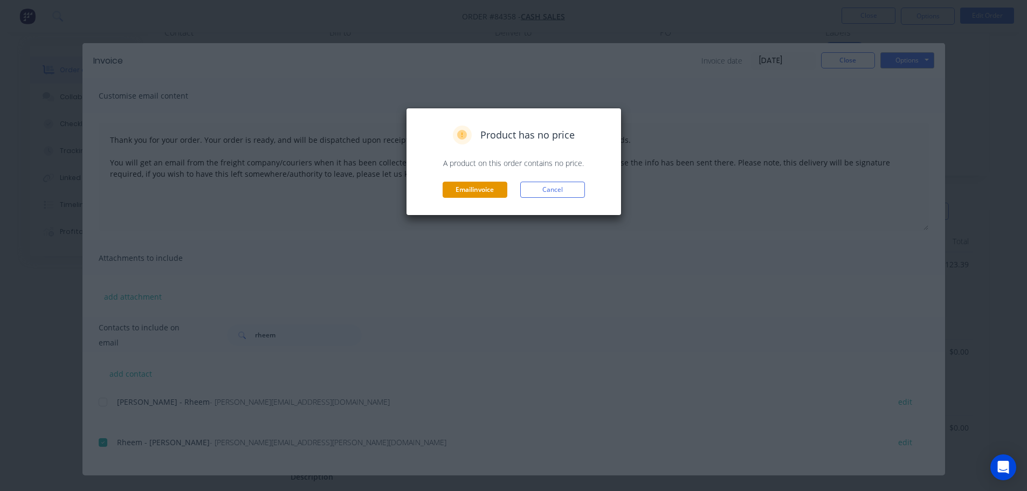
click at [454, 193] on button "Email invoice" at bounding box center [475, 190] width 65 height 16
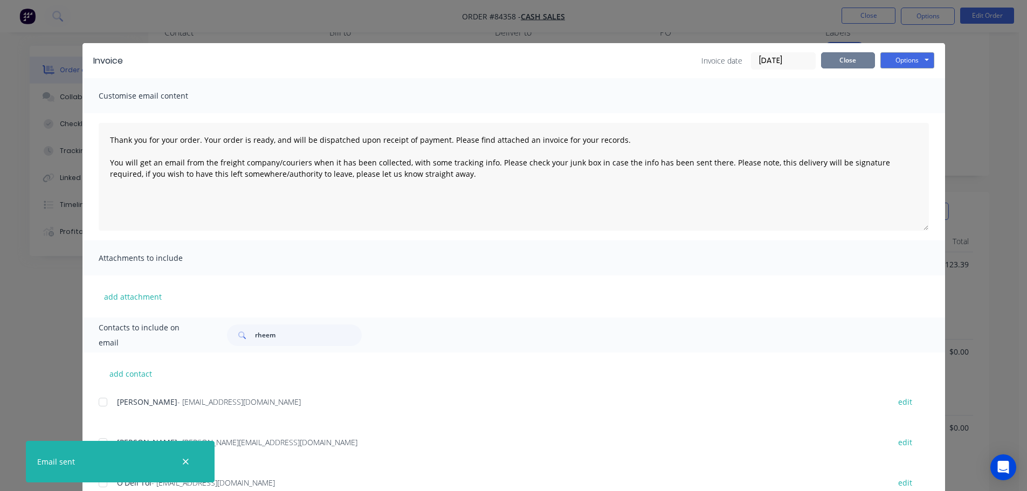
click at [859, 58] on button "Close" at bounding box center [848, 60] width 54 height 16
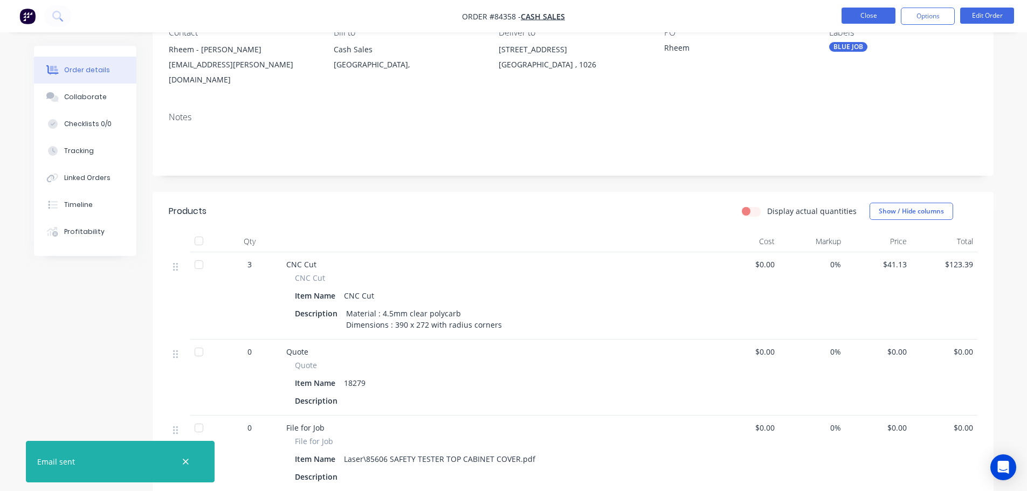
click at [874, 17] on button "Close" at bounding box center [869, 16] width 54 height 16
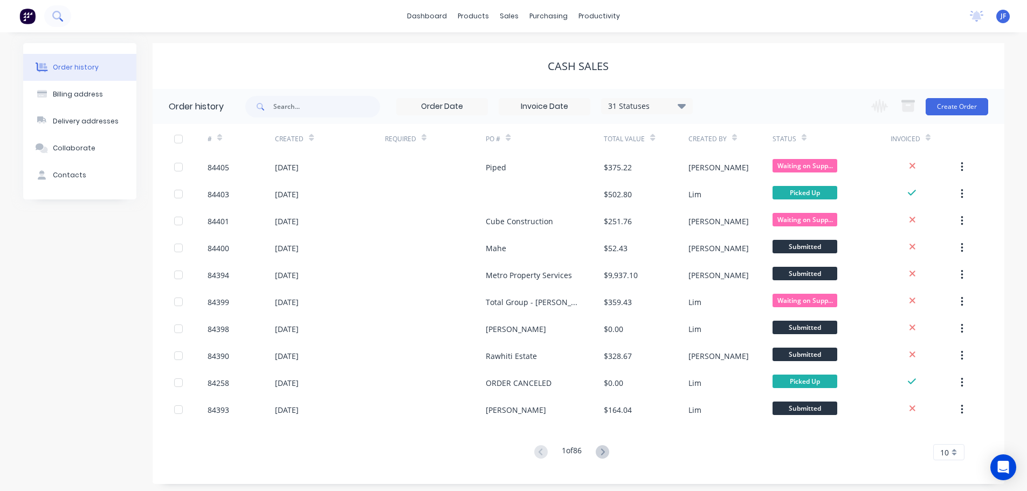
click at [51, 18] on button at bounding box center [57, 16] width 27 height 22
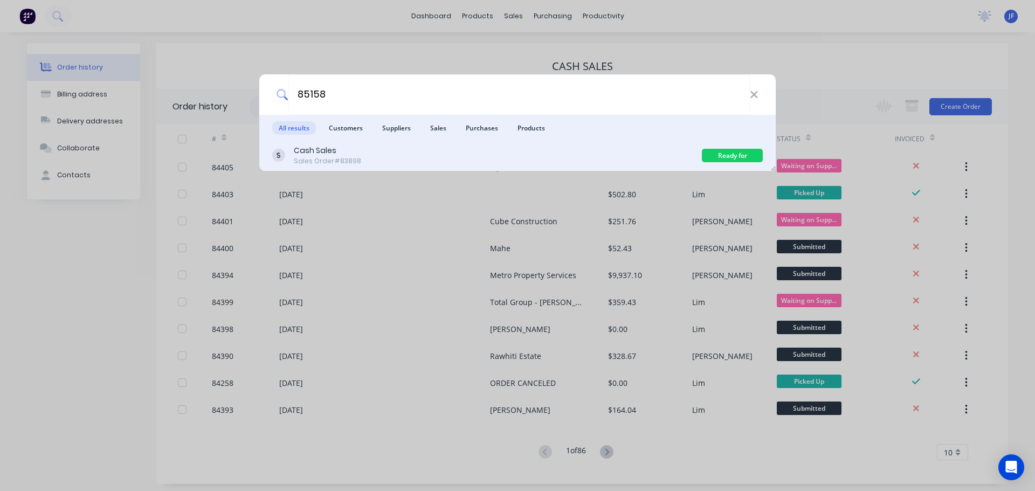
type input "85158"
click at [583, 156] on div "Cash Sales Sales Order #83898" at bounding box center [487, 155] width 430 height 21
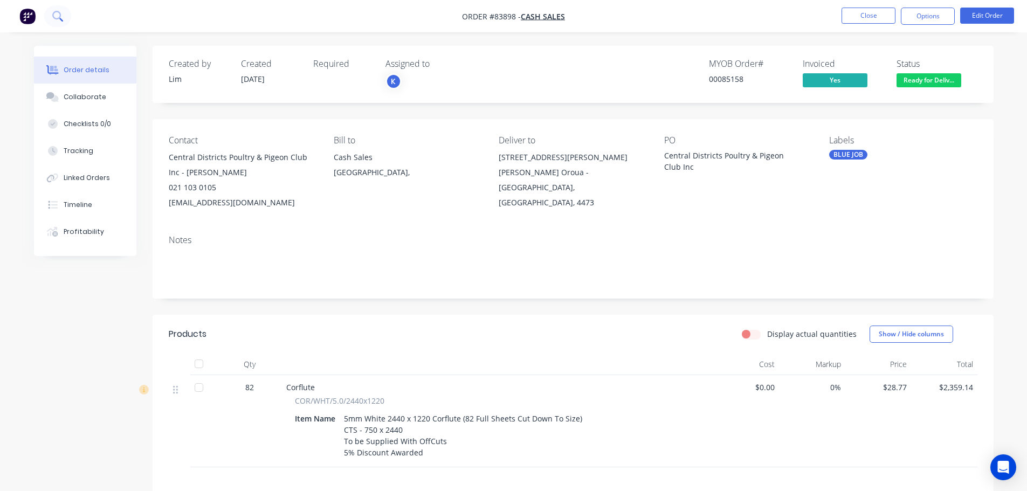
click at [68, 20] on button at bounding box center [57, 16] width 27 height 22
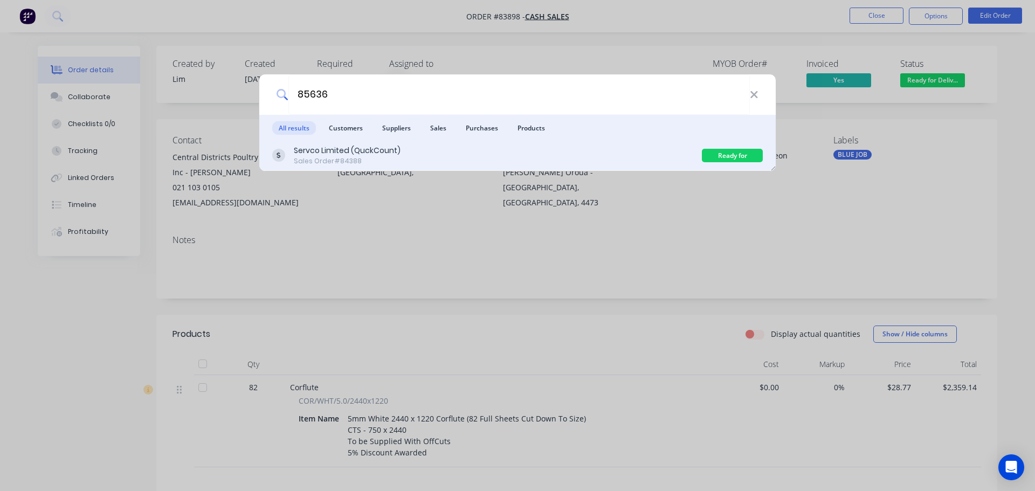
type input "85636"
click at [462, 146] on div "Servco Limited (QuckCount) Sales Order #84388" at bounding box center [487, 155] width 430 height 21
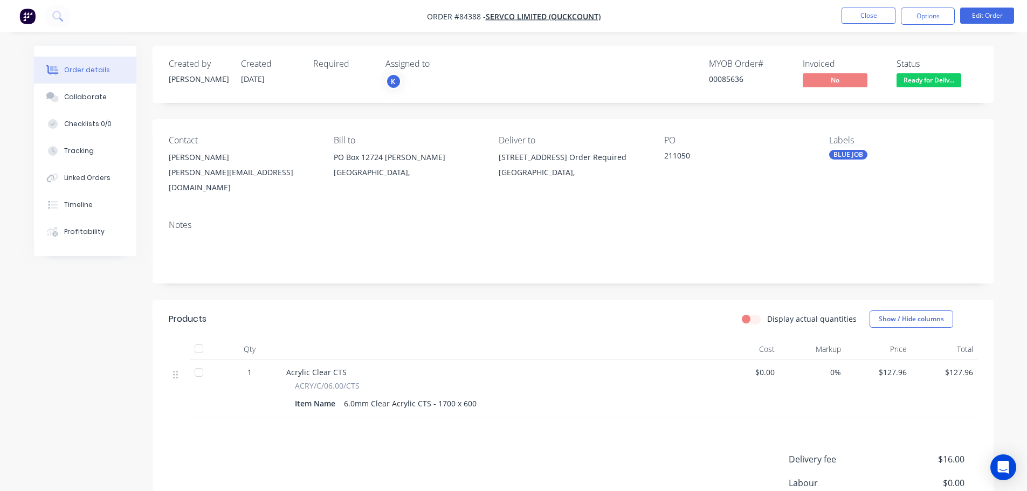
click at [926, 82] on span "Ready for Deliv..." at bounding box center [929, 79] width 65 height 13
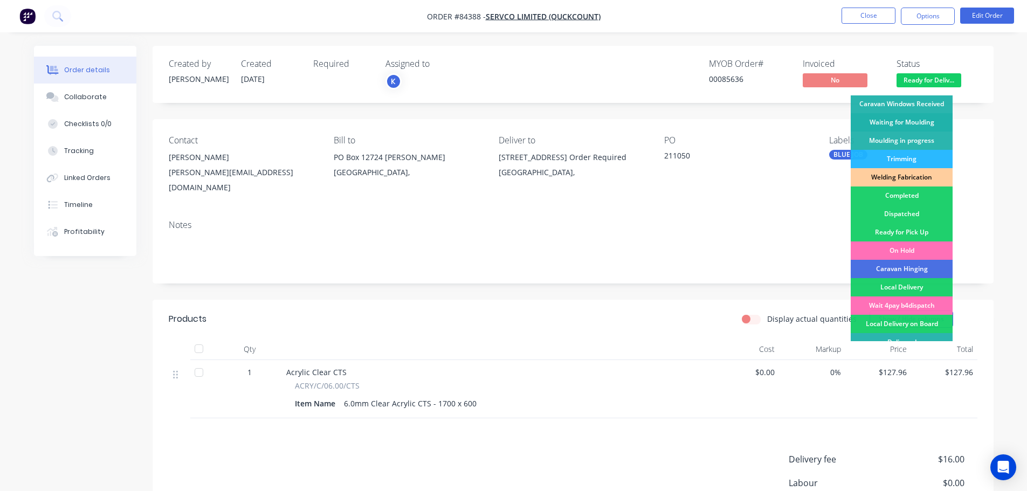
scroll to position [212, 0]
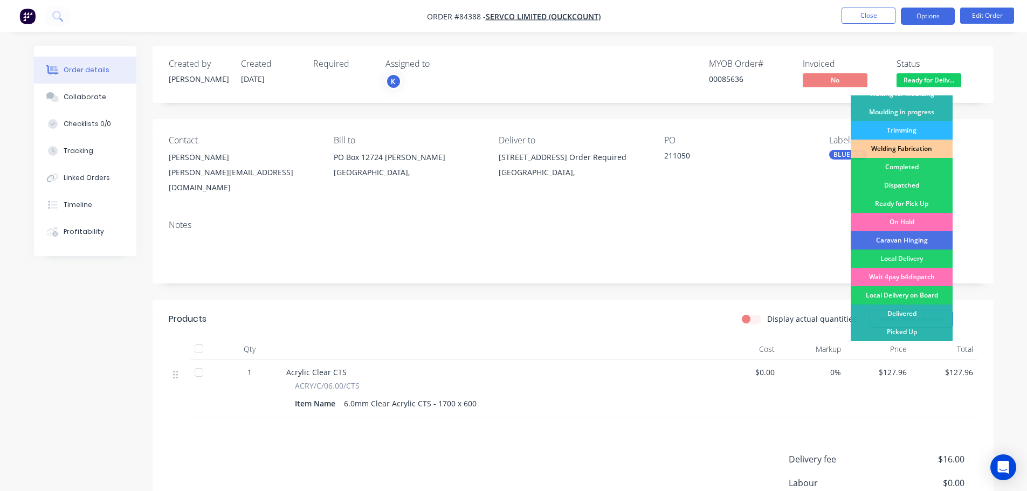
click at [922, 18] on button "Options" at bounding box center [928, 16] width 54 height 17
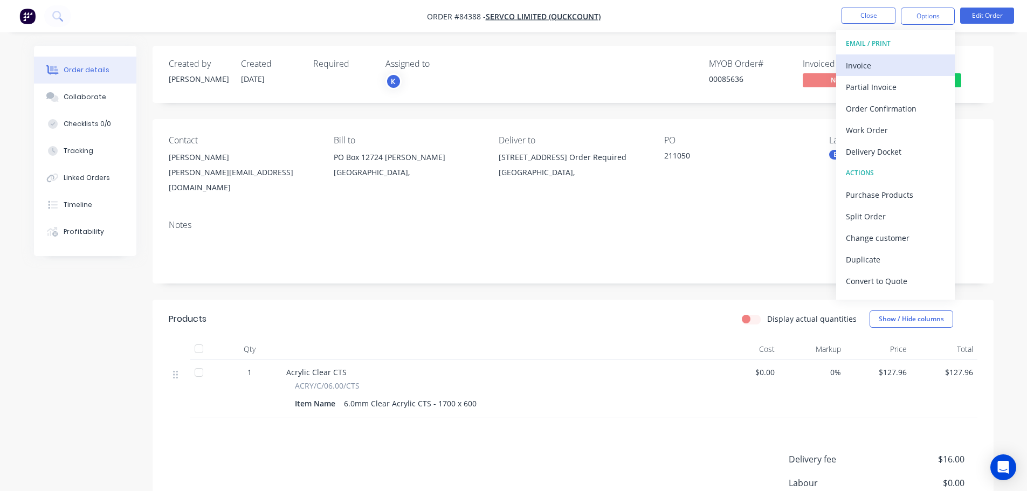
click at [891, 70] on div "Invoice" at bounding box center [895, 66] width 99 height 16
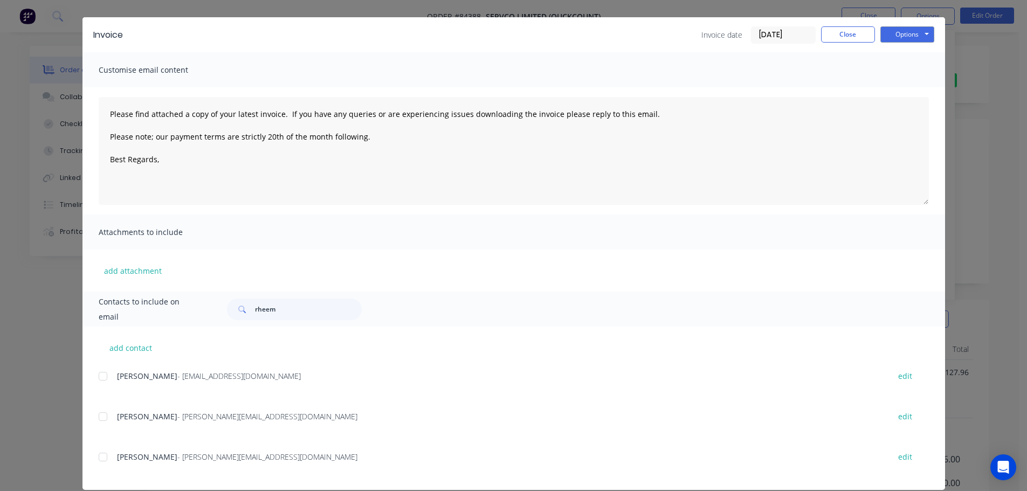
scroll to position [40, 0]
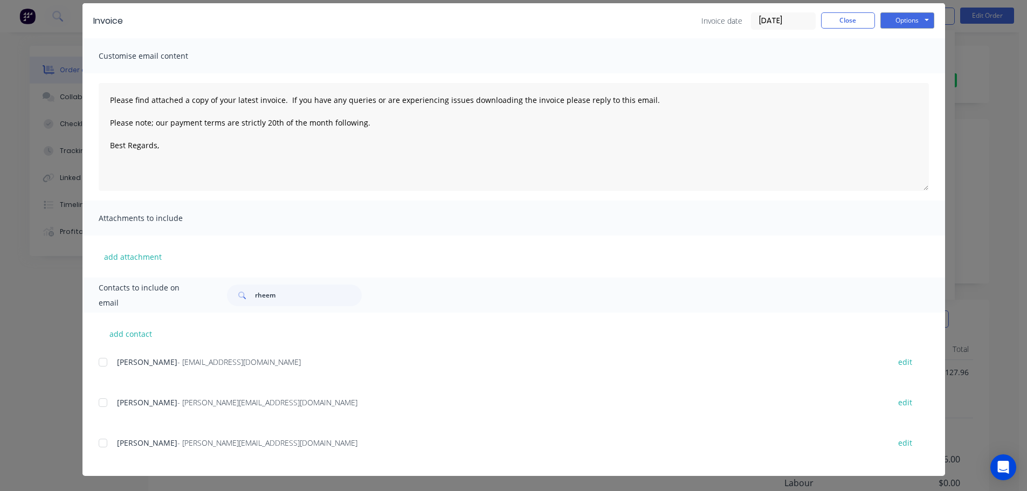
click at [97, 366] on div at bounding box center [103, 363] width 22 height 22
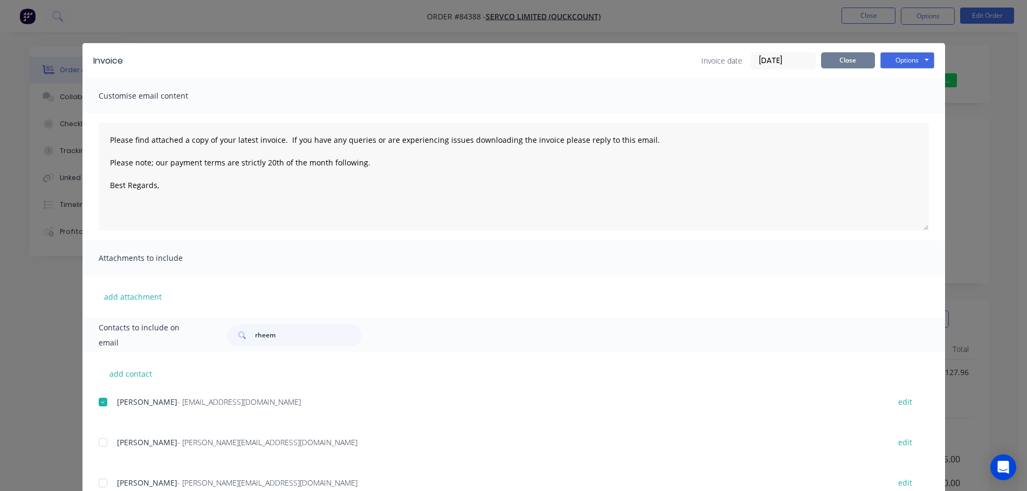
click at [850, 54] on button "Close" at bounding box center [848, 60] width 54 height 16
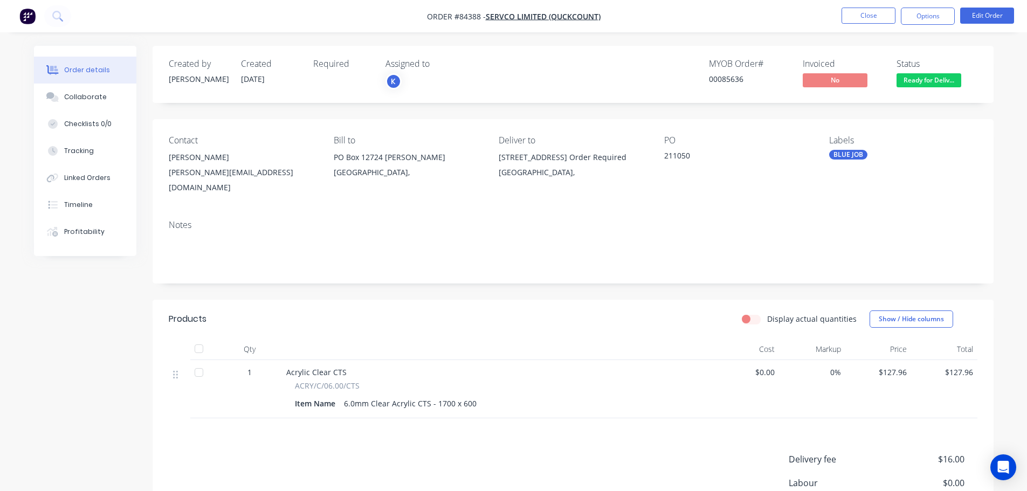
click at [985, 6] on nav "Order #84388 - Servco Limited (QuckCount) Close Options Edit Order" at bounding box center [513, 16] width 1027 height 32
click at [929, 10] on button "Options" at bounding box center [928, 16] width 54 height 17
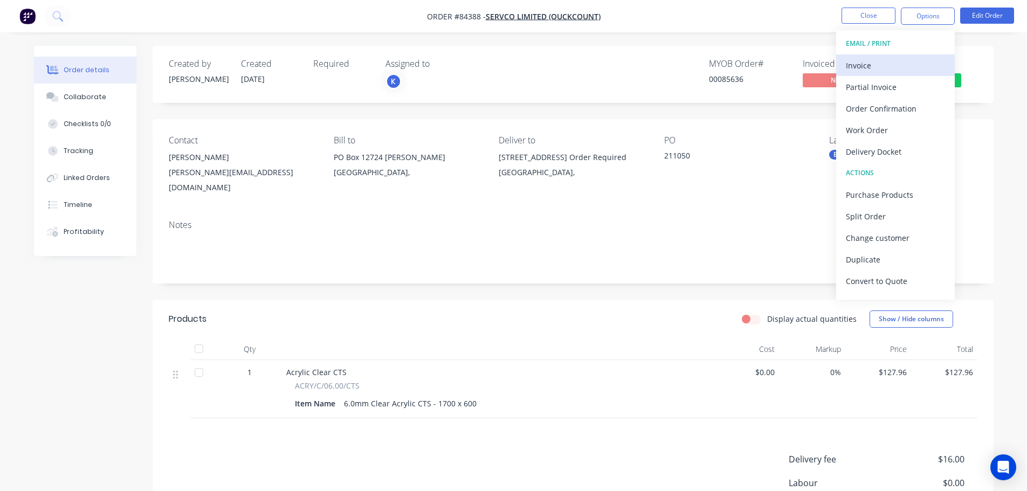
click at [906, 59] on div "Invoice" at bounding box center [895, 66] width 99 height 16
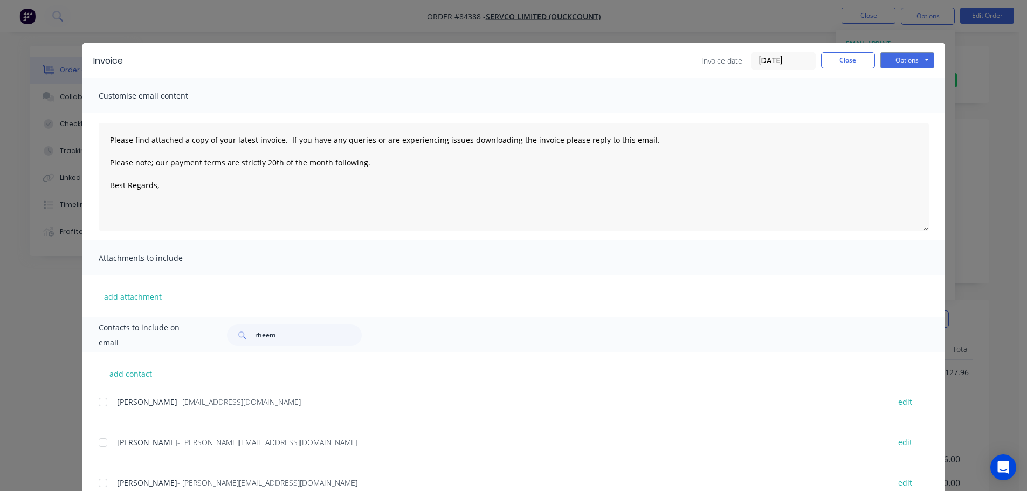
click at [100, 406] on div at bounding box center [103, 403] width 22 height 22
click at [908, 58] on button "Options" at bounding box center [908, 60] width 54 height 16
click at [908, 118] on button "Email" at bounding box center [915, 115] width 69 height 18
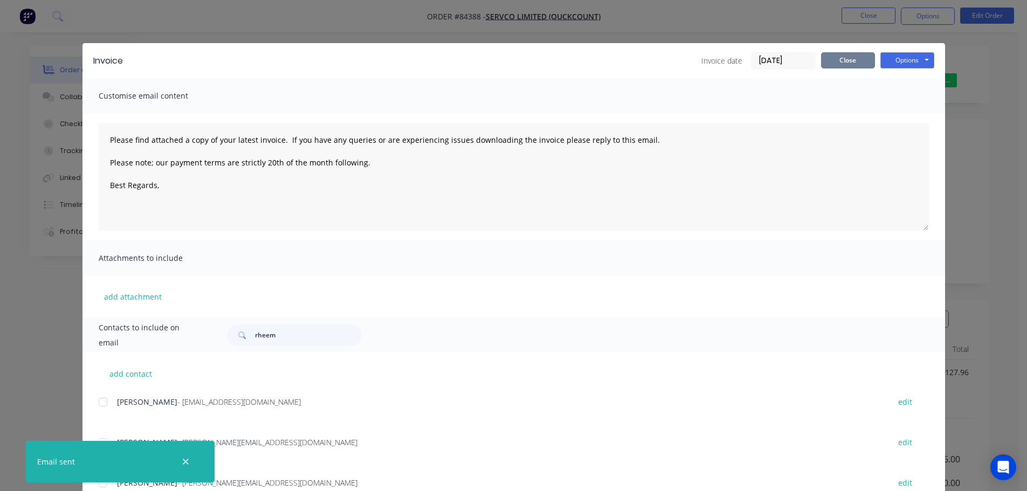
drag, startPoint x: 845, startPoint y: 61, endPoint x: 737, endPoint y: 55, distance: 108.0
click at [845, 61] on button "Close" at bounding box center [848, 60] width 54 height 16
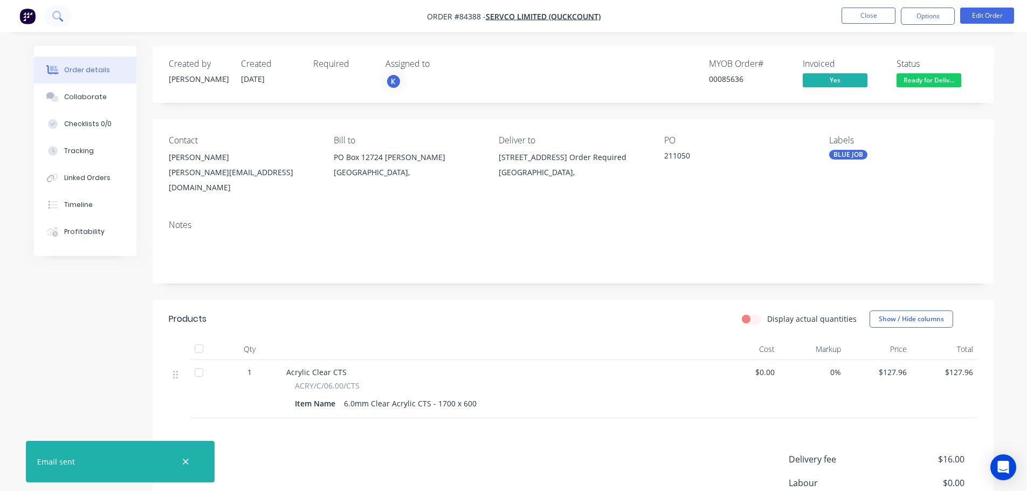
click at [57, 12] on icon at bounding box center [57, 16] width 10 height 10
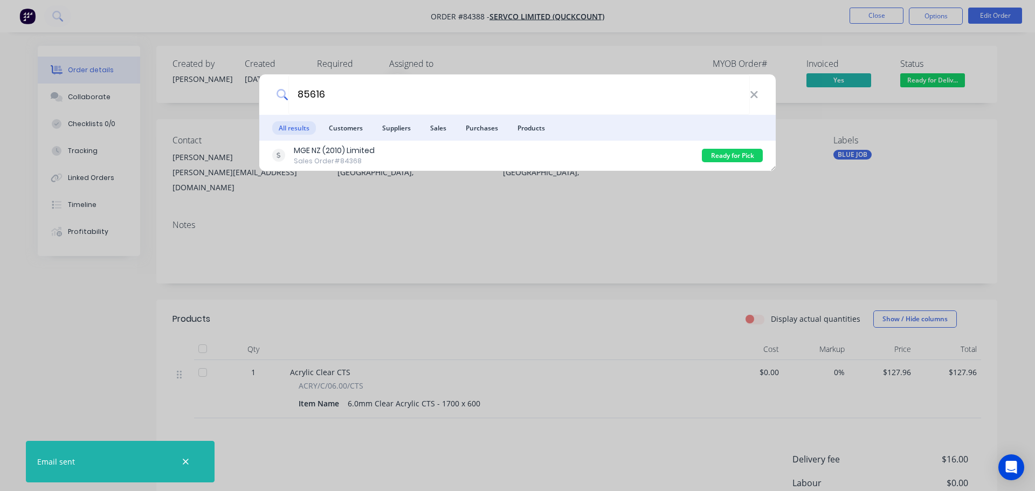
type input "85616"
click at [456, 162] on div "MGE NZ (2010) Limited Sales Order #84368" at bounding box center [487, 155] width 430 height 21
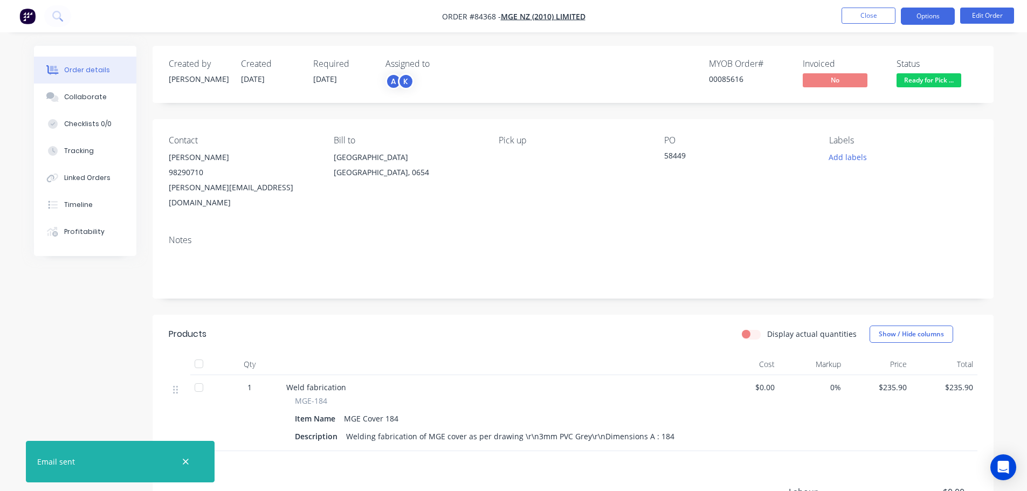
click at [928, 13] on button "Options" at bounding box center [928, 16] width 54 height 17
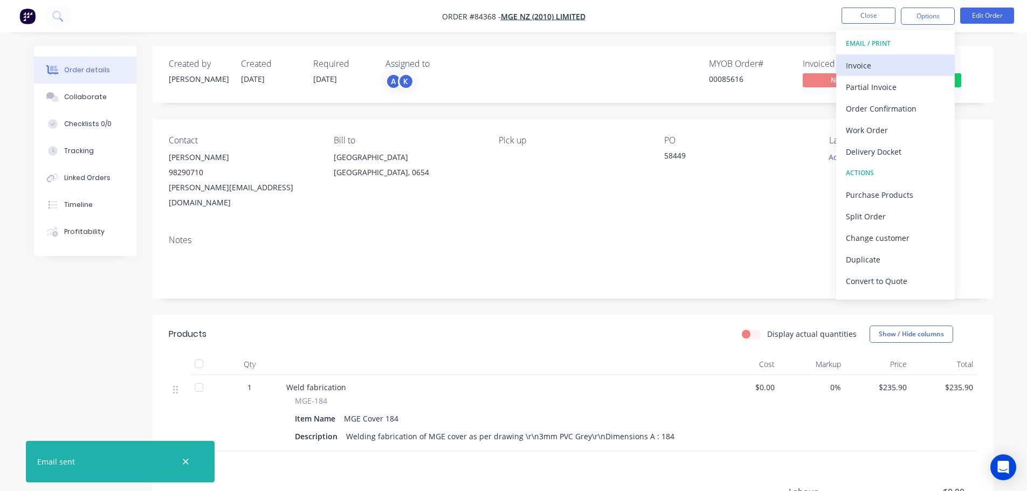
click at [894, 58] on div "Invoice" at bounding box center [895, 66] width 99 height 16
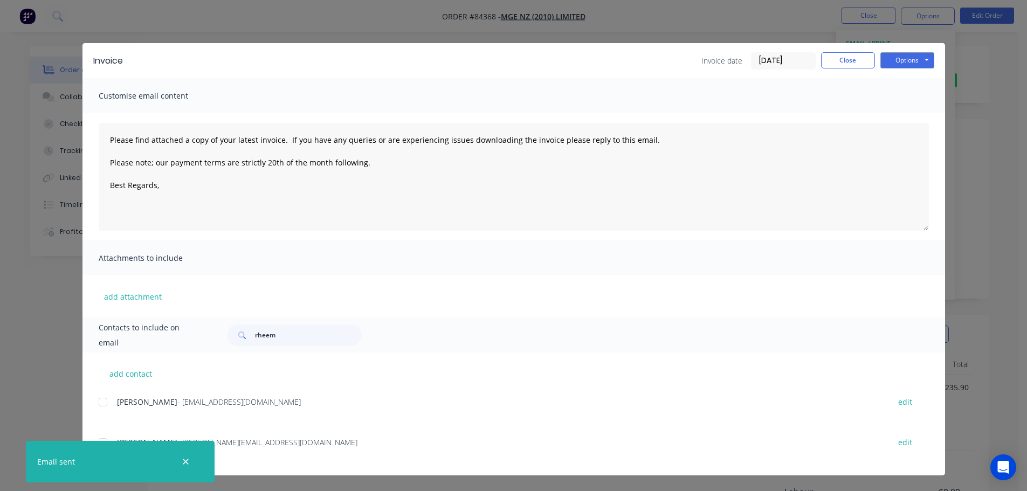
click at [105, 401] on div at bounding box center [103, 403] width 22 height 22
click at [902, 61] on button "Options" at bounding box center [908, 60] width 54 height 16
click at [905, 112] on button "Email" at bounding box center [915, 115] width 69 height 18
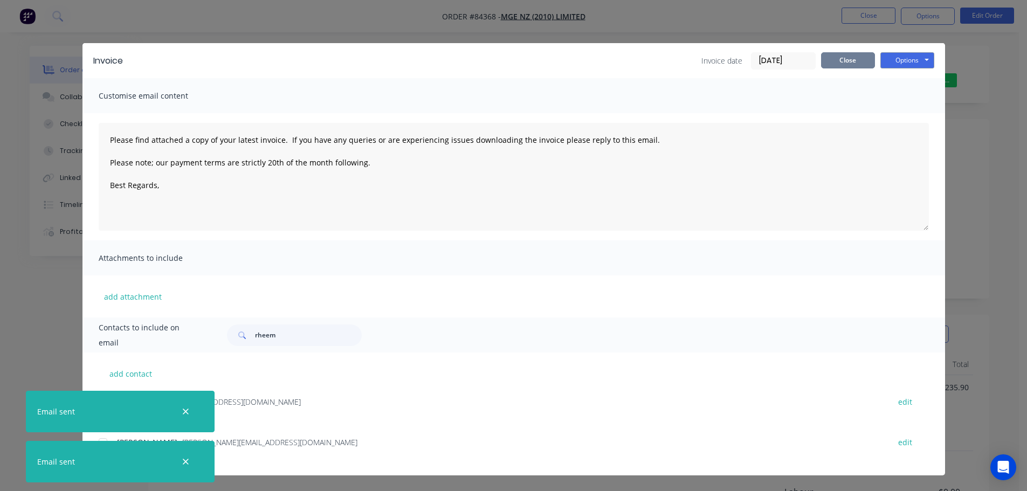
click at [837, 64] on button "Close" at bounding box center [848, 60] width 54 height 16
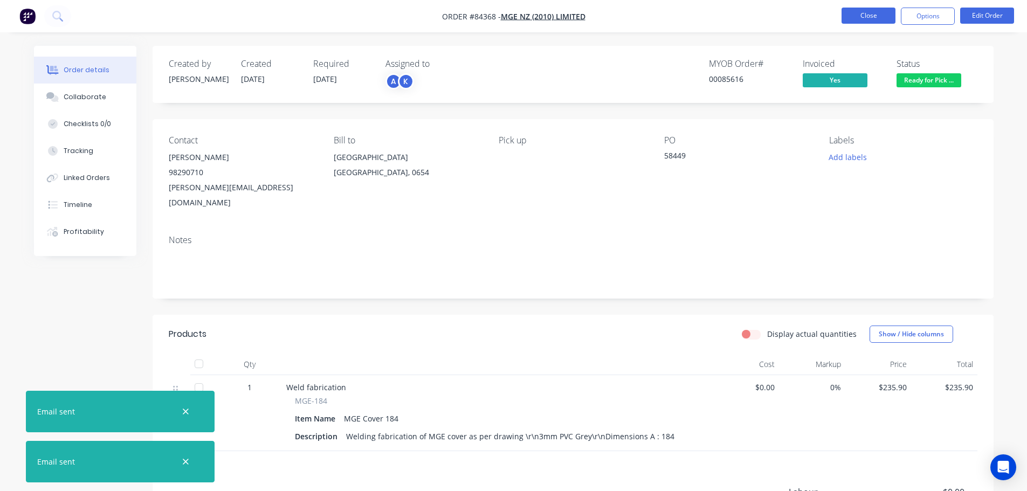
click at [868, 16] on button "Close" at bounding box center [869, 16] width 54 height 16
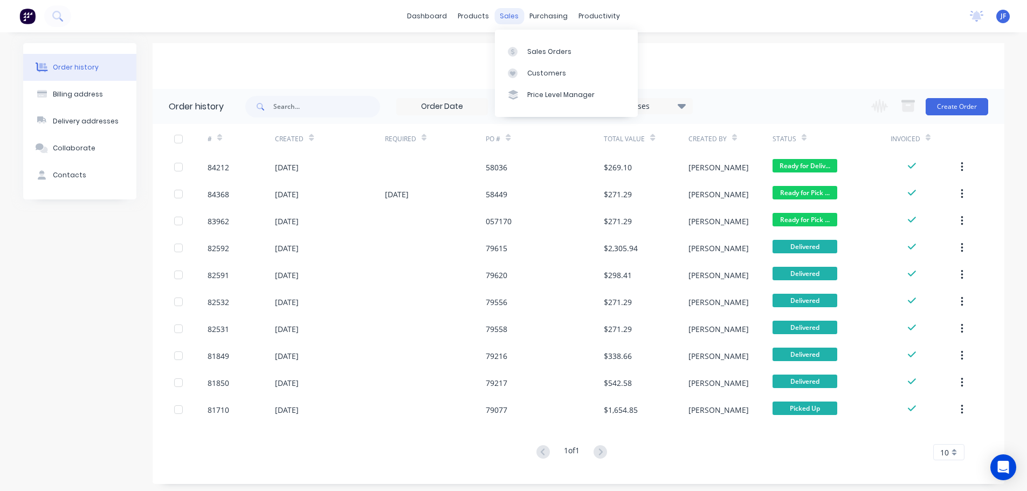
click at [515, 11] on div "sales" at bounding box center [510, 16] width 30 height 16
click at [534, 45] on link "Sales Orders" at bounding box center [566, 51] width 143 height 22
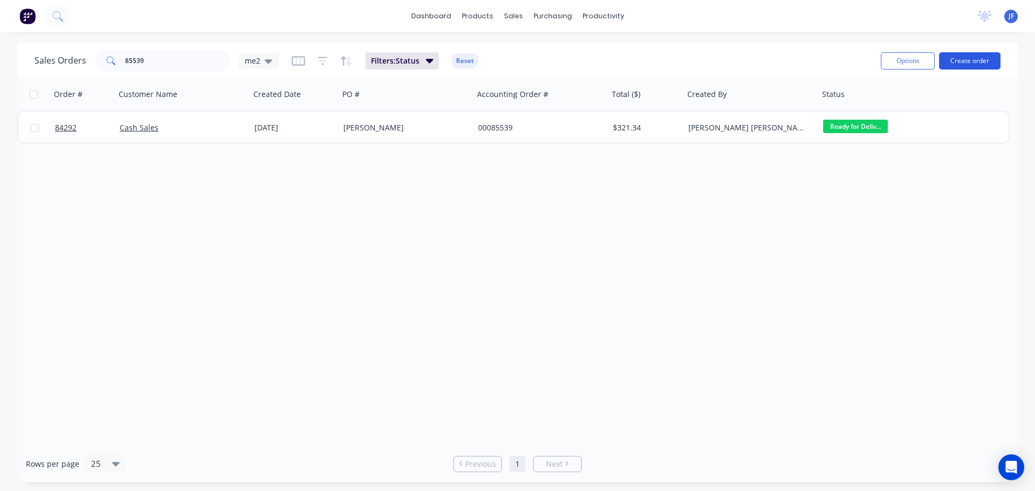
click at [980, 57] on button "Create order" at bounding box center [969, 60] width 61 height 17
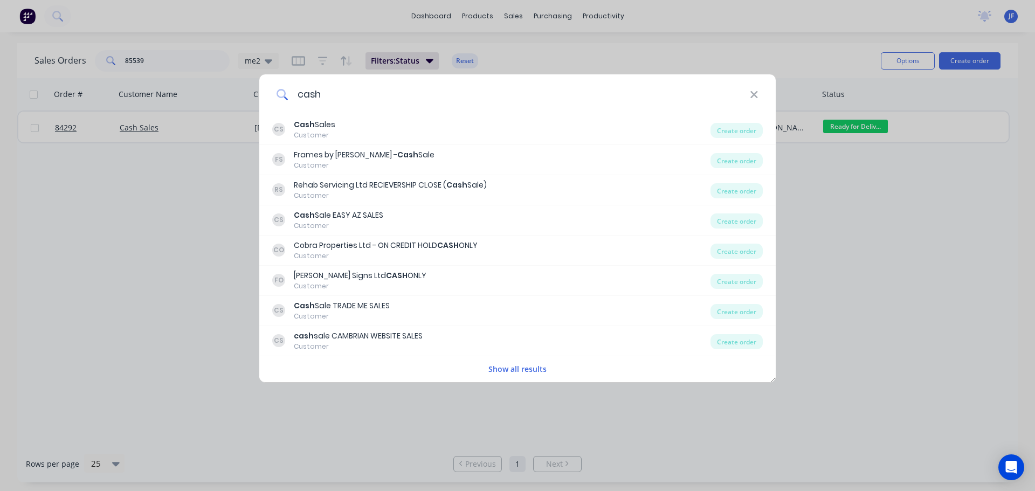
type input "cash"
click at [367, 128] on div "CS Cash Sales Customer" at bounding box center [491, 129] width 438 height 21
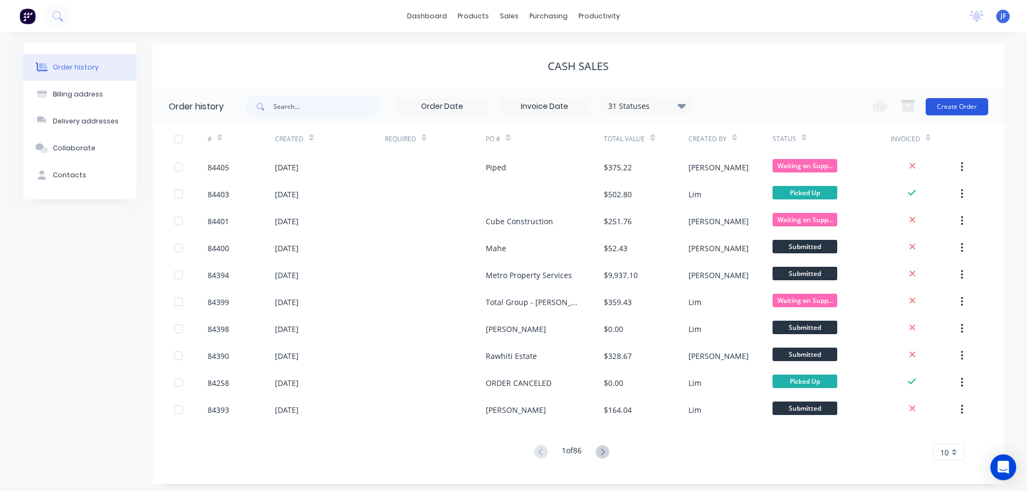
click at [943, 106] on button "Create Order" at bounding box center [957, 106] width 63 height 17
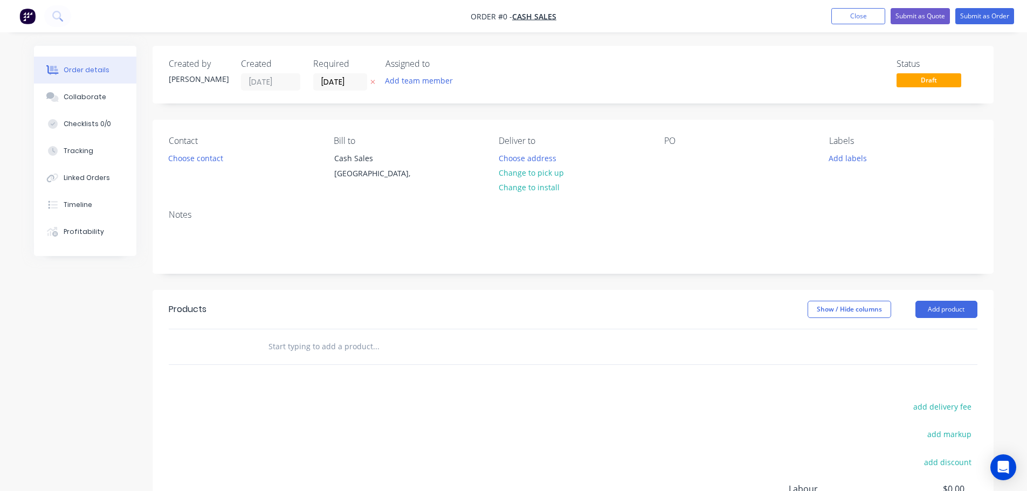
click at [370, 82] on icon at bounding box center [372, 82] width 5 height 6
click at [215, 153] on button "Choose contact" at bounding box center [195, 157] width 66 height 15
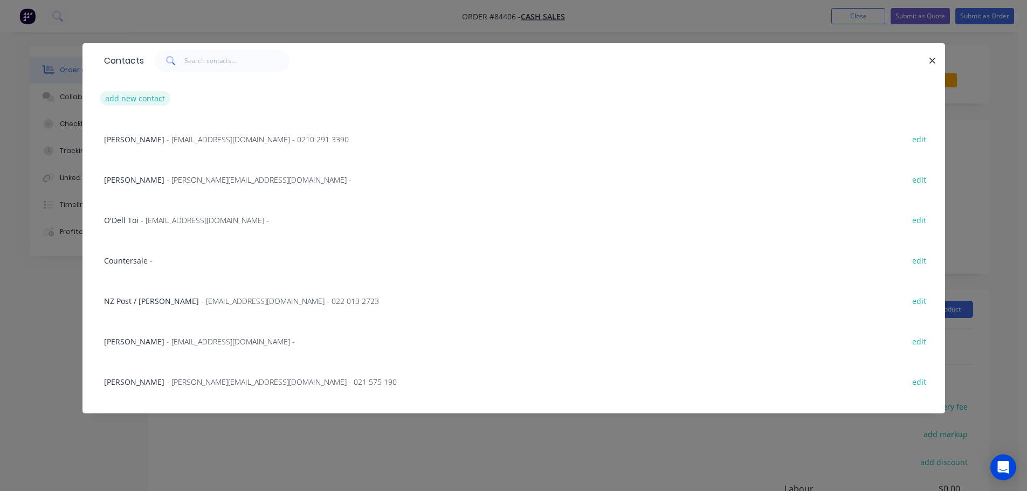
click at [133, 97] on button "add new contact" at bounding box center [135, 98] width 71 height 15
select select "NZ"
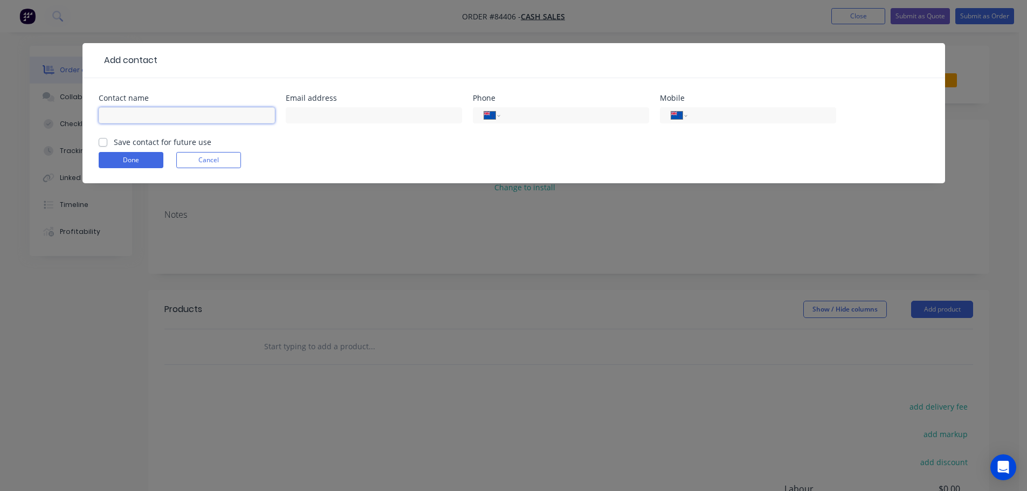
click at [156, 114] on input "text" at bounding box center [187, 115] width 176 height 16
type input "[PERSON_NAME]"
click at [801, 120] on input "tel" at bounding box center [759, 115] width 129 height 12
type input "027 348 3082"
click at [376, 112] on input "text" at bounding box center [374, 115] width 176 height 16
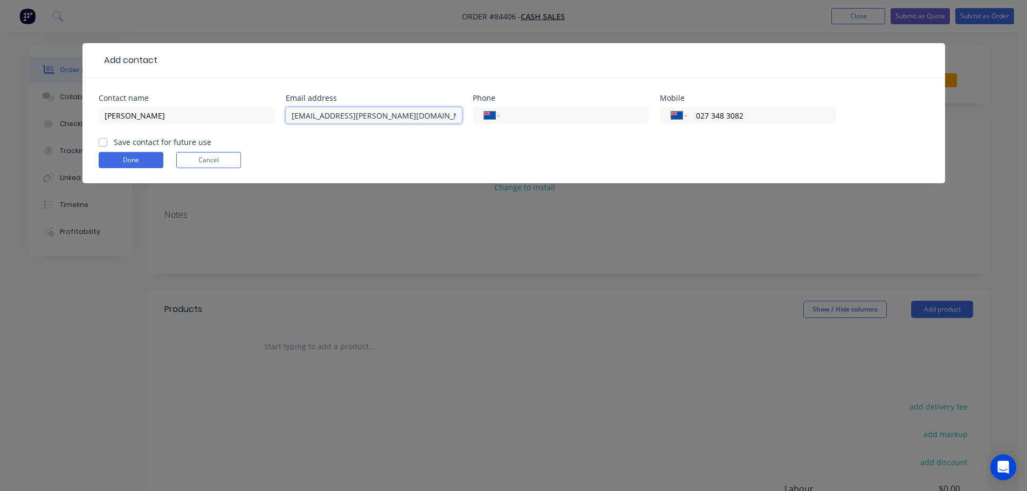
type input "[EMAIL_ADDRESS][PERSON_NAME][DOMAIN_NAME]"
click at [184, 143] on label "Save contact for future use" at bounding box center [163, 141] width 98 height 11
click at [107, 143] on input "Save contact for future use" at bounding box center [103, 141] width 9 height 10
checkbox input "true"
click at [154, 161] on button "Done" at bounding box center [131, 160] width 65 height 16
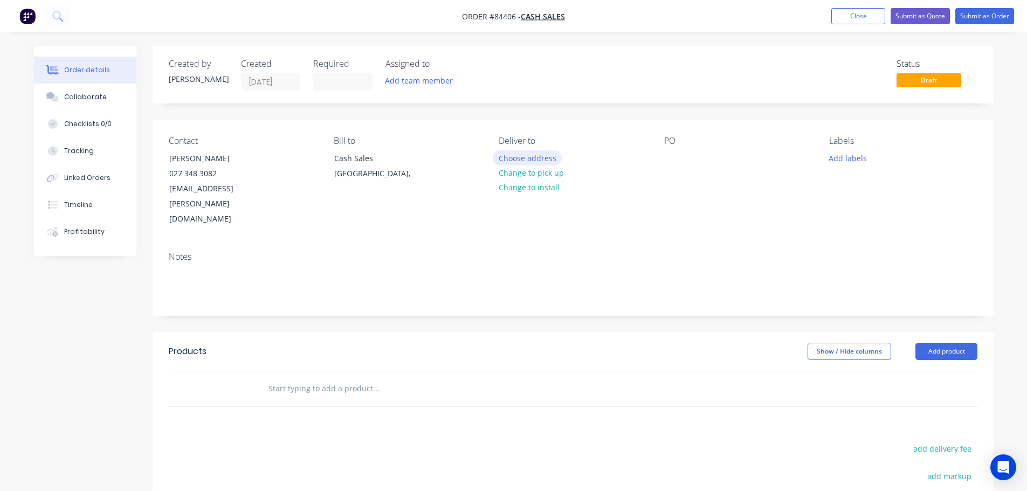
click at [516, 158] on button "Choose address" at bounding box center [527, 157] width 69 height 15
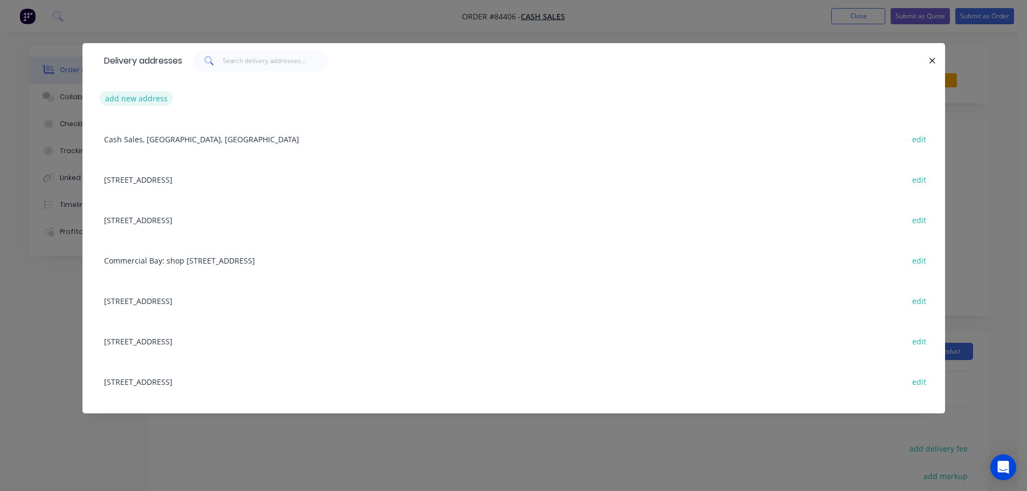
click at [157, 98] on button "add new address" at bounding box center [137, 98] width 74 height 15
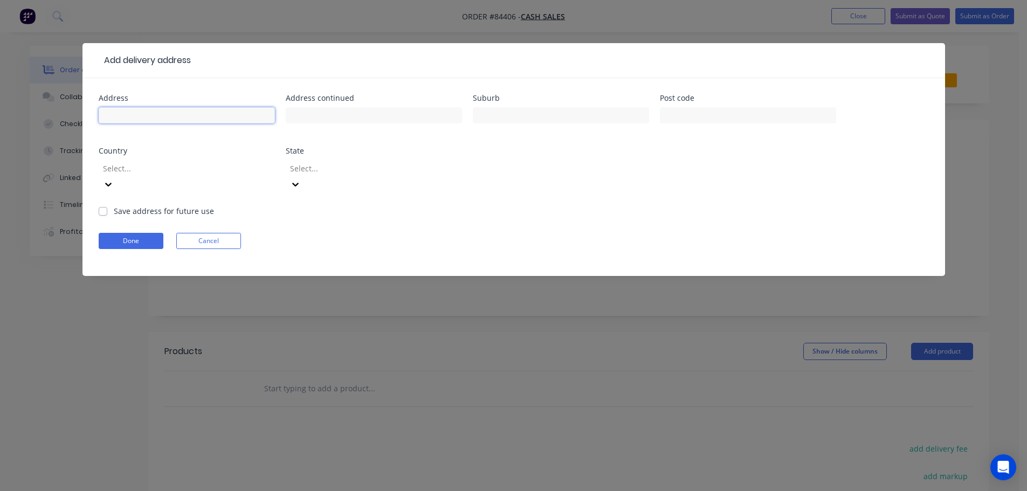
click at [153, 113] on input "text" at bounding box center [187, 115] width 176 height 16
type input "NZ Couriers [PERSON_NAME] Depot"
click at [358, 120] on input "text" at bounding box center [374, 115] width 176 height 16
paste input "[STREET_ADDRESS][PERSON_NAME]"
click at [376, 118] on input "[STREET_ADDRESS][PERSON_NAME]" at bounding box center [374, 115] width 176 height 16
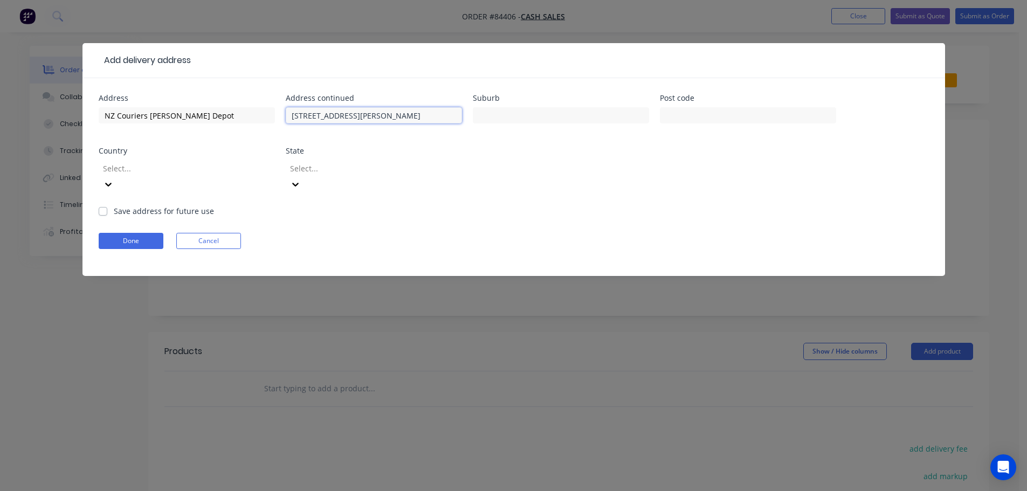
click at [372, 118] on input "[STREET_ADDRESS][PERSON_NAME]" at bounding box center [374, 115] width 176 height 16
click at [365, 118] on input "[STREET_ADDRESS][PERSON_NAME]" at bounding box center [374, 115] width 176 height 16
type input "[STREET_ADDRESS]"
type input "[PERSON_NAME]"
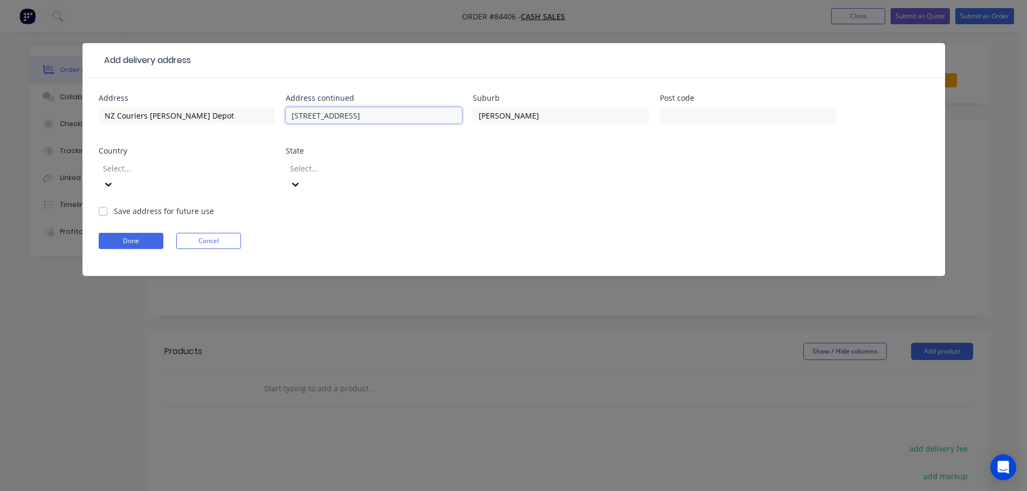
click at [364, 114] on input "[STREET_ADDRESS]" at bounding box center [374, 115] width 176 height 16
type input "[STREET_ADDRESS],"
type input "9310"
click at [142, 233] on button "Done" at bounding box center [131, 241] width 65 height 16
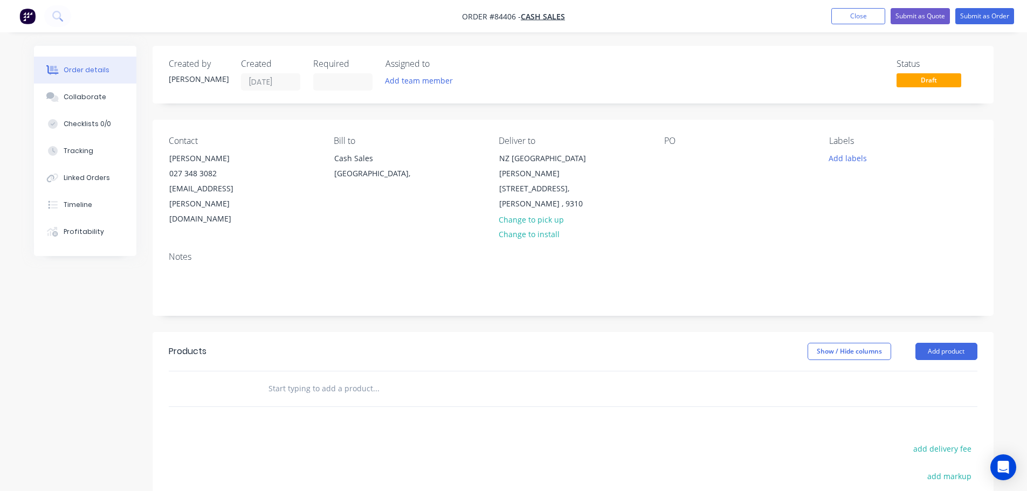
drag, startPoint x: 162, startPoint y: 157, endPoint x: 324, endPoint y: 159, distance: 161.2
click at [324, 159] on div "Contact [PERSON_NAME] [PHONE_NUMBER] [EMAIL_ADDRESS][PERSON_NAME][DOMAIN_NAME] …" at bounding box center [573, 181] width 841 height 123
copy div "[PERSON_NAME]"
click at [663, 160] on div "Contact [PERSON_NAME] [PHONE_NUMBER] [EMAIL_ADDRESS][PERSON_NAME][DOMAIN_NAME] …" at bounding box center [573, 181] width 841 height 123
click at [670, 158] on div at bounding box center [672, 158] width 17 height 16
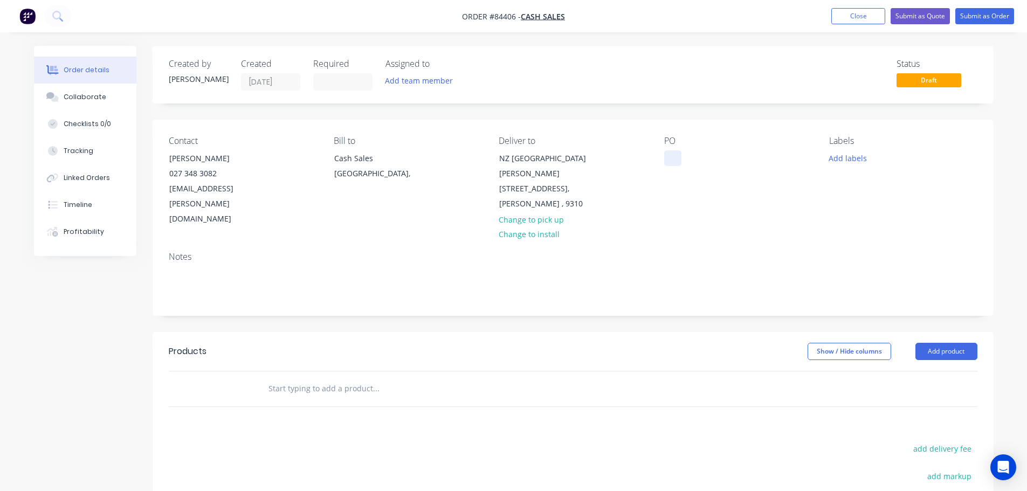
paste div
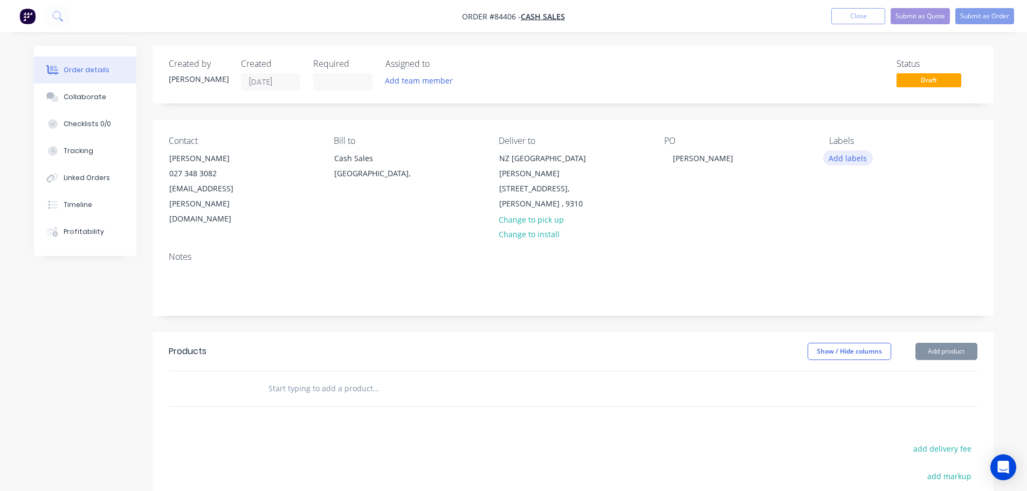
click at [838, 158] on button "Add labels" at bounding box center [848, 157] width 50 height 15
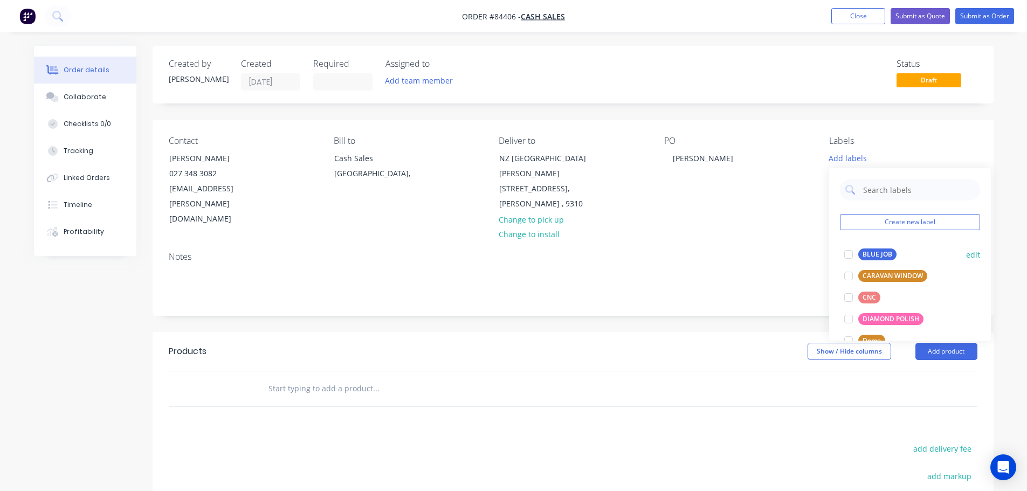
click at [857, 250] on div at bounding box center [849, 255] width 22 height 22
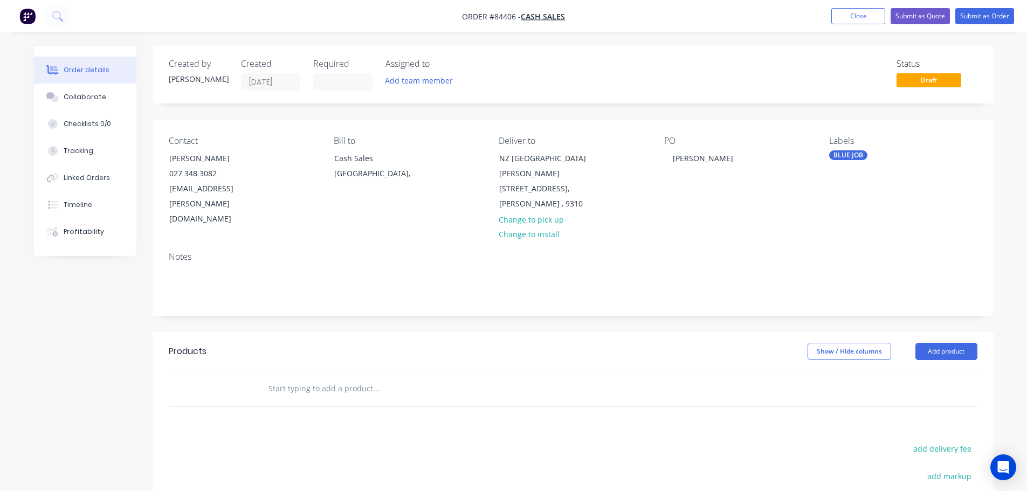
click at [394, 378] on input "text" at bounding box center [376, 389] width 216 height 22
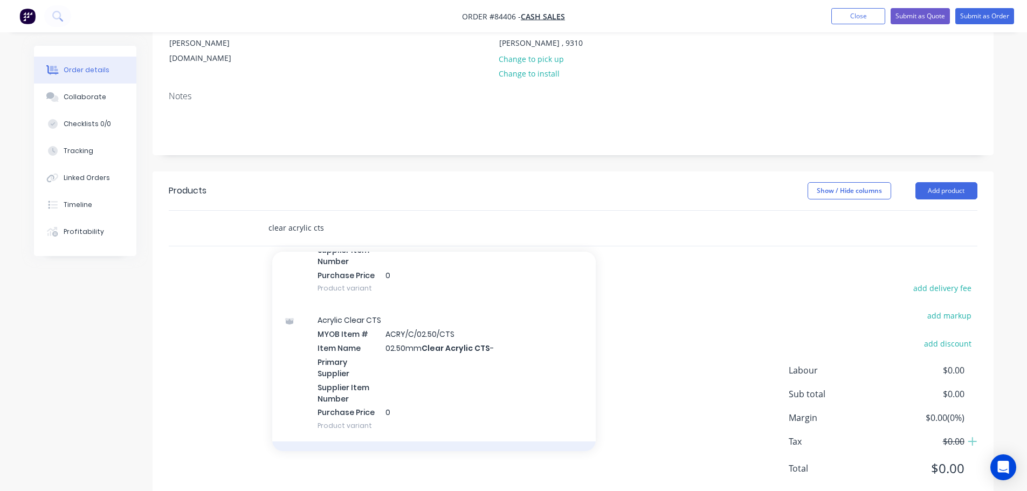
scroll to position [216, 0]
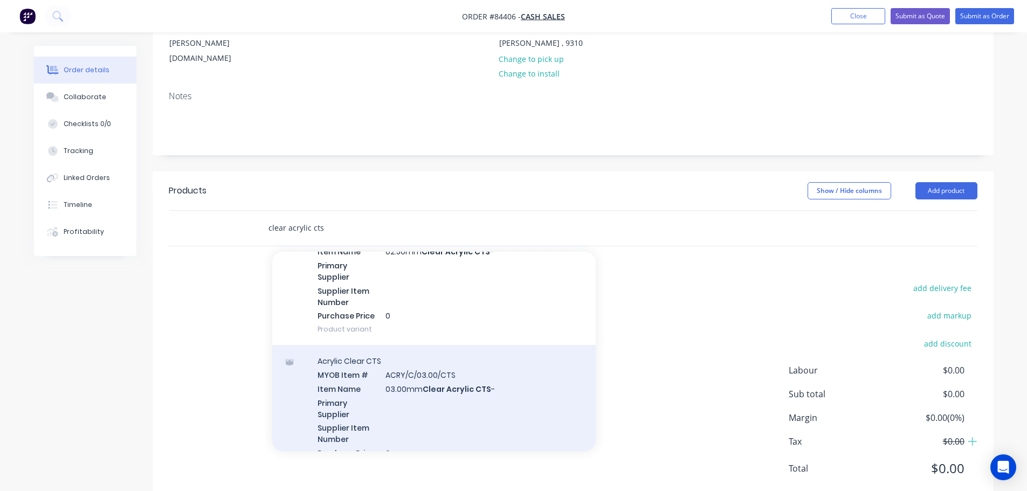
type input "clear acrylic cts"
click at [401, 362] on div "Acrylic Clear CTS MYOB Item # ACRY/C/03.00/CTS Item Name 03.00mm Clear Acrylic …" at bounding box center [434, 414] width 324 height 138
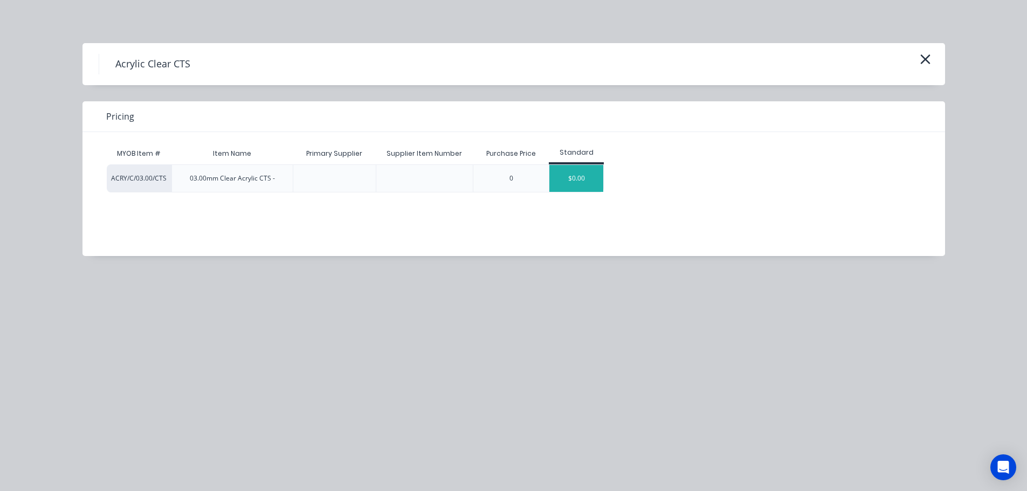
click at [569, 185] on div "$0.00" at bounding box center [577, 178] width 54 height 27
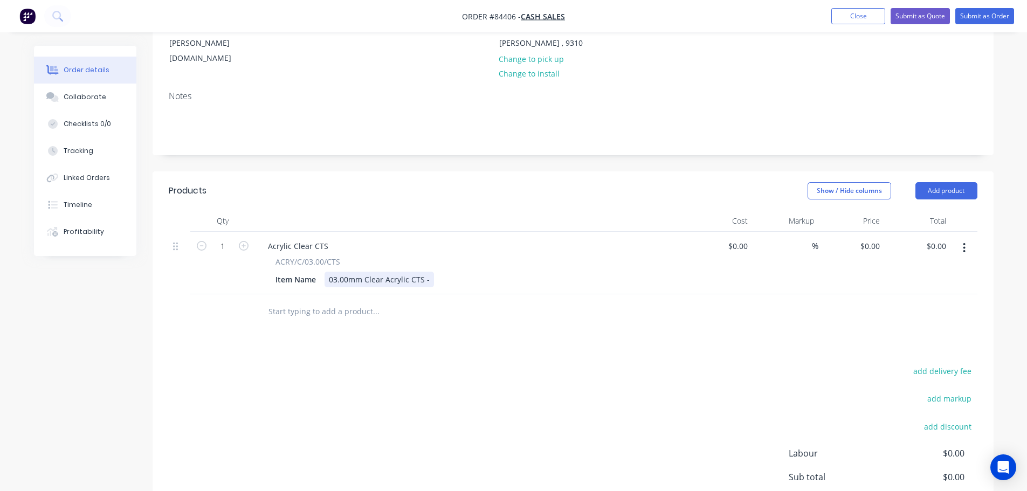
click at [431, 272] on div "Item Name 03.00mm Clear Acrylic CTS -" at bounding box center [468, 280] width 395 height 16
drag, startPoint x: 502, startPoint y: 349, endPoint x: 534, endPoint y: 262, distance: 93.0
click at [503, 364] on div "add delivery fee add markup add discount Labour $0.00 Sub total $0.00 Margin $0…" at bounding box center [573, 468] width 809 height 208
click at [866, 232] on div "0 $0.00" at bounding box center [852, 263] width 66 height 63
click at [876, 238] on input "0" at bounding box center [872, 246] width 25 height 16
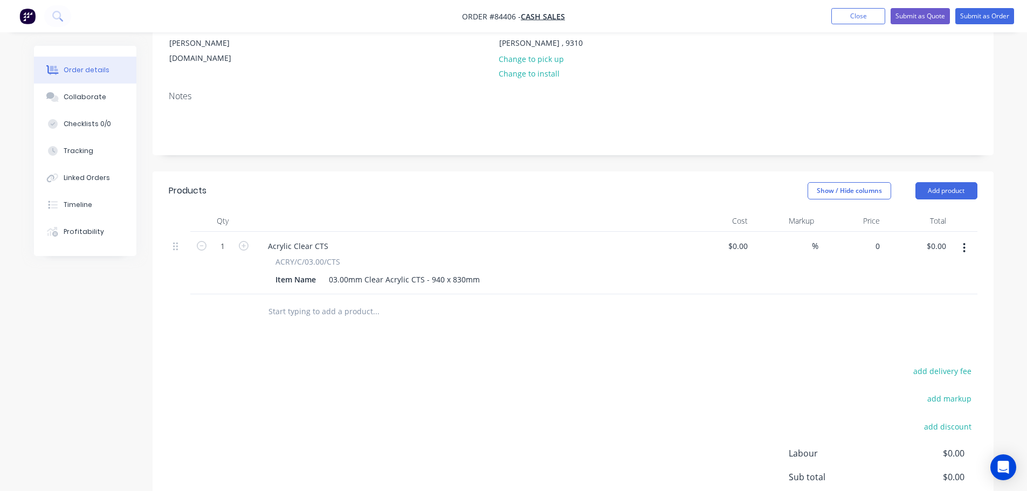
paste input "48.94"
type input "$48.94"
click at [878, 294] on div at bounding box center [573, 311] width 809 height 35
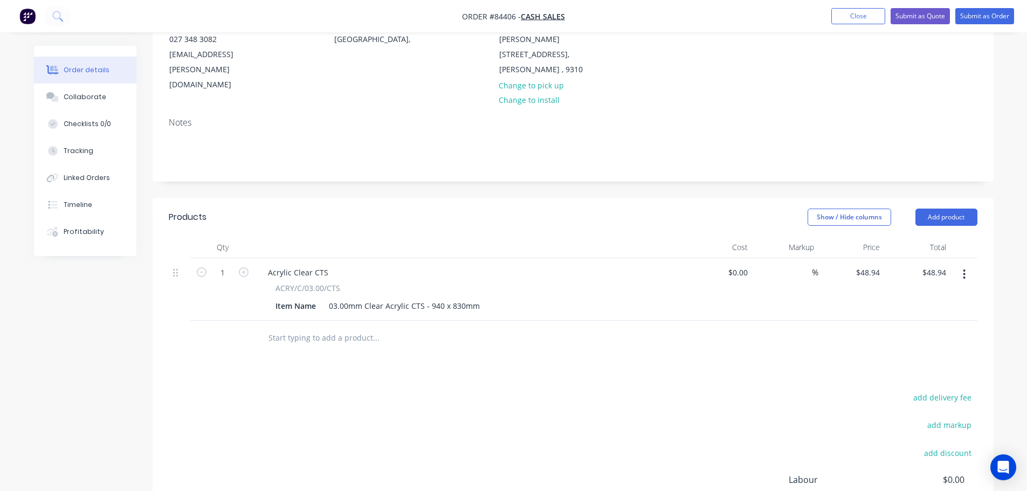
scroll to position [161, 0]
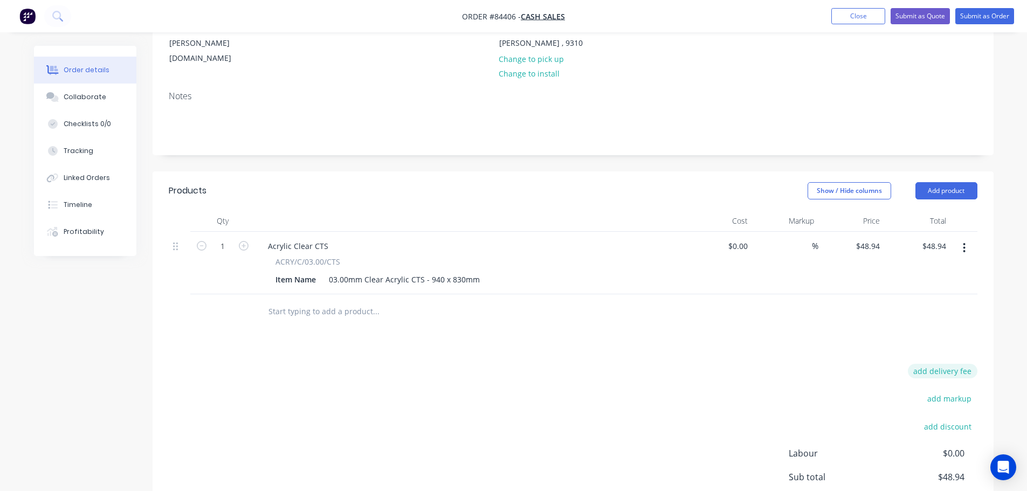
click at [944, 364] on button "add delivery fee" at bounding box center [943, 371] width 70 height 15
type input "16.58"
click at [884, 327] on div "Products Show / Hide columns Add product Qty Cost Markup Price Total 1 Acrylic …" at bounding box center [573, 378] width 841 height 414
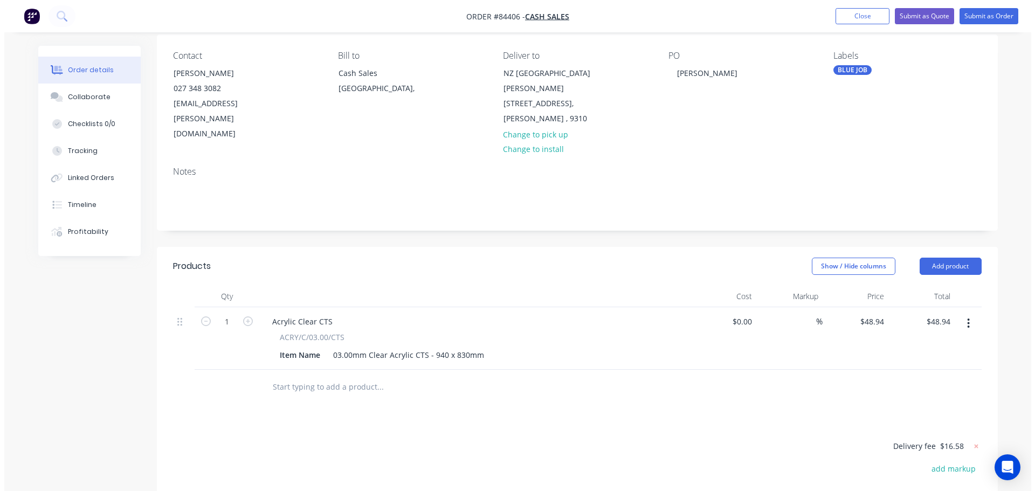
scroll to position [0, 0]
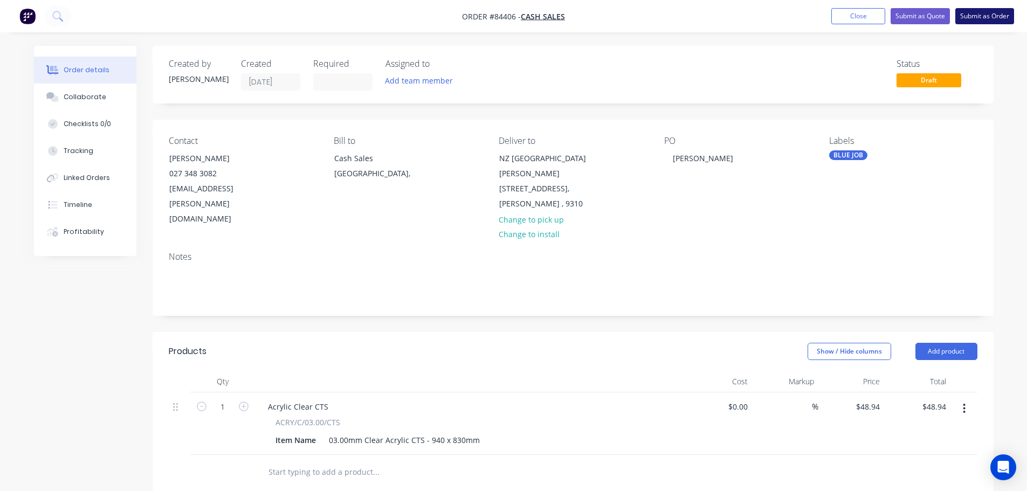
click at [971, 20] on button "Submit as Order" at bounding box center [985, 16] width 59 height 16
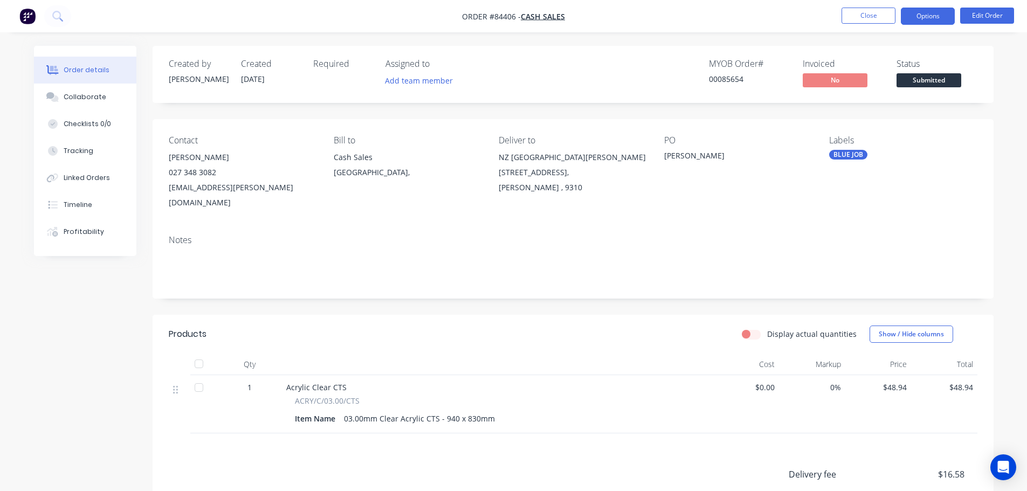
click at [904, 15] on button "Options" at bounding box center [928, 16] width 54 height 17
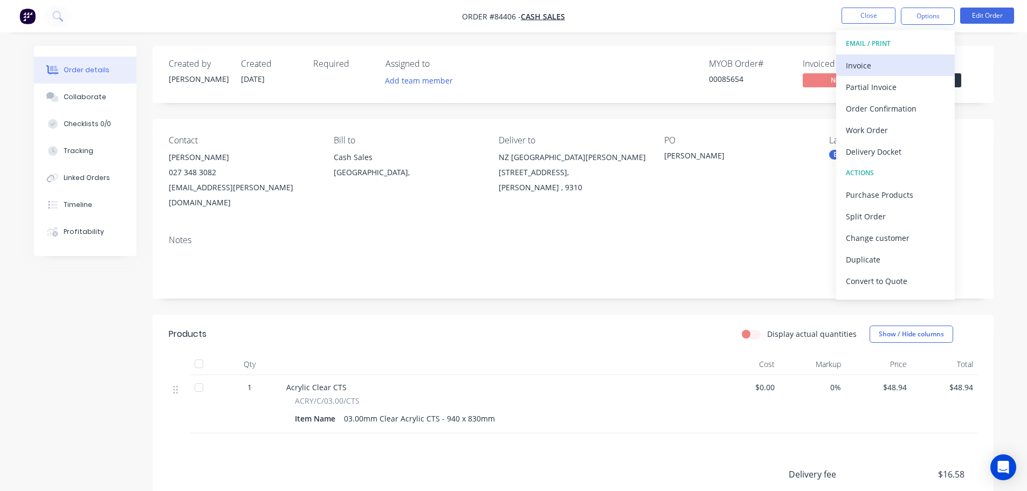
click at [874, 68] on div "Invoice" at bounding box center [895, 66] width 99 height 16
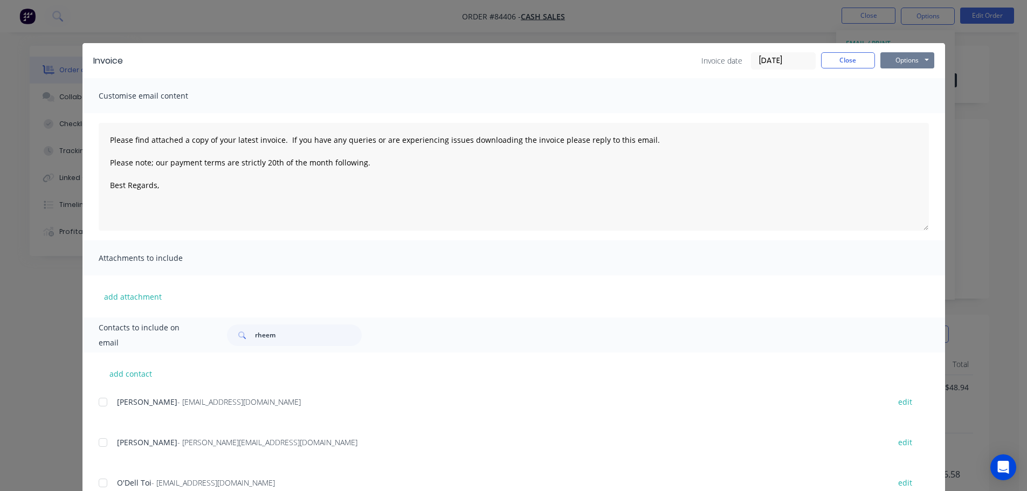
click at [917, 60] on button "Options" at bounding box center [908, 60] width 54 height 16
click at [922, 78] on button "Preview" at bounding box center [915, 80] width 69 height 18
drag, startPoint x: 830, startPoint y: 59, endPoint x: 923, endPoint y: 11, distance: 104.7
click at [831, 59] on button "Close" at bounding box center [848, 60] width 54 height 16
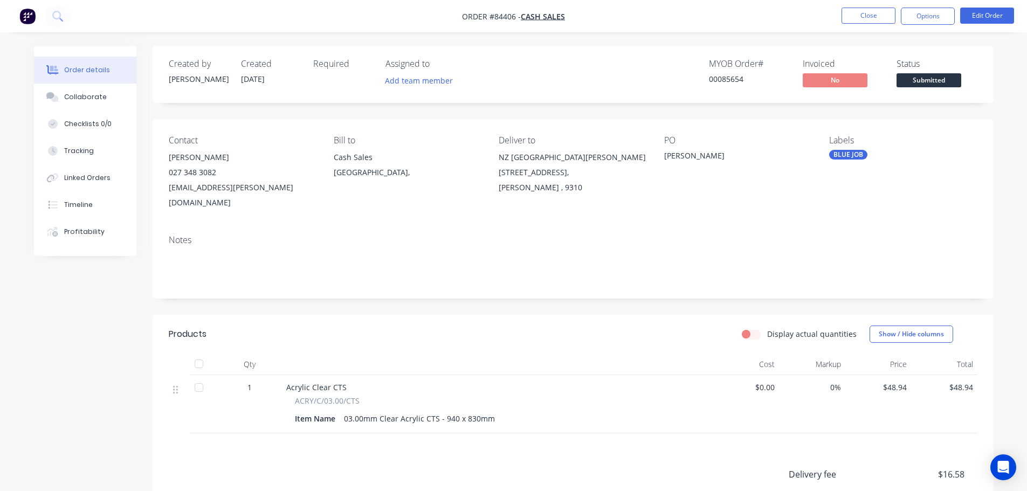
click at [930, 6] on nav "Order #84406 - Cash Sales Close Options Edit Order" at bounding box center [513, 16] width 1027 height 32
click at [924, 20] on button "Options" at bounding box center [928, 16] width 54 height 17
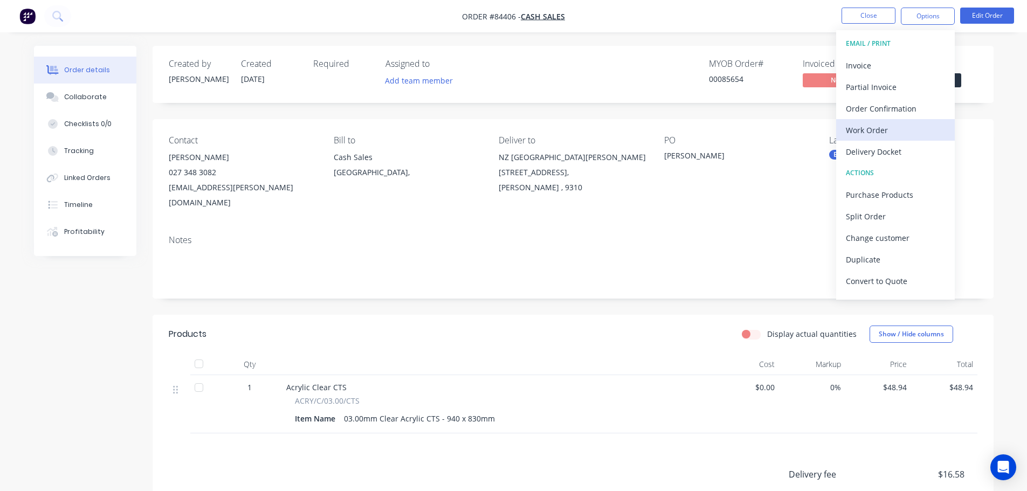
click at [901, 125] on div "Work Order" at bounding box center [895, 130] width 99 height 16
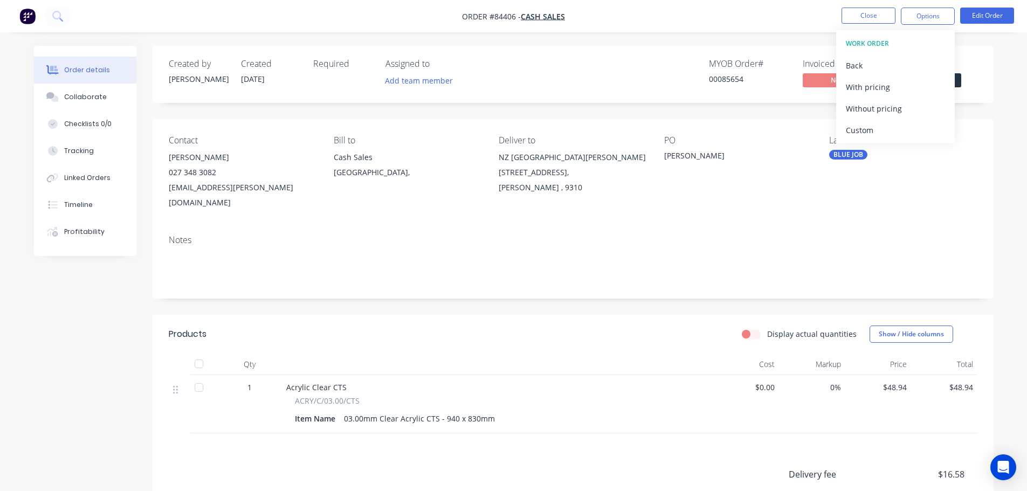
click at [901, 104] on div "Without pricing" at bounding box center [895, 109] width 99 height 16
click at [974, 17] on button "Edit Order" at bounding box center [987, 16] width 54 height 16
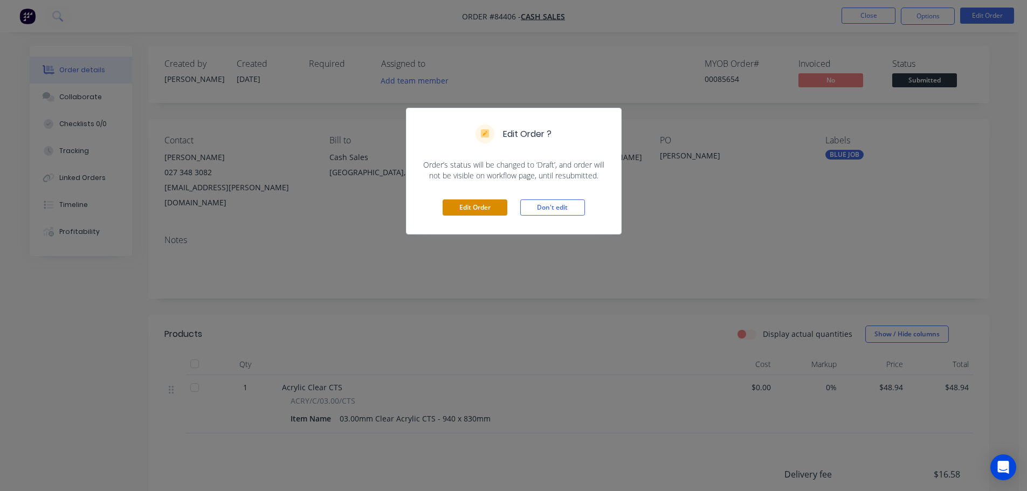
click at [475, 202] on button "Edit Order" at bounding box center [475, 208] width 65 height 16
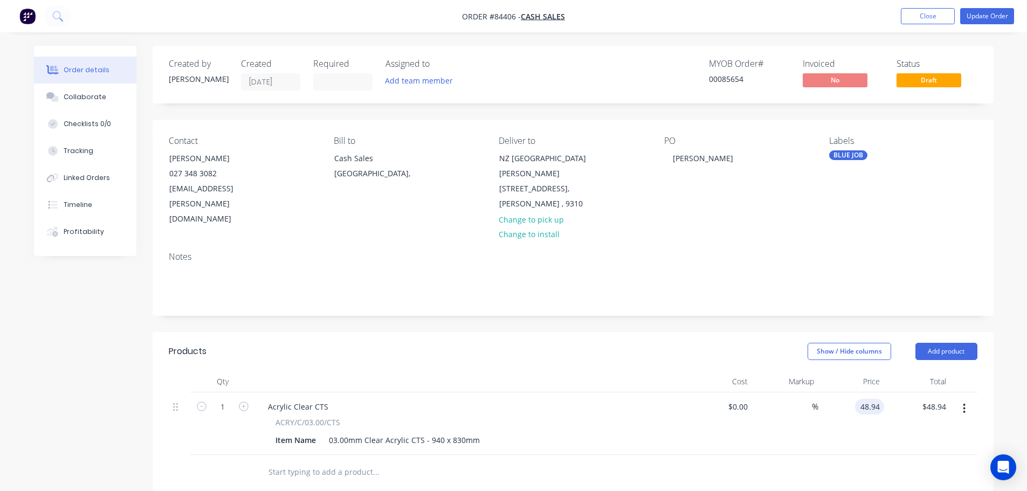
click at [868, 399] on input "48.94" at bounding box center [872, 407] width 25 height 16
paste input "5.30"
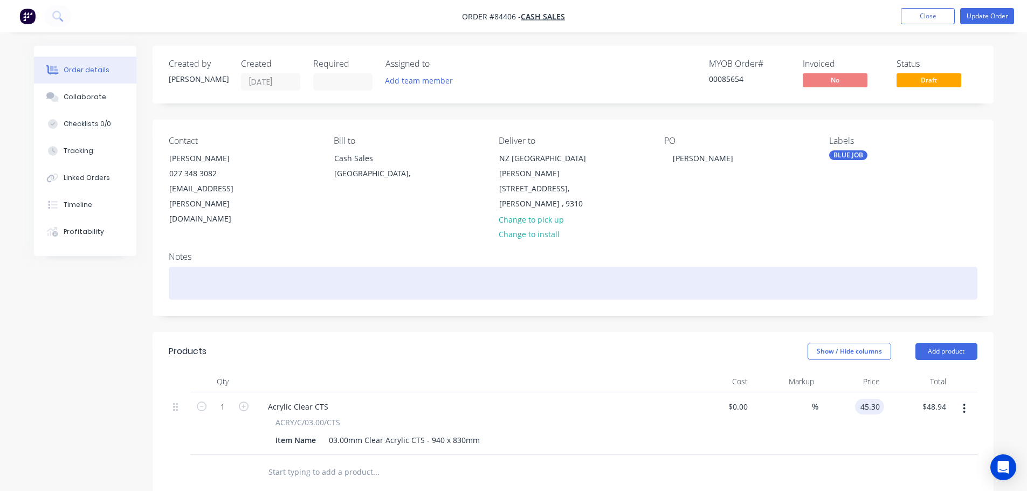
type input "$45.30"
click at [801, 267] on div at bounding box center [573, 283] width 809 height 33
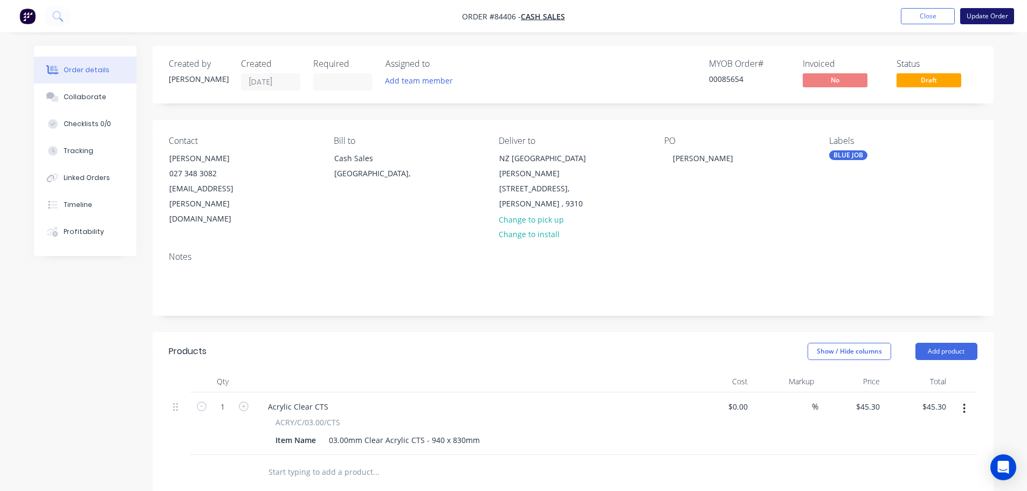
click at [991, 17] on button "Update Order" at bounding box center [987, 16] width 54 height 16
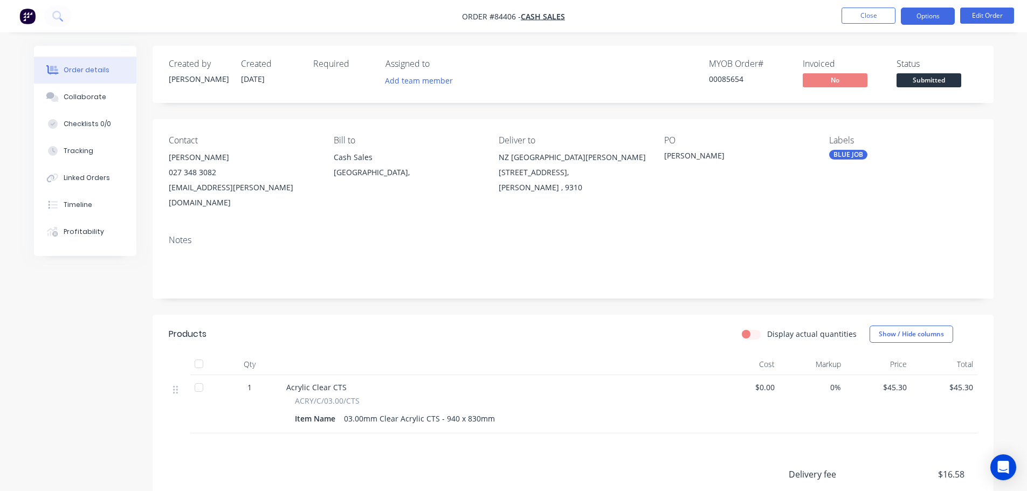
click at [920, 19] on button "Options" at bounding box center [928, 16] width 54 height 17
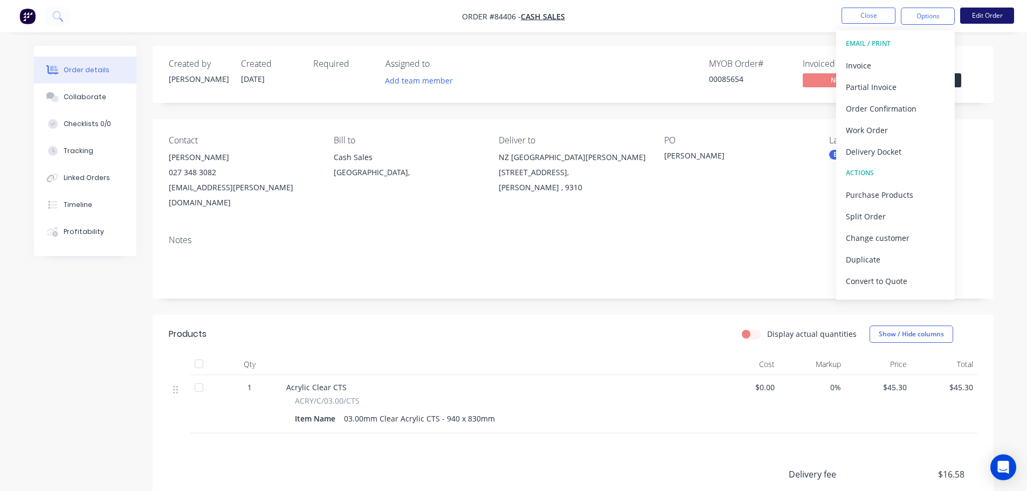
click at [979, 16] on button "Edit Order" at bounding box center [987, 16] width 54 height 16
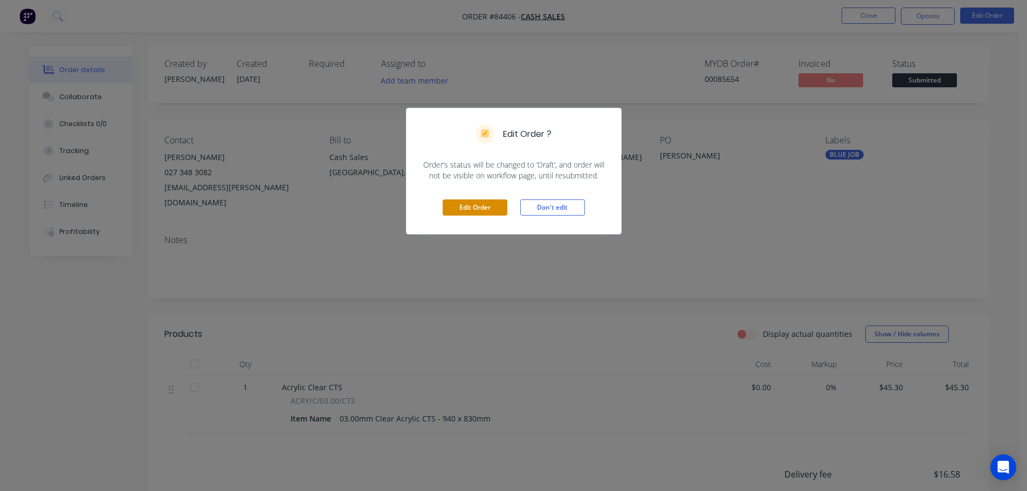
click at [483, 208] on button "Edit Order" at bounding box center [475, 208] width 65 height 16
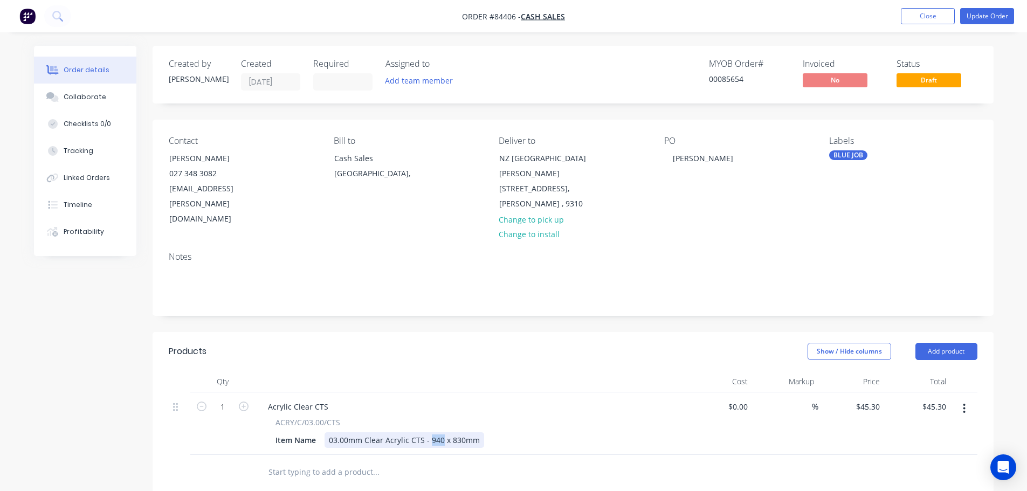
drag, startPoint x: 440, startPoint y: 409, endPoint x: 429, endPoint y: 409, distance: 10.8
click at [429, 432] on div "03.00mm Clear Acrylic CTS - 940 x 830mm" at bounding box center [405, 440] width 160 height 16
click at [970, 18] on button "Update Order" at bounding box center [987, 16] width 54 height 16
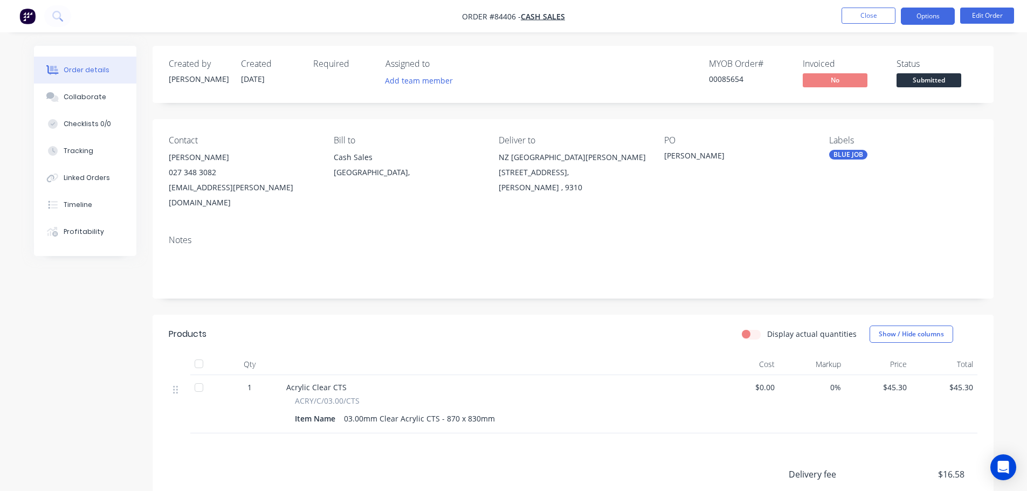
click at [942, 12] on button "Options" at bounding box center [928, 16] width 54 height 17
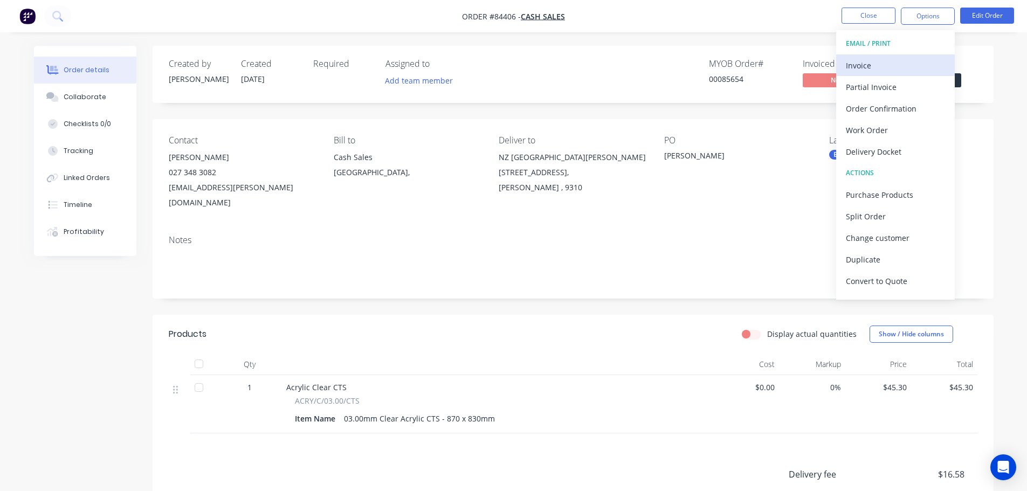
click at [906, 61] on div "Invoice" at bounding box center [895, 66] width 99 height 16
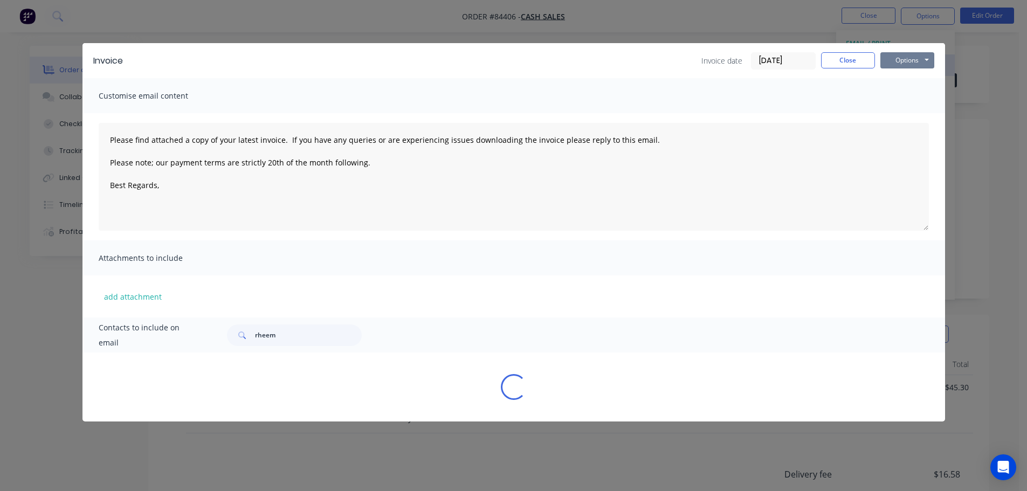
click at [915, 54] on button "Options" at bounding box center [908, 60] width 54 height 16
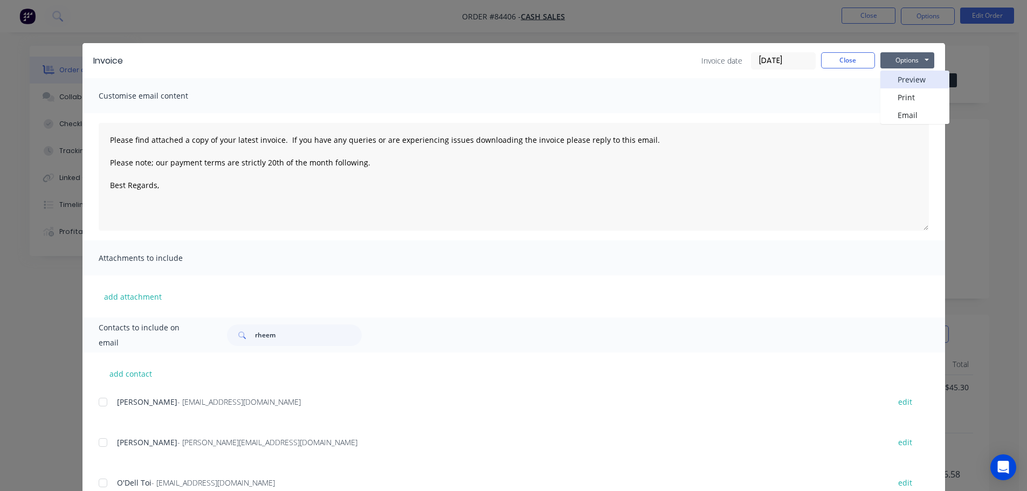
click at [914, 79] on button "Preview" at bounding box center [915, 80] width 69 height 18
